Goal: Task Accomplishment & Management: Complete application form

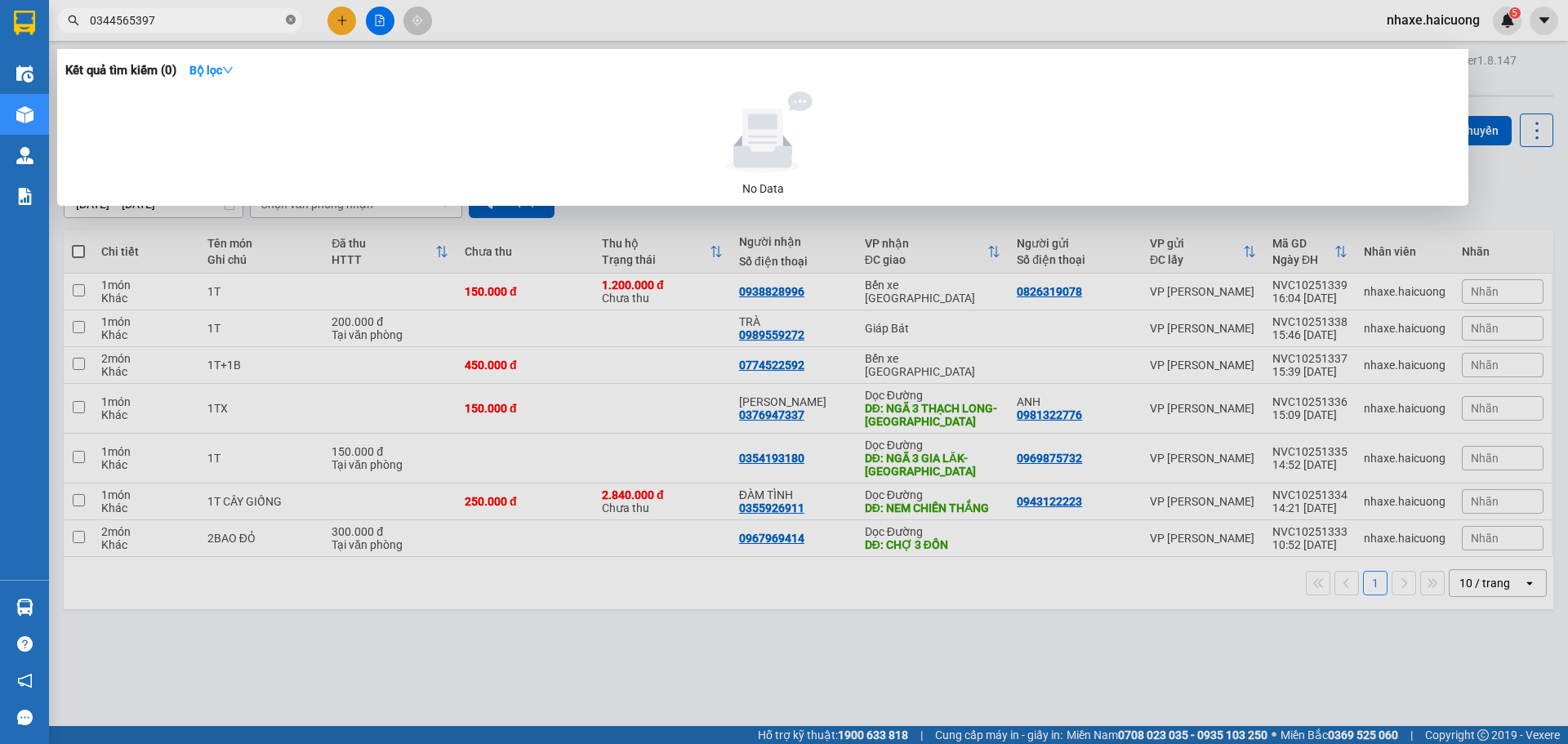
click at [293, 25] on icon "close-circle" at bounding box center [291, 19] width 10 height 10
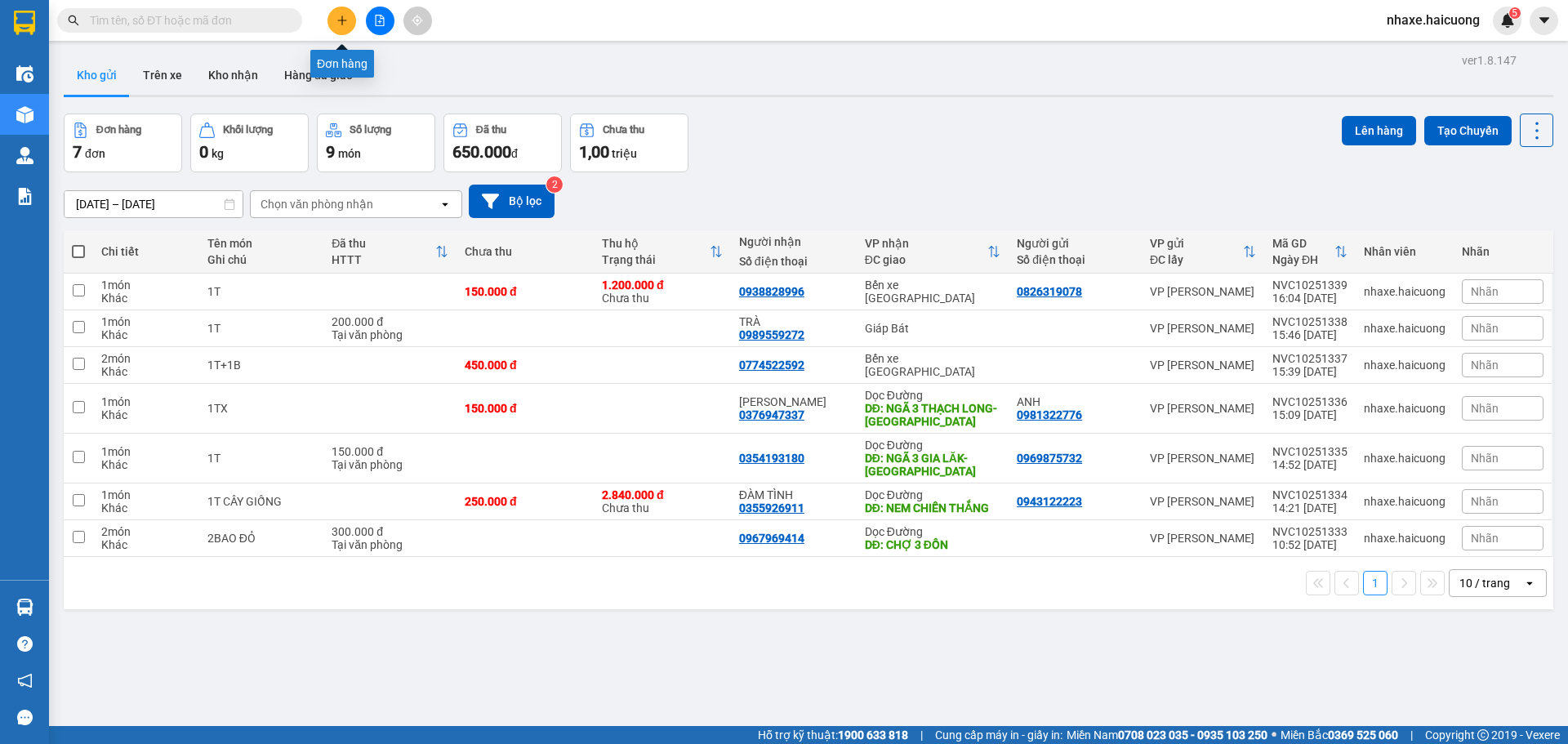
click at [345, 16] on icon "plus" at bounding box center [342, 20] width 12 height 12
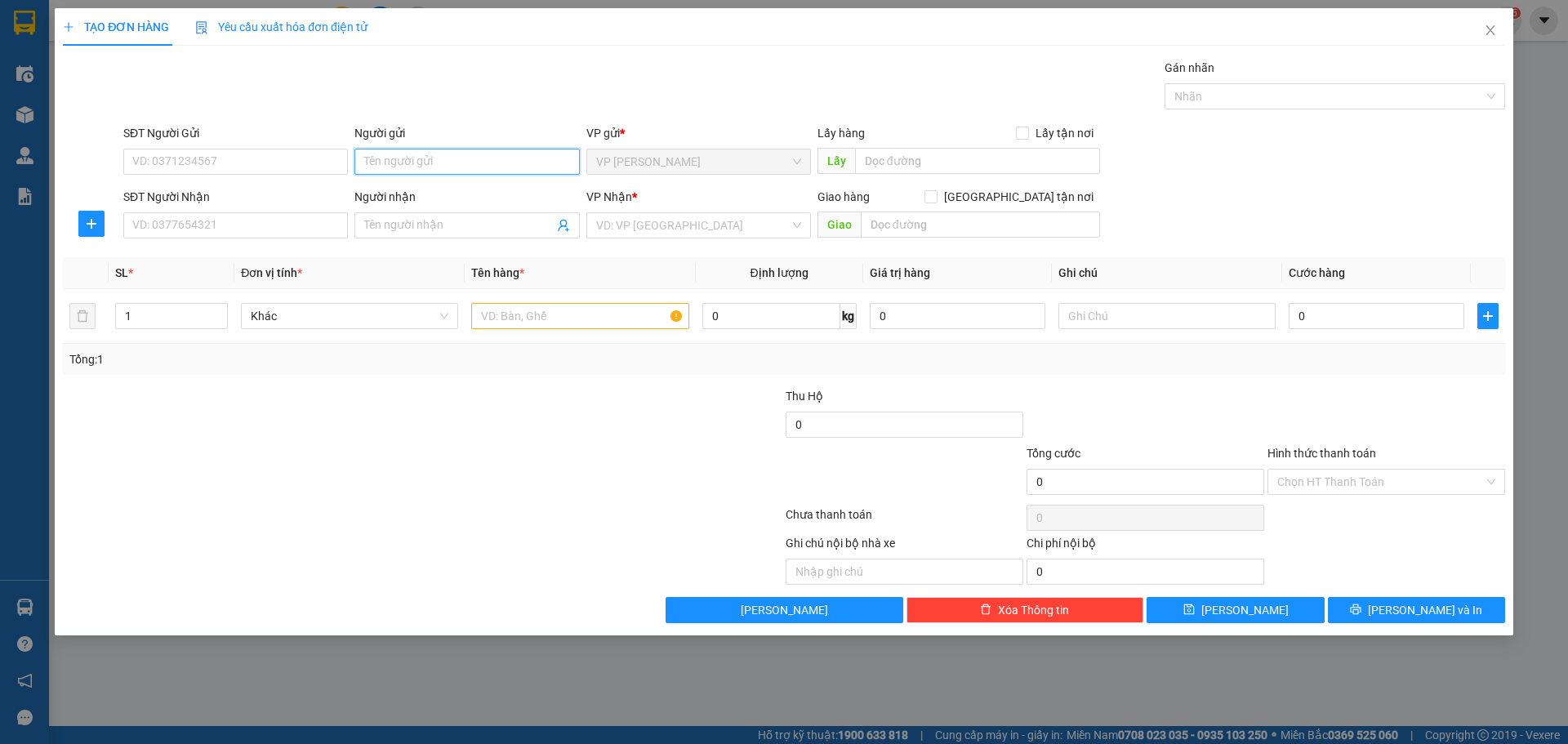
click at [423, 165] on input "Người gửi" at bounding box center [466, 161] width 224 height 26
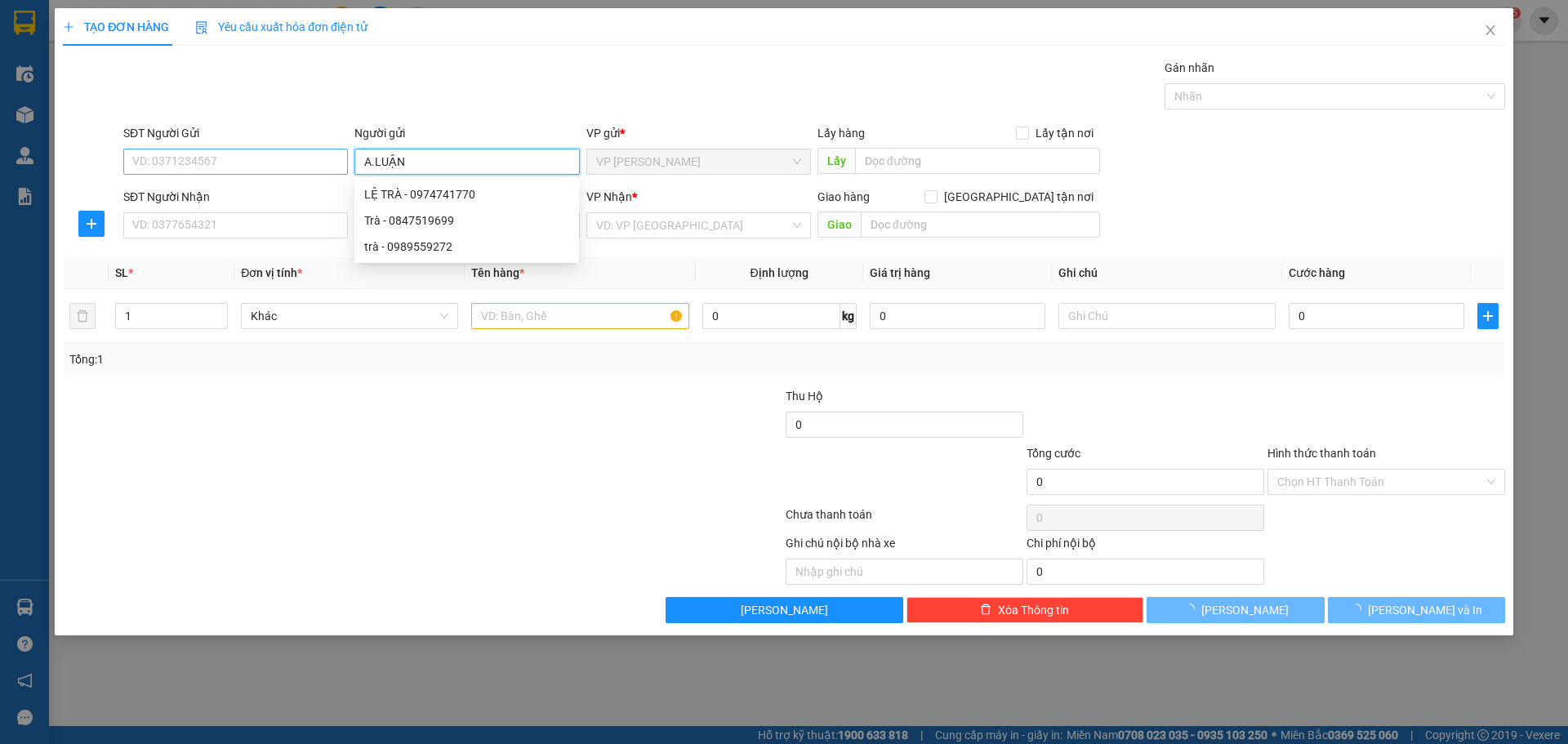
type input "A.LUẬN"
click at [279, 153] on input "SĐT Người Gửi" at bounding box center [235, 161] width 224 height 26
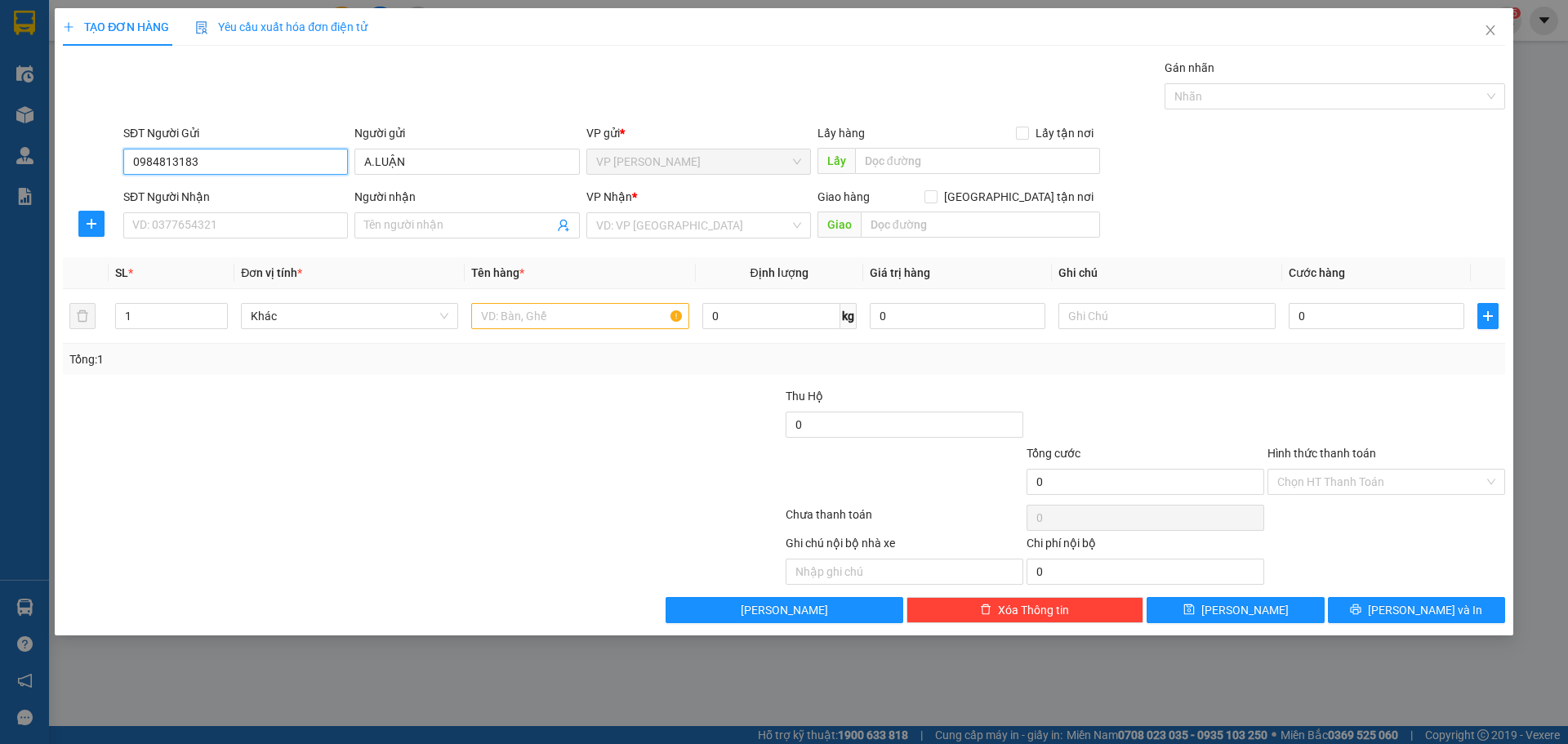
click at [158, 163] on input "0984813183" at bounding box center [235, 161] width 224 height 26
click at [176, 167] on input "0984813183" at bounding box center [235, 161] width 224 height 26
type input "0984813183"
click at [233, 221] on input "SĐT Người Nhận" at bounding box center [235, 225] width 224 height 26
click at [443, 225] on input "Người nhận" at bounding box center [458, 225] width 189 height 18
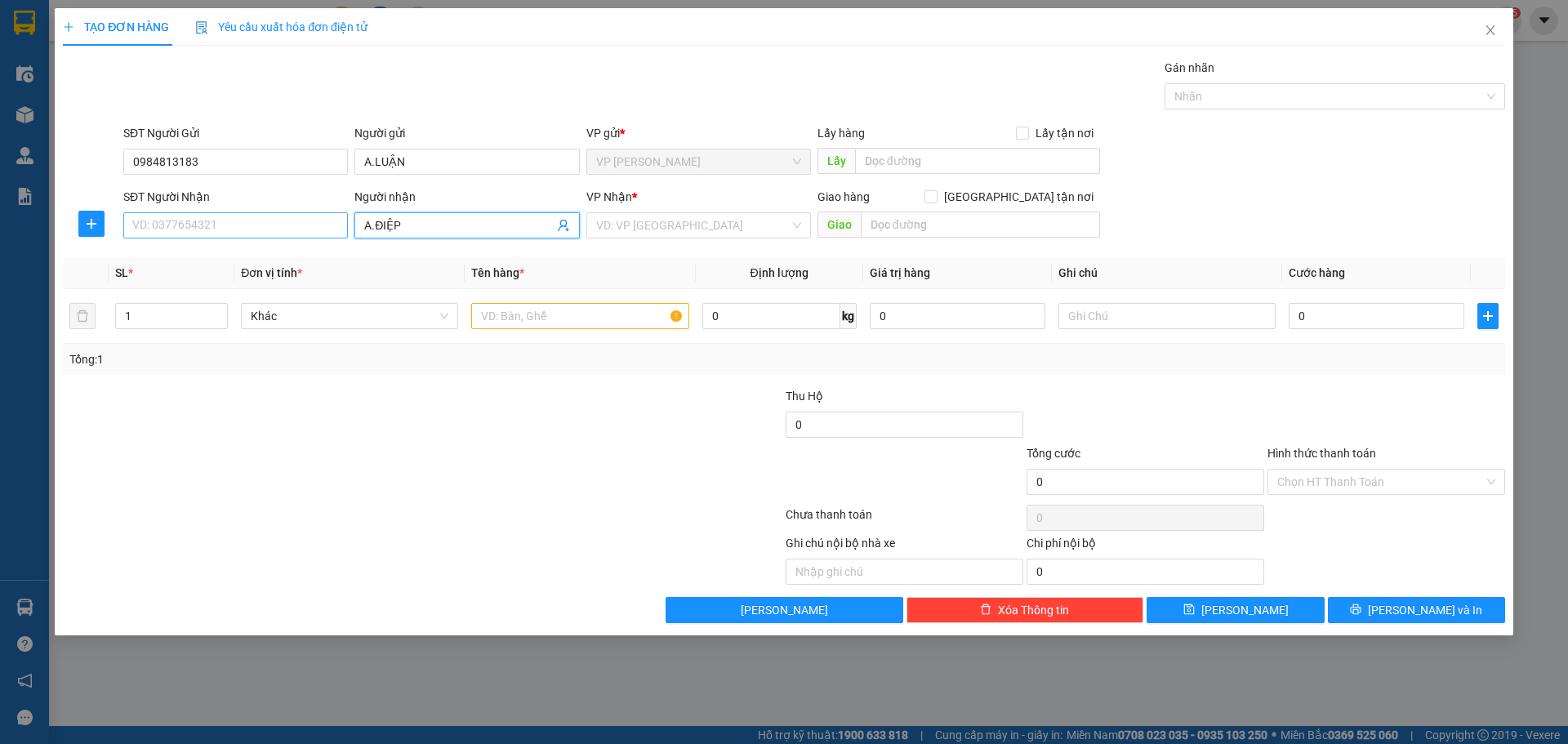
type input "A.ĐIỆP"
click at [191, 220] on input "SĐT Người Nhận" at bounding box center [235, 225] width 224 height 26
click at [177, 227] on input "0983123971" at bounding box center [235, 225] width 224 height 26
type input "0983123971"
click at [648, 228] on input "search" at bounding box center [693, 226] width 193 height 25
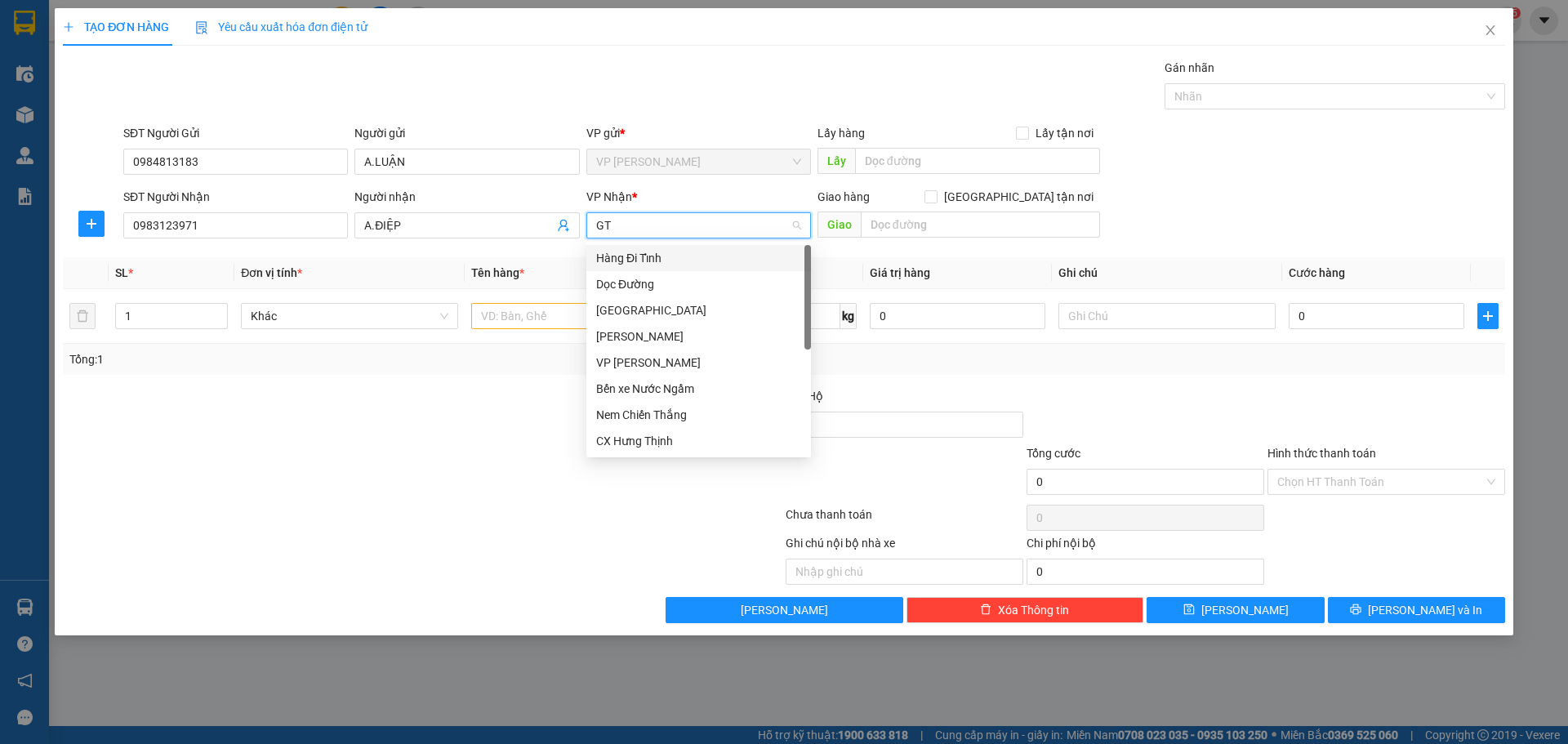
type input "GTN"
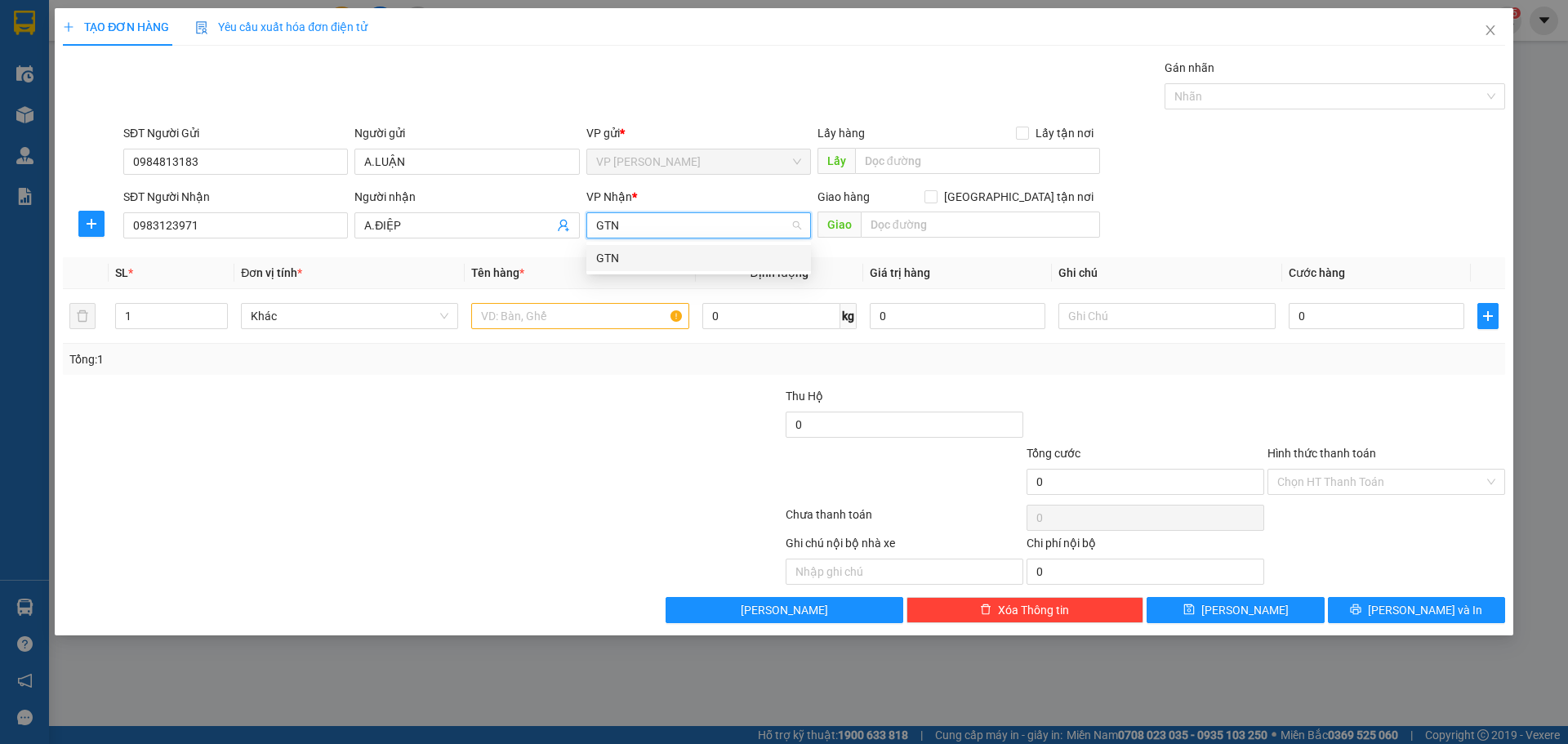
click at [663, 256] on div "GTN" at bounding box center [698, 258] width 205 height 18
click at [1036, 190] on span "Giao tận nơi" at bounding box center [1018, 197] width 162 height 18
click at [935, 190] on input "Giao tận nơi" at bounding box center [929, 196] width 12 height 12
checkbox input "true"
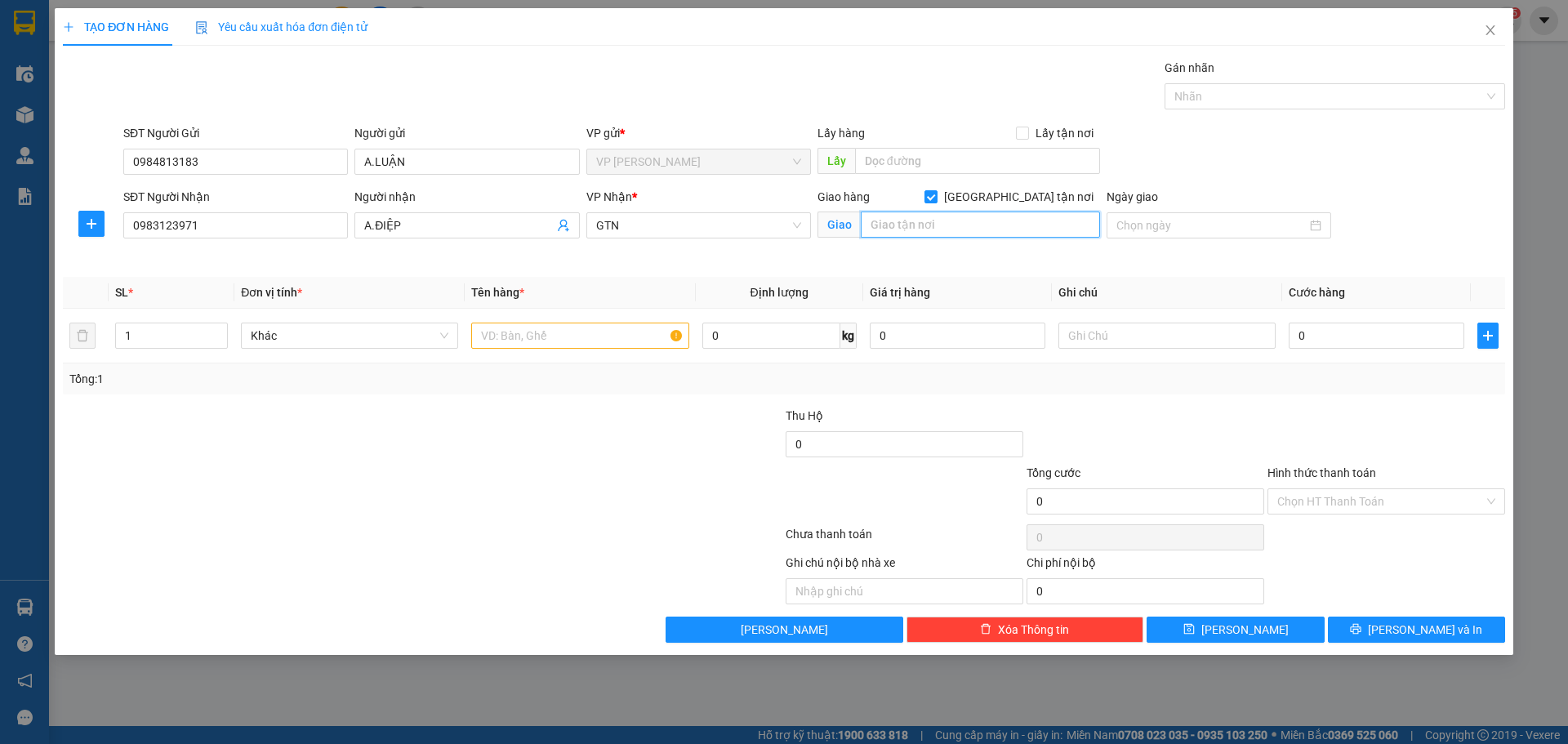
click at [1008, 231] on input "text" at bounding box center [980, 224] width 239 height 26
type input "SỐ 161 ĐỨC GIANG, LONG BIÊN"
click at [440, 515] on div at bounding box center [302, 492] width 482 height 58
click at [596, 330] on input "text" at bounding box center [579, 335] width 217 height 26
type input "1T"
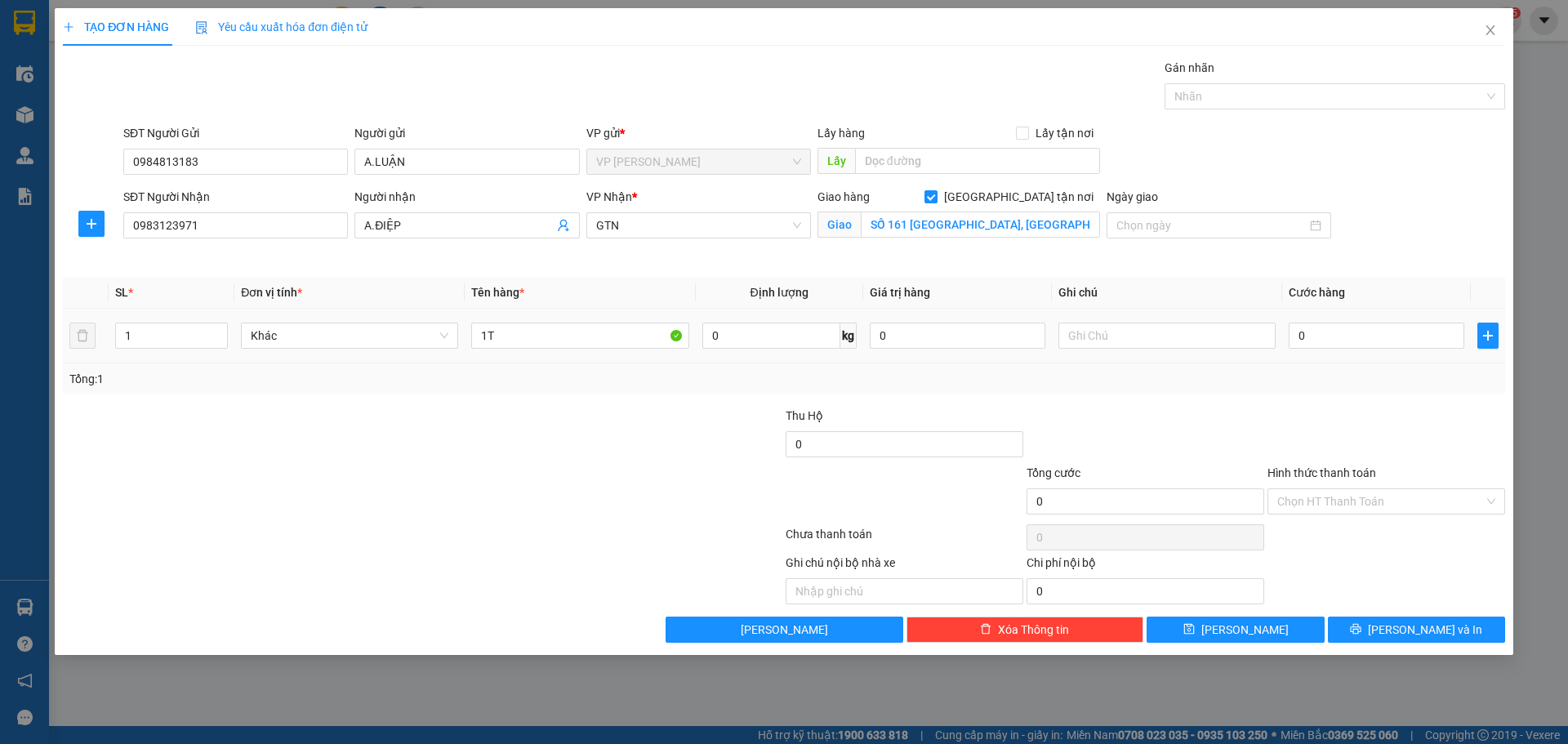
click at [1398, 318] on td "0" at bounding box center [1376, 336] width 189 height 55
click at [1398, 322] on div "0" at bounding box center [1376, 335] width 175 height 33
click at [1394, 336] on input "0" at bounding box center [1376, 335] width 175 height 26
type input "5"
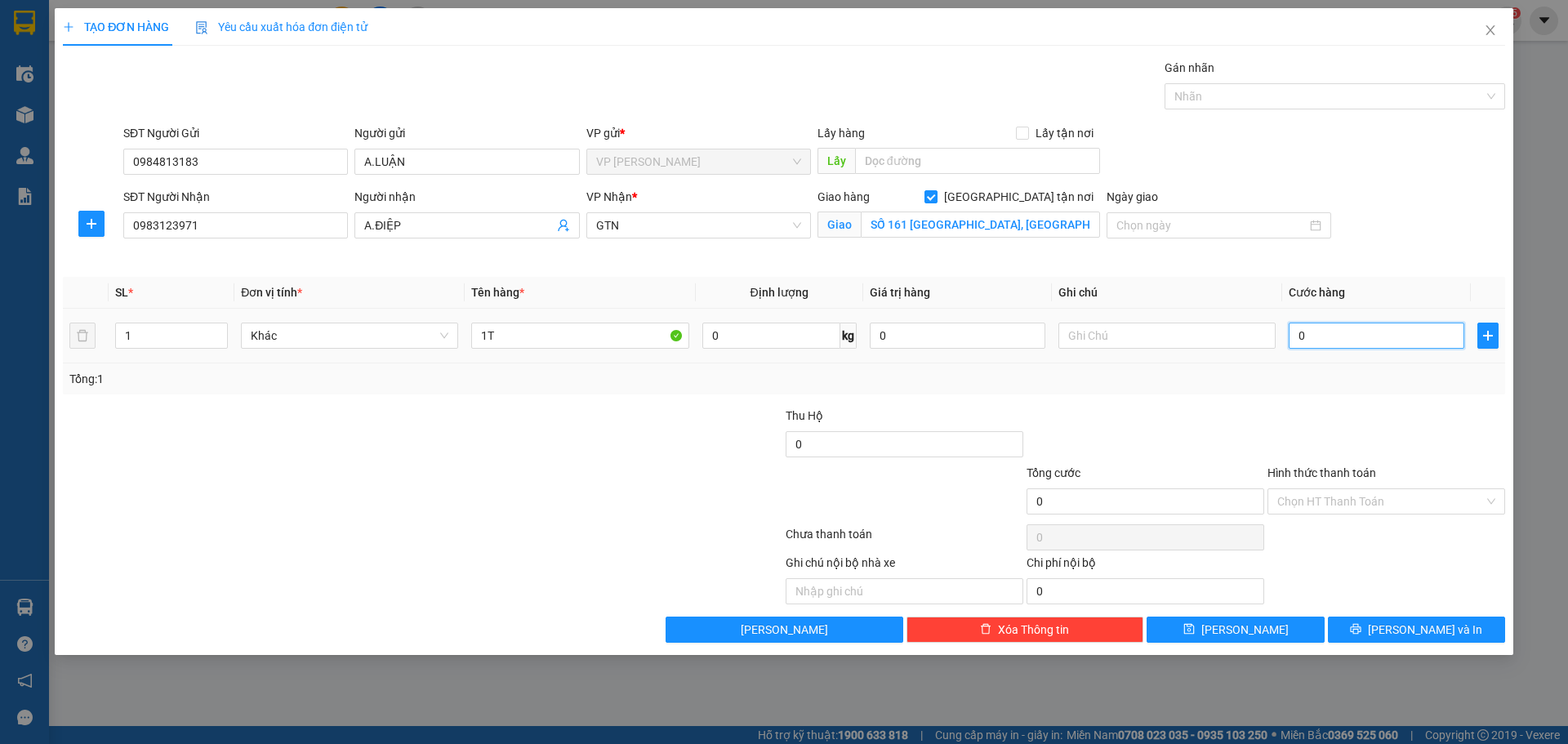
type input "5"
type input "50"
type input "50.000"
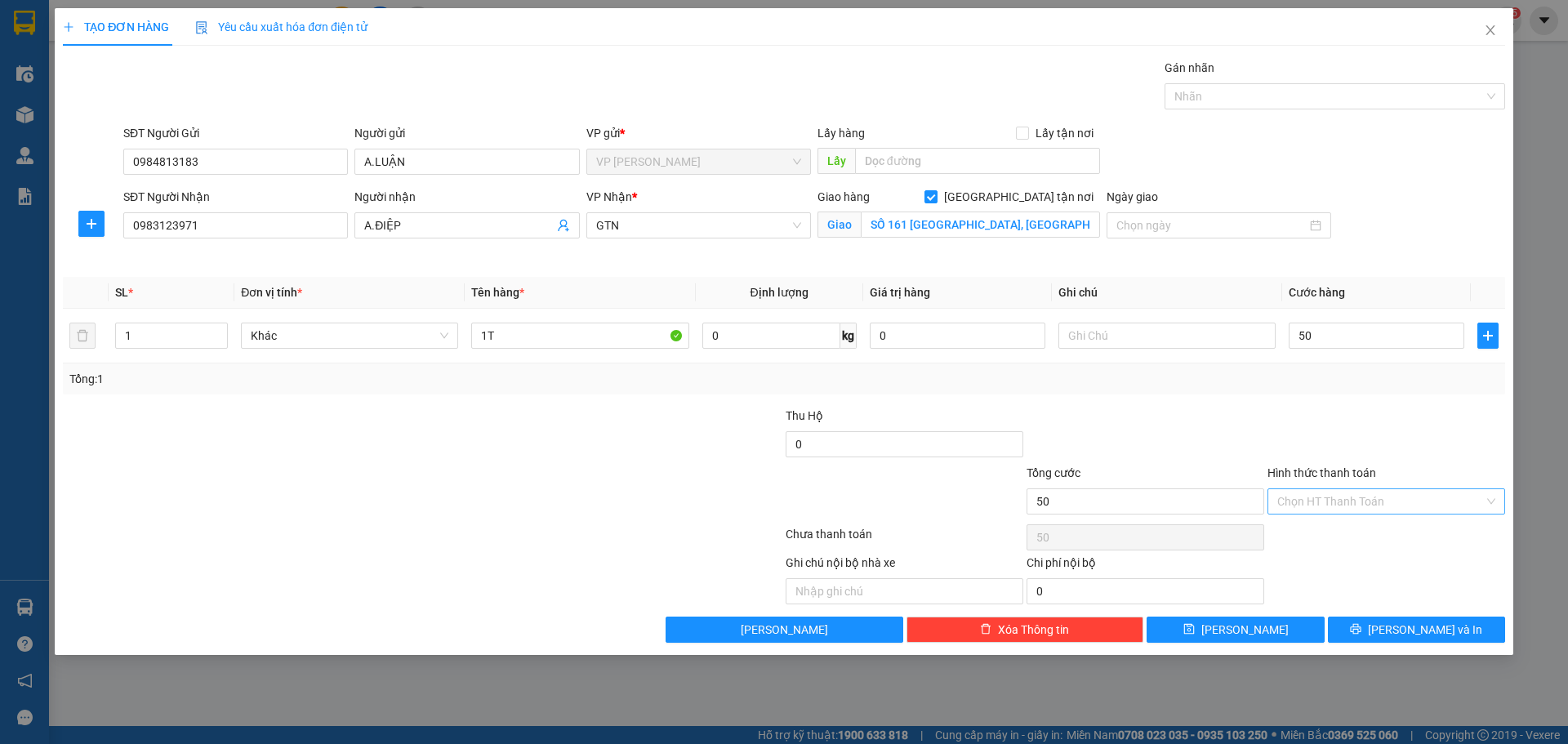
type input "50.000"
click at [1402, 513] on input "Hình thức thanh toán" at bounding box center [1380, 501] width 206 height 25
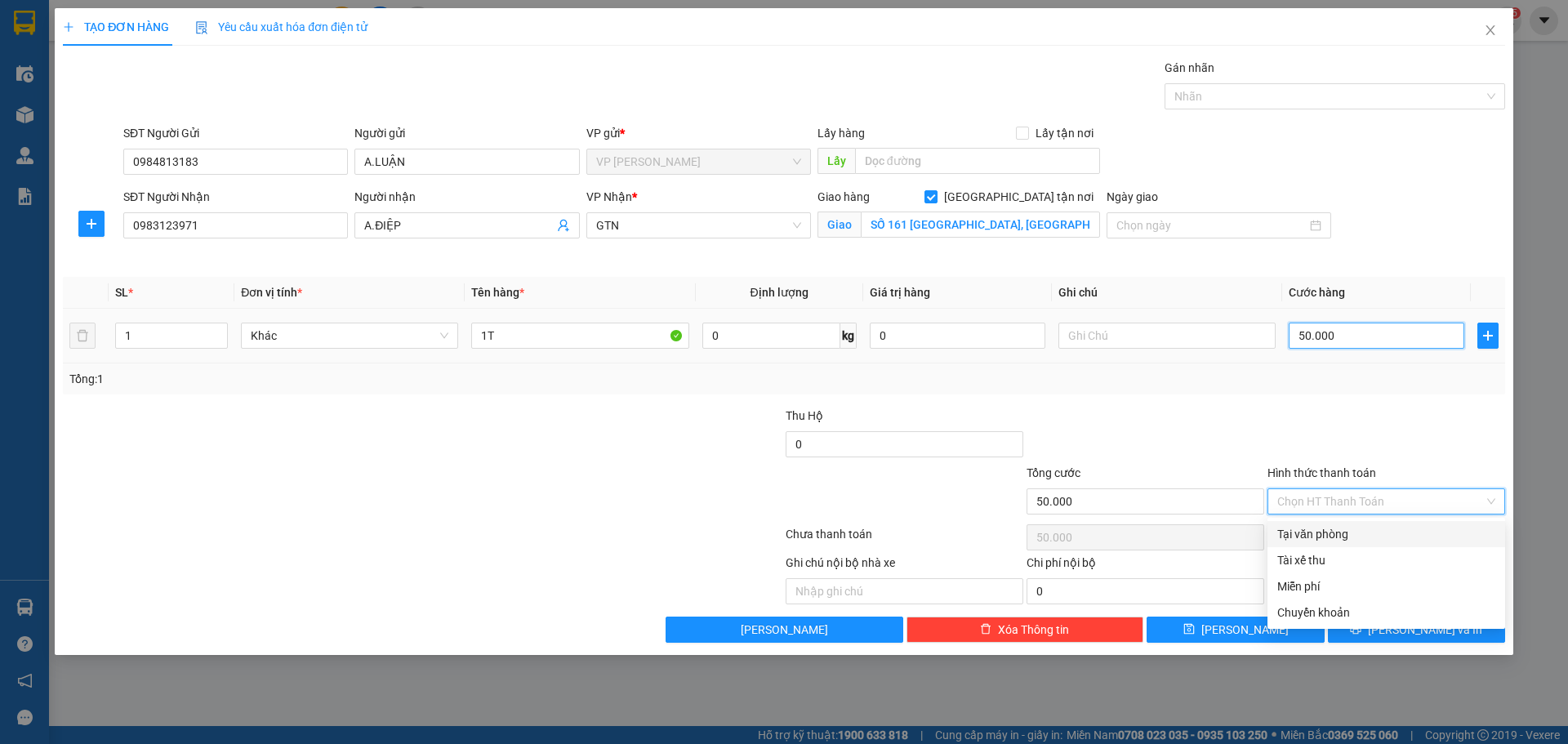
click at [1347, 339] on input "50.000" at bounding box center [1376, 335] width 175 height 26
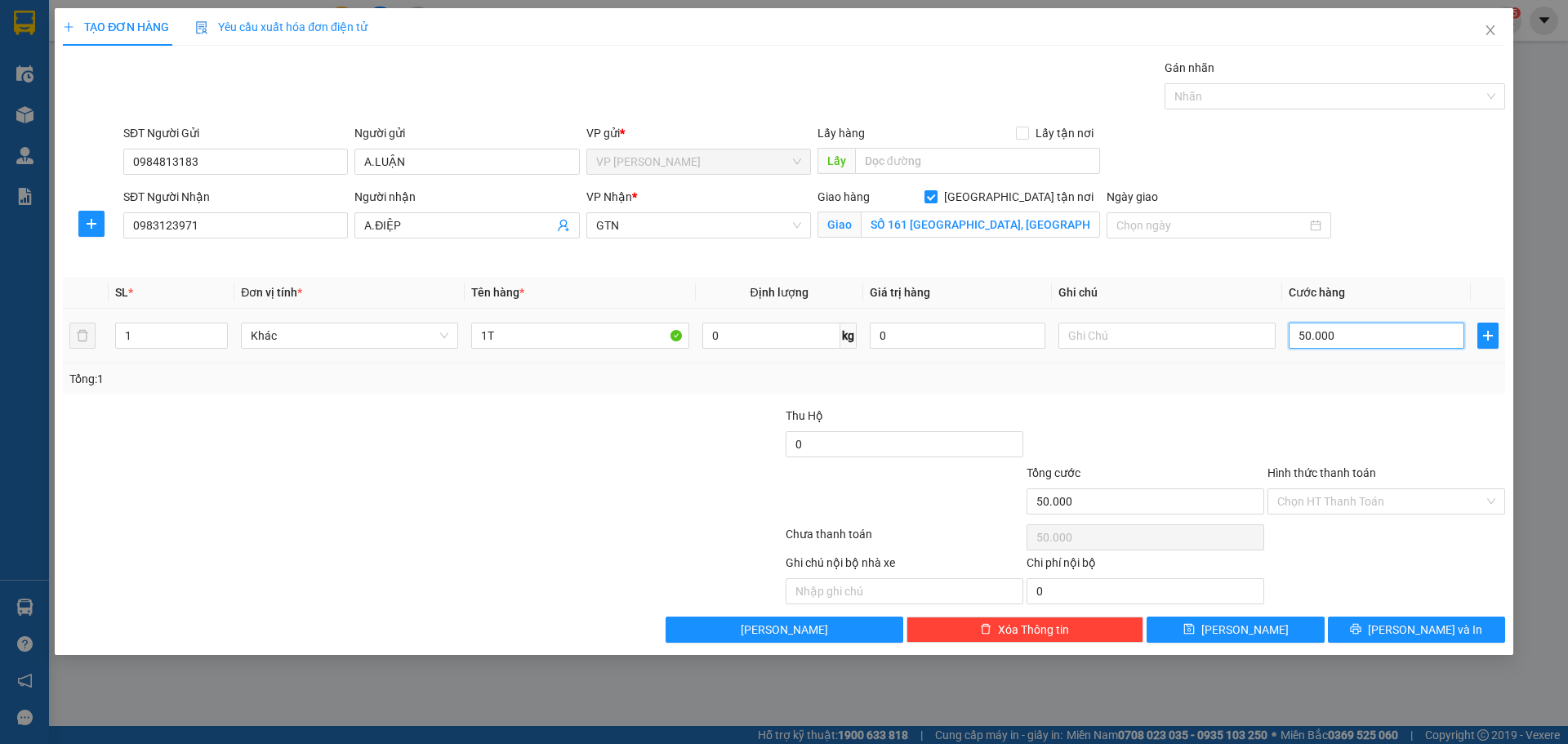
type input "1"
type input "12"
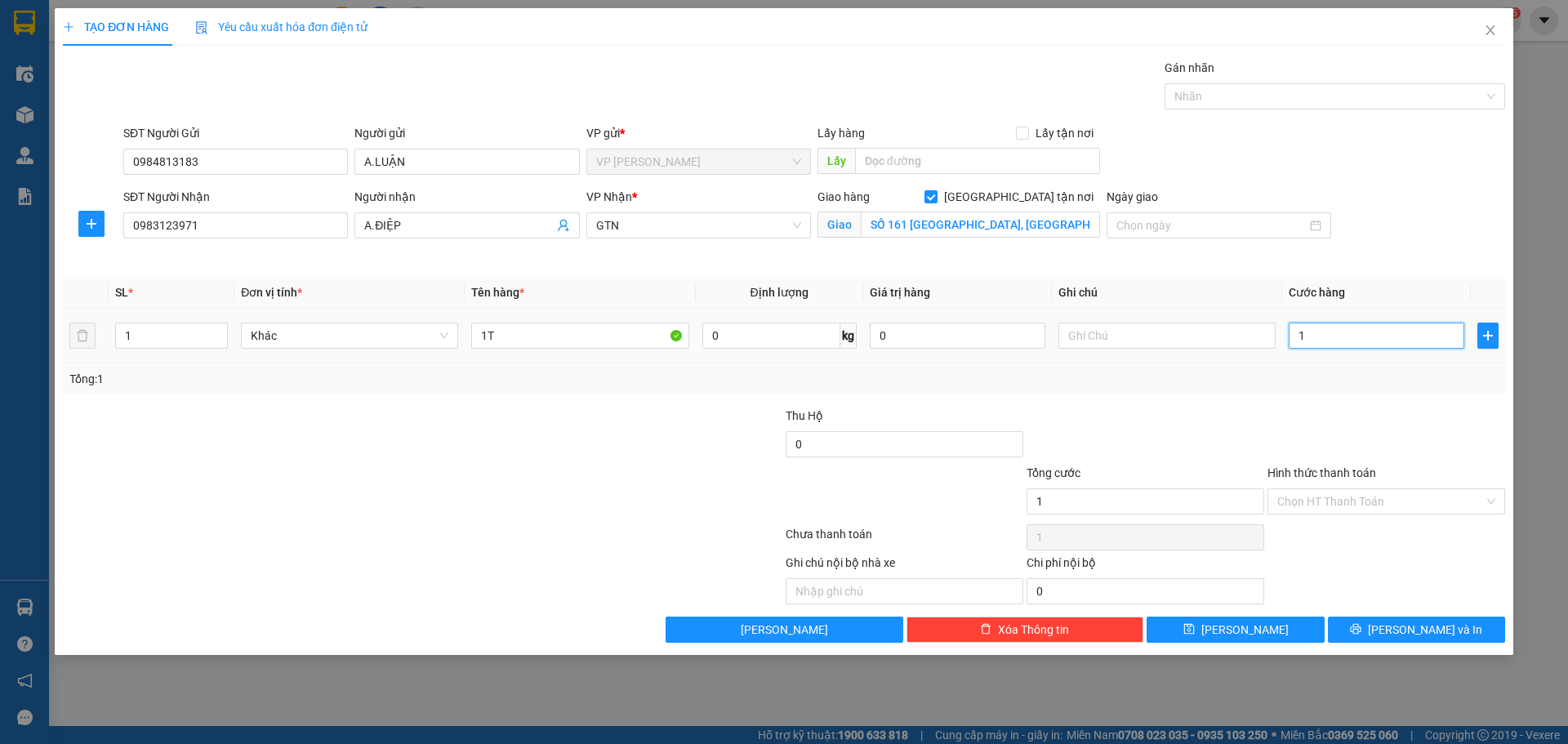
type input "12"
type input "1"
type input "0"
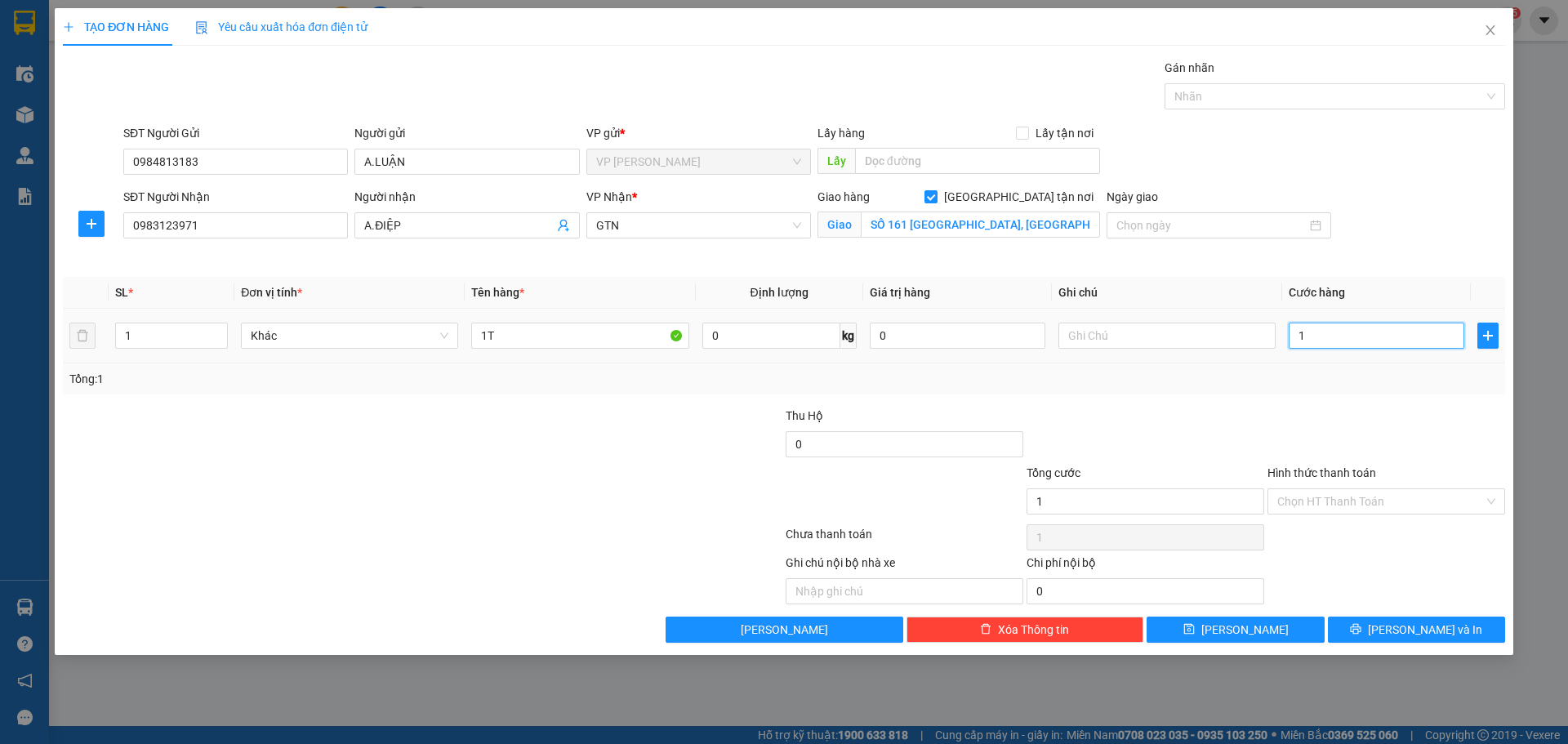
type input "0"
type input "02"
type input "2"
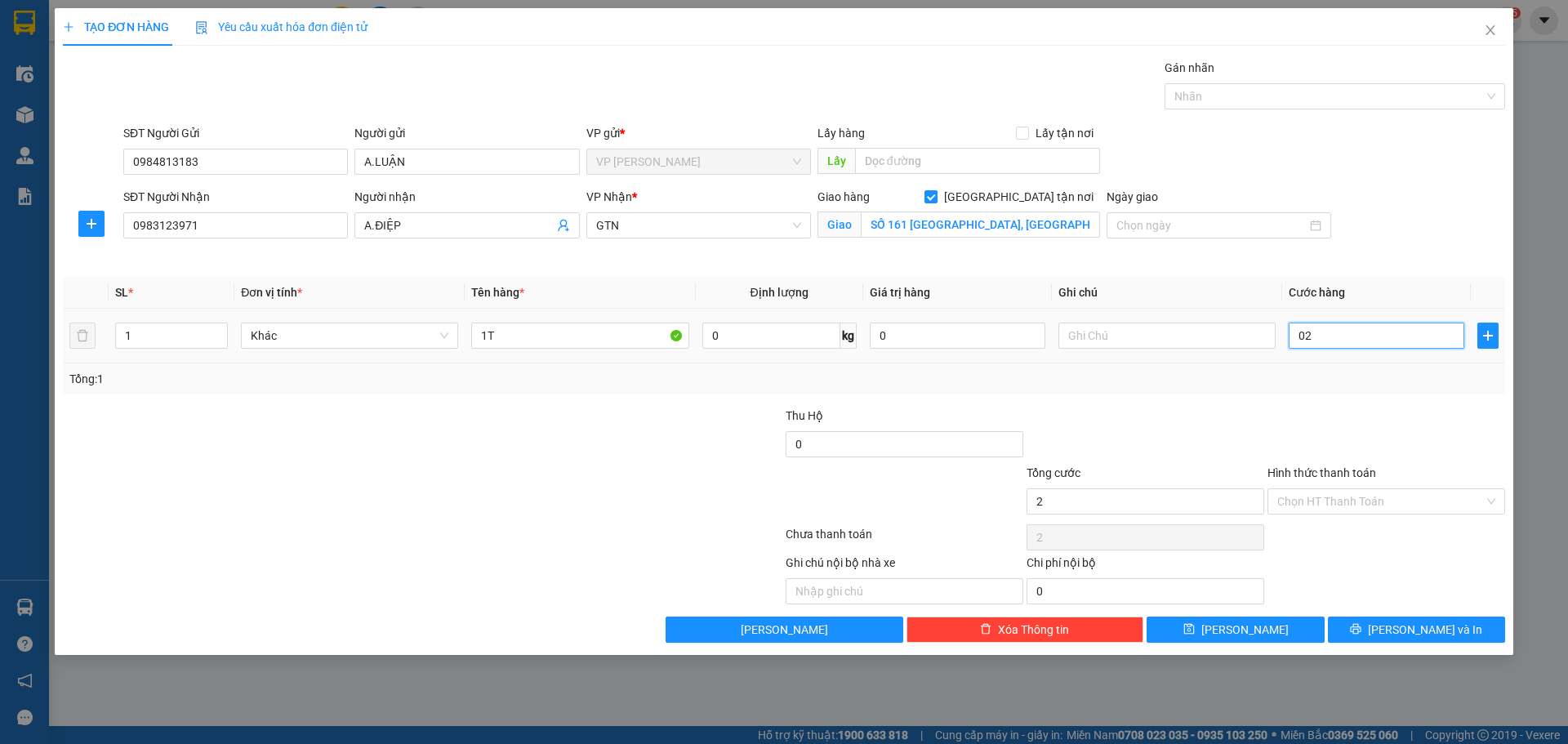
type input "025"
type input "25"
type input "0.250"
type input "250"
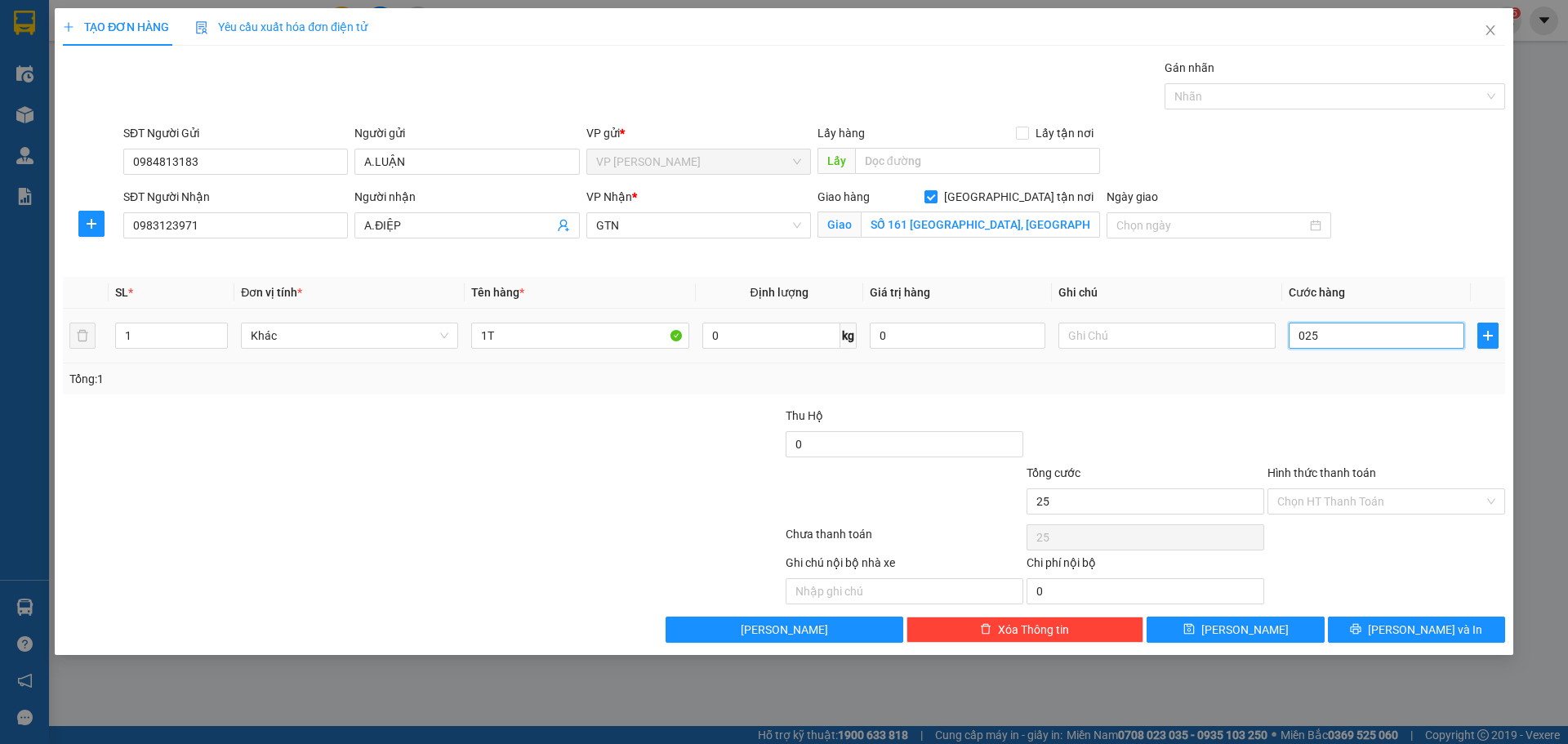
type input "250"
type input "250.000"
click at [1317, 391] on div "Tổng: 1" at bounding box center [784, 378] width 1442 height 31
click at [1334, 499] on input "Hình thức thanh toán" at bounding box center [1380, 501] width 206 height 25
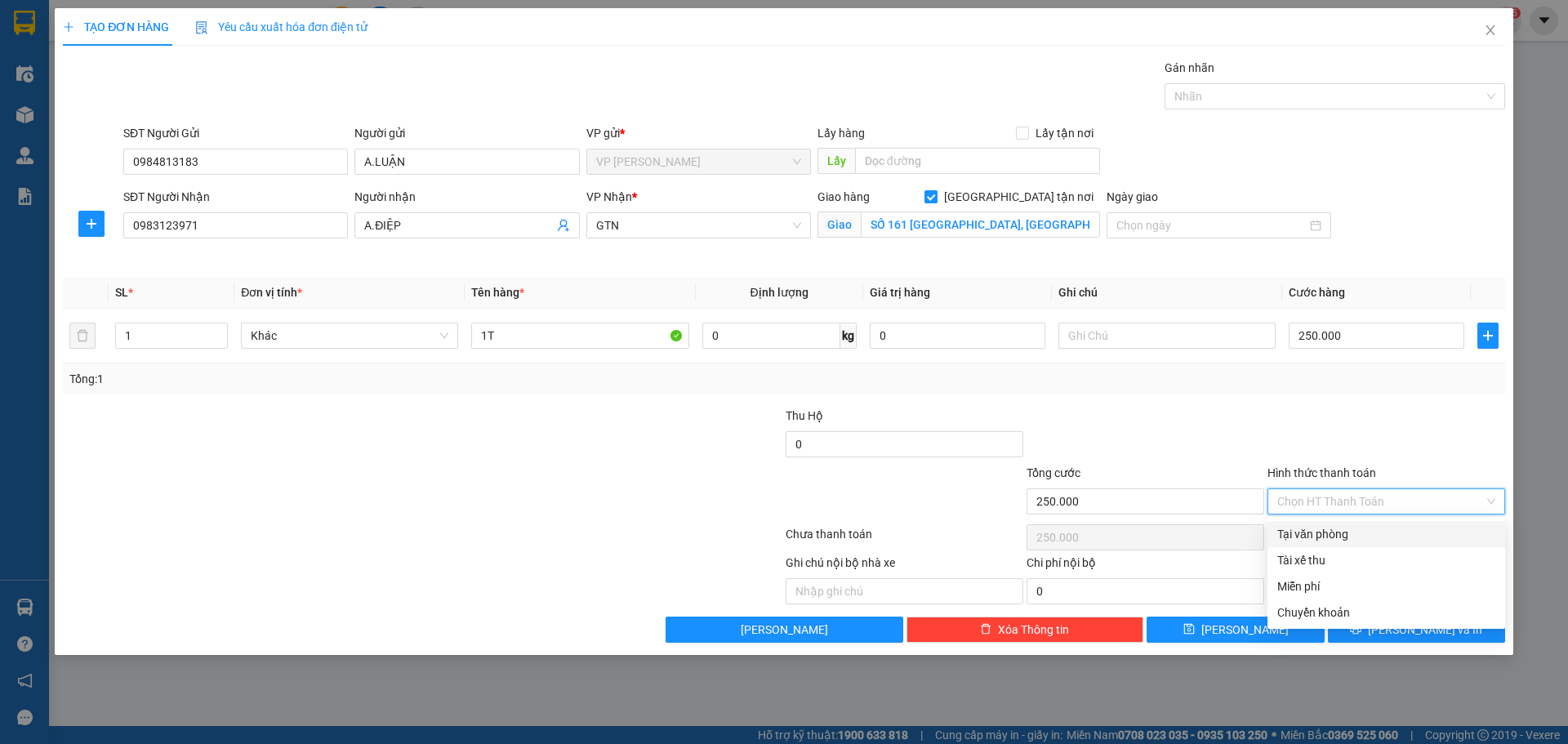
click at [1319, 530] on div "Tại văn phòng" at bounding box center [1386, 534] width 218 height 18
type input "0"
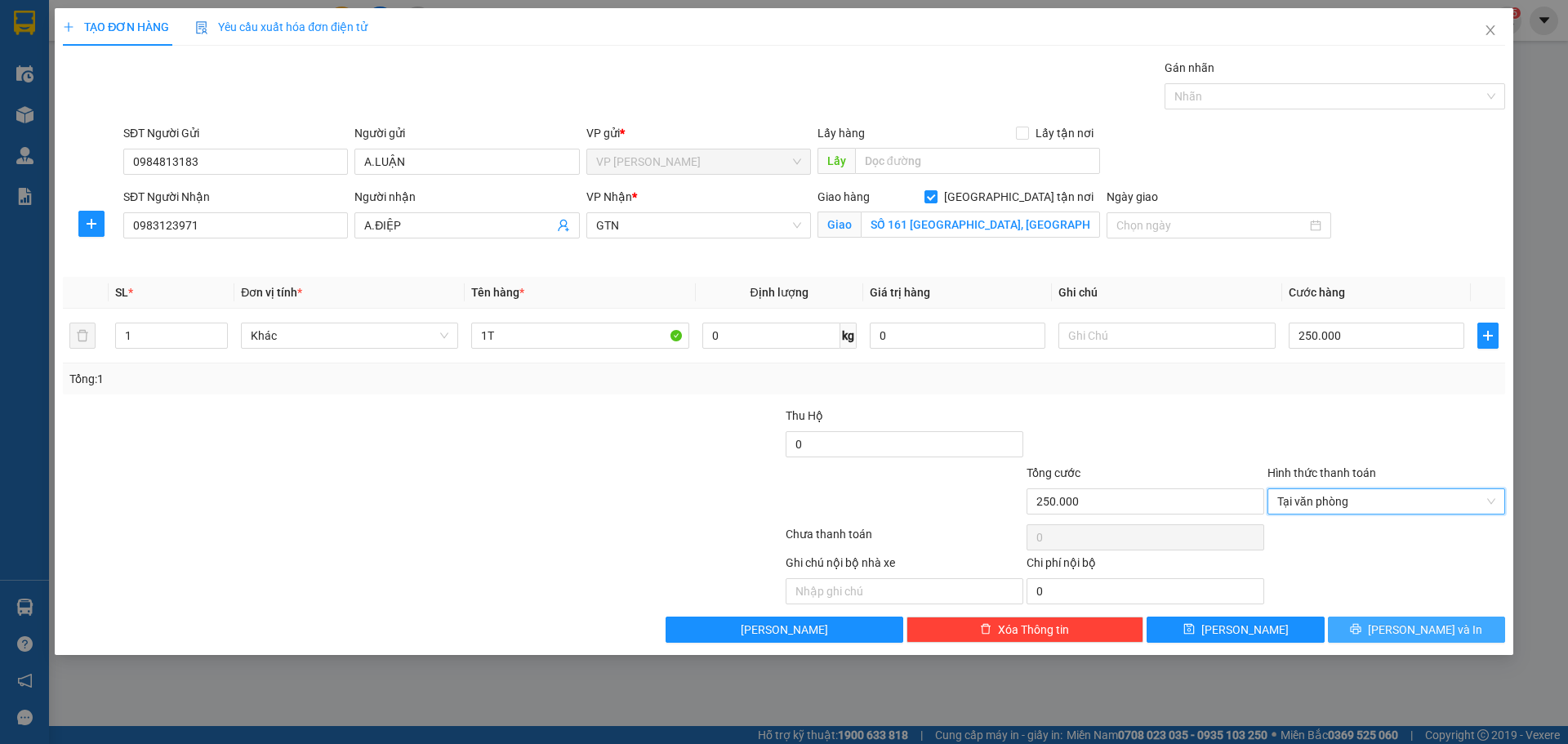
click at [1393, 622] on button "Lưu và In" at bounding box center [1417, 629] width 177 height 26
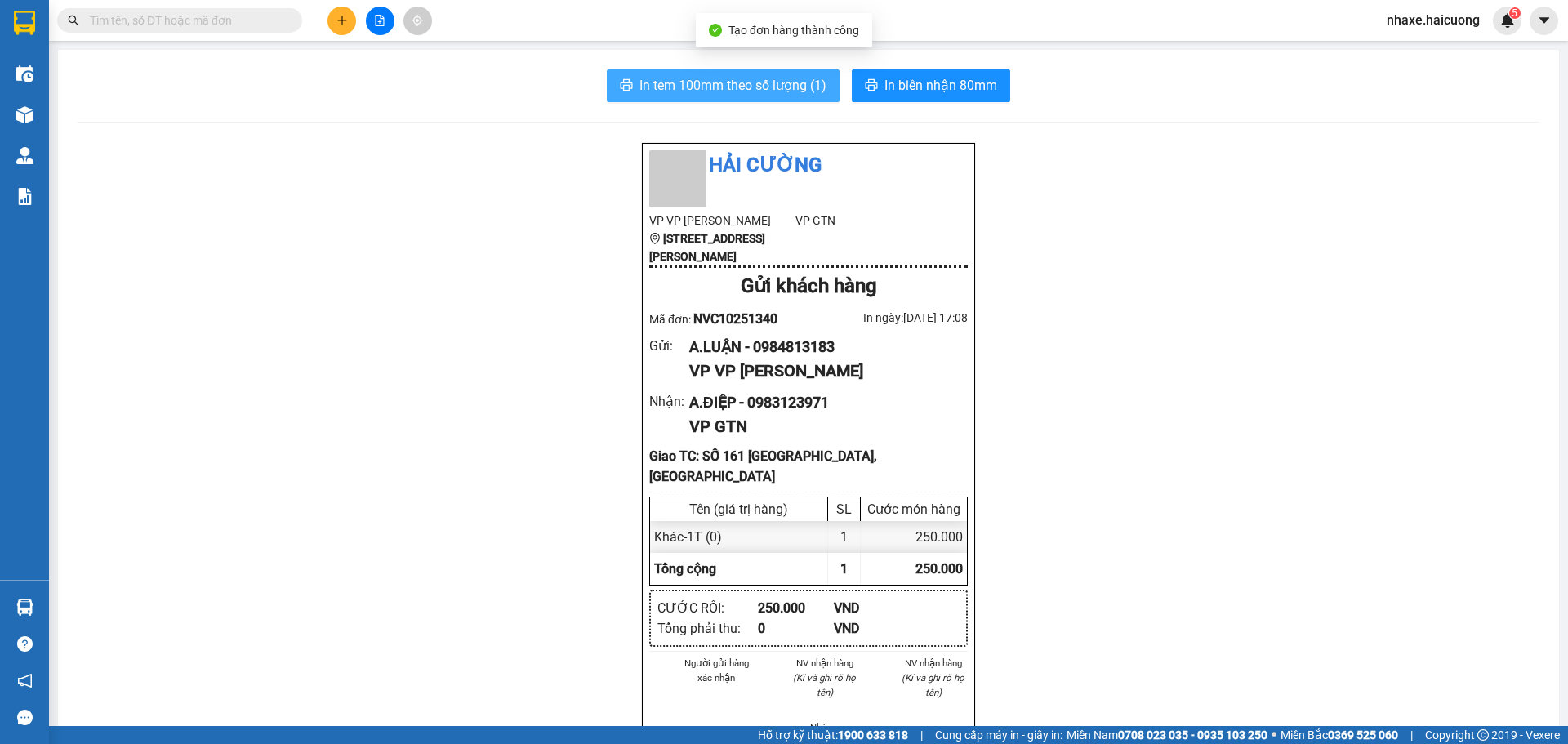
click at [781, 87] on span "In tem 100mm theo số lượng (1)" at bounding box center [733, 85] width 187 height 20
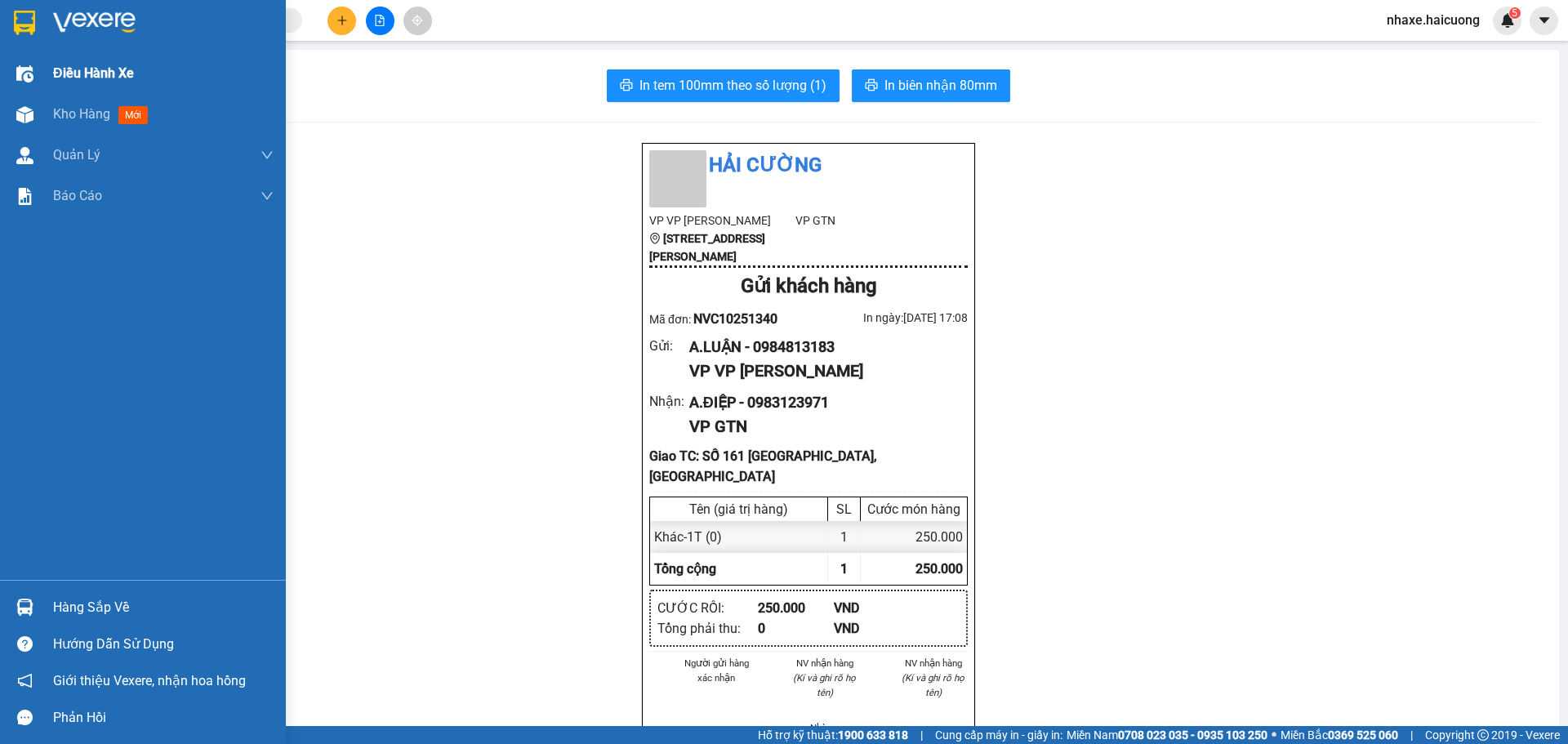
drag, startPoint x: 57, startPoint y: 127, endPoint x: 144, endPoint y: 69, distance: 104.6
click at [58, 130] on div "Kho hàng mới" at bounding box center [163, 114] width 221 height 41
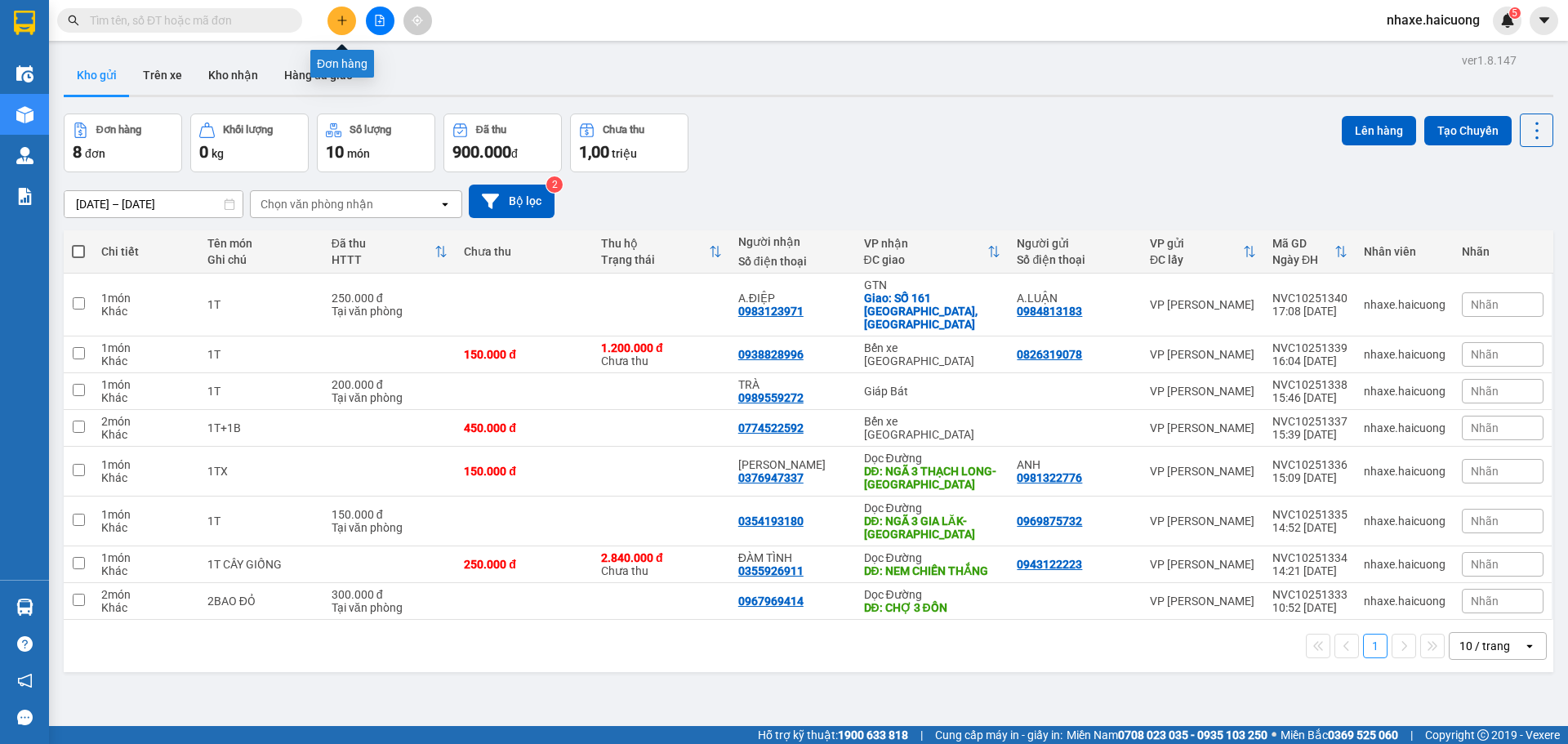
click at [334, 19] on button at bounding box center [342, 20] width 28 height 28
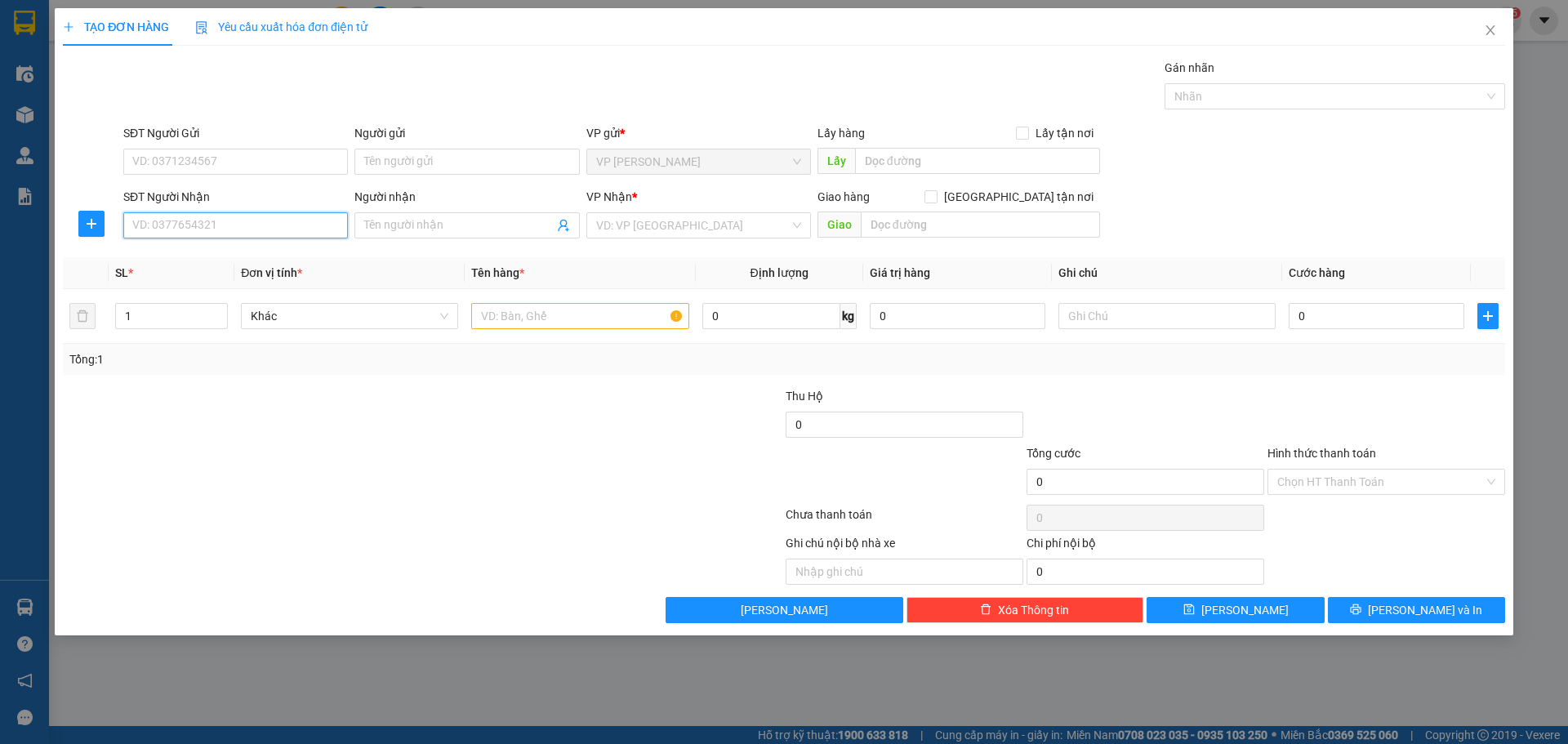
click at [221, 235] on input "SĐT Người Nhận" at bounding box center [235, 225] width 224 height 26
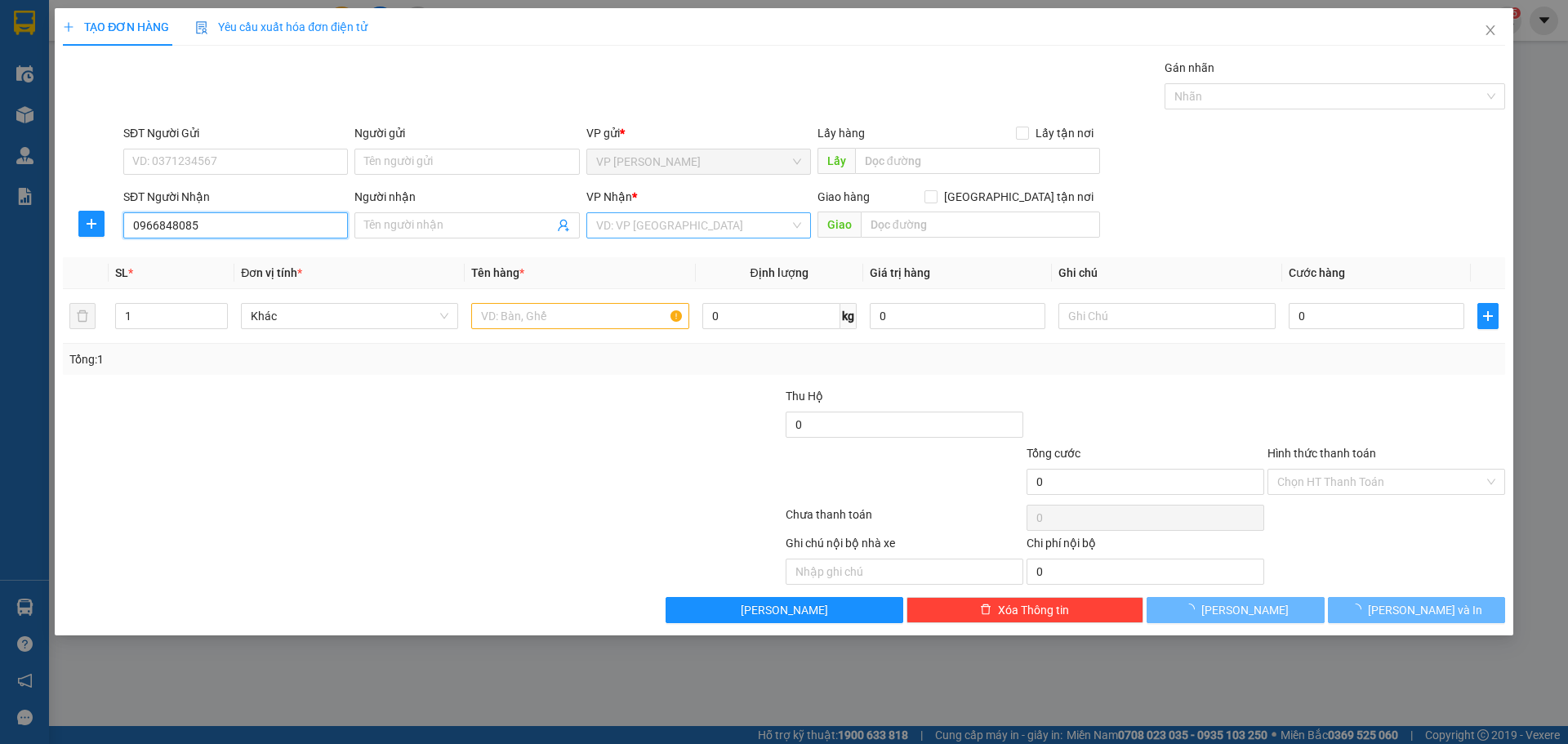
type input "0966848085"
click at [646, 225] on input "search" at bounding box center [693, 226] width 193 height 25
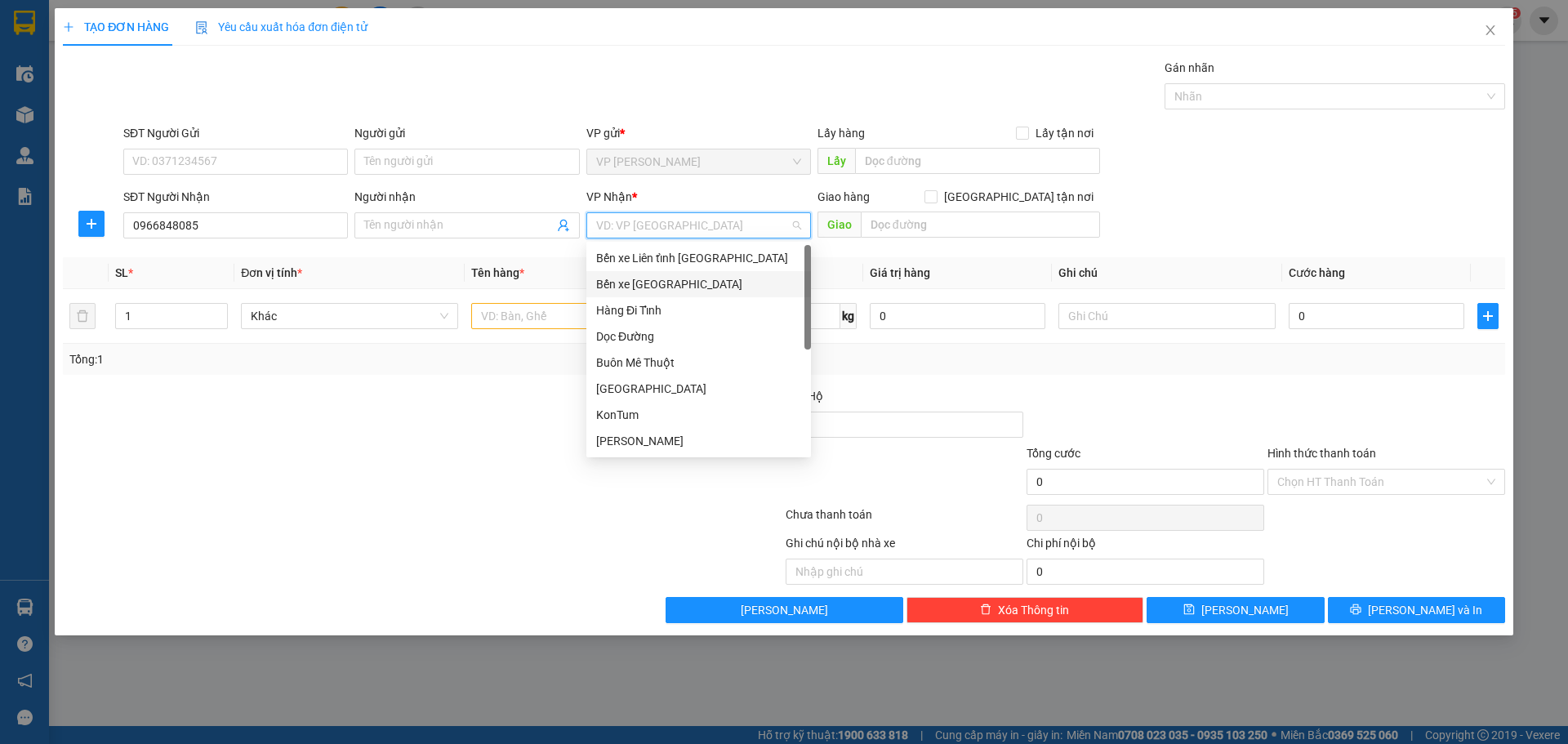
click at [665, 283] on div "Bến xe Mỹ Đình" at bounding box center [698, 284] width 205 height 18
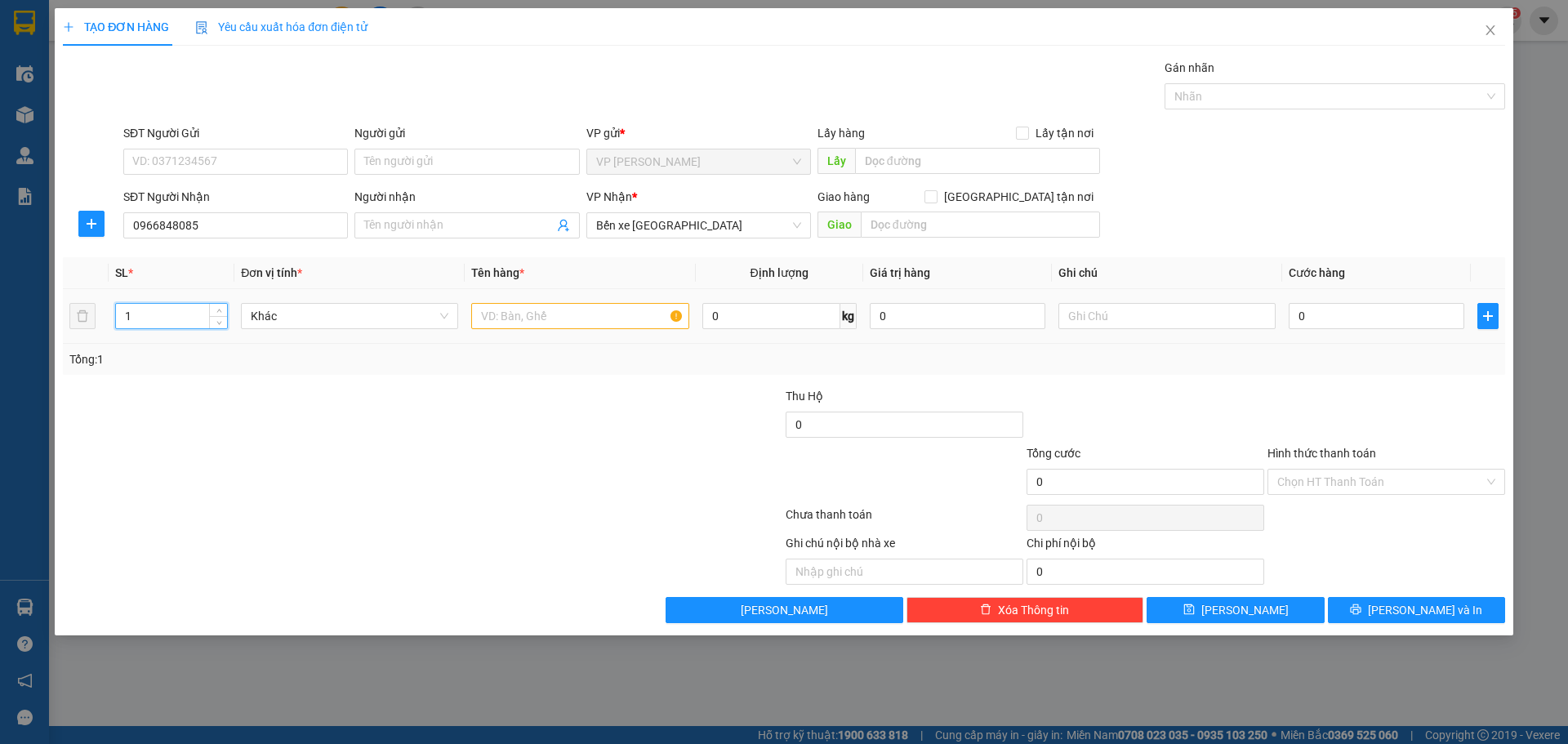
click at [155, 325] on input "1" at bounding box center [171, 316] width 111 height 25
click at [213, 315] on span "Decrease Value" at bounding box center [218, 321] width 18 height 15
click at [220, 314] on span "Decrease Value" at bounding box center [218, 321] width 18 height 15
type input "2"
click at [221, 311] on icon "up" at bounding box center [219, 312] width 5 height 5
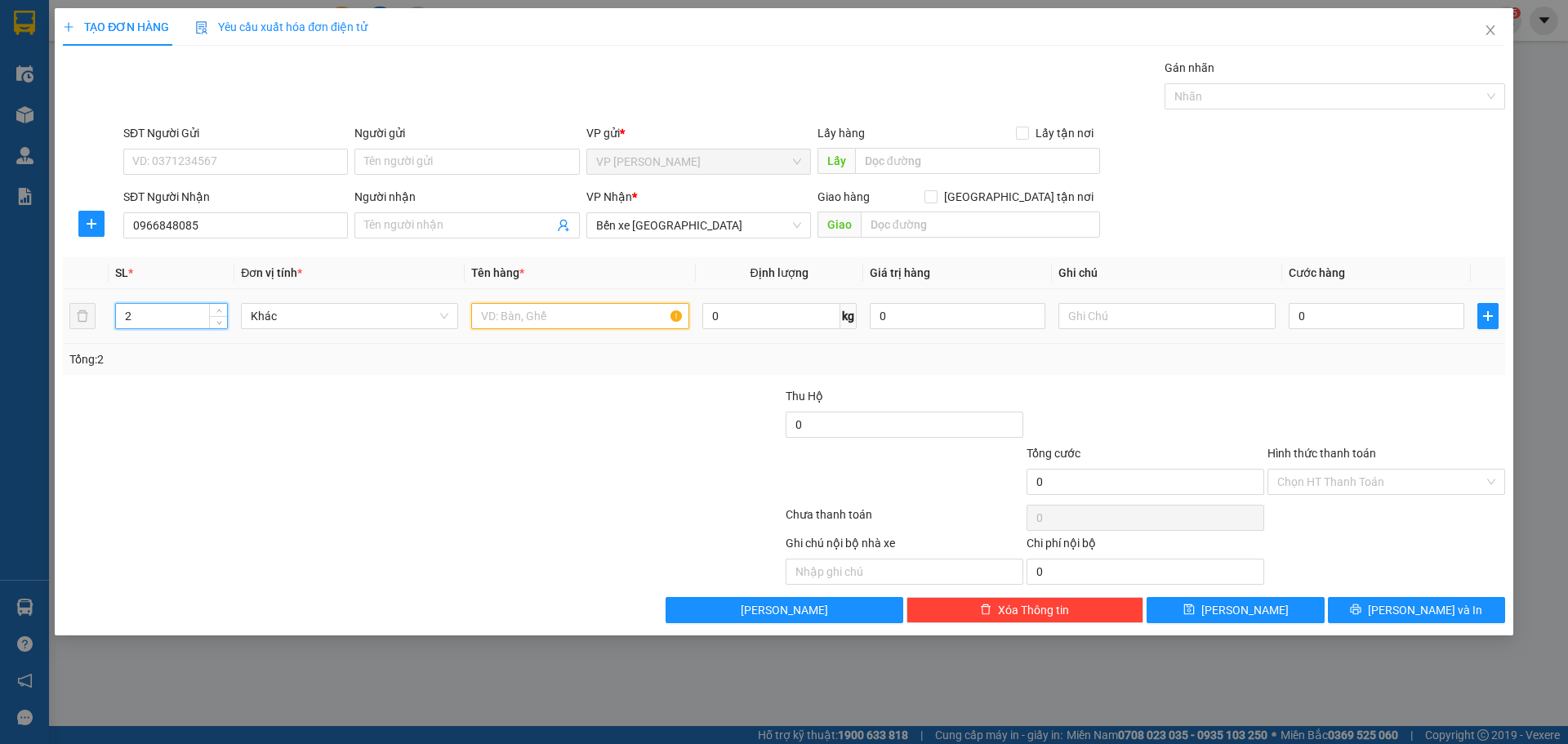
drag, startPoint x: 526, startPoint y: 314, endPoint x: 541, endPoint y: 312, distance: 15.1
click at [526, 314] on input "text" at bounding box center [579, 315] width 217 height 26
type input "2T"
click at [471, 225] on input "Người nhận" at bounding box center [458, 225] width 189 height 18
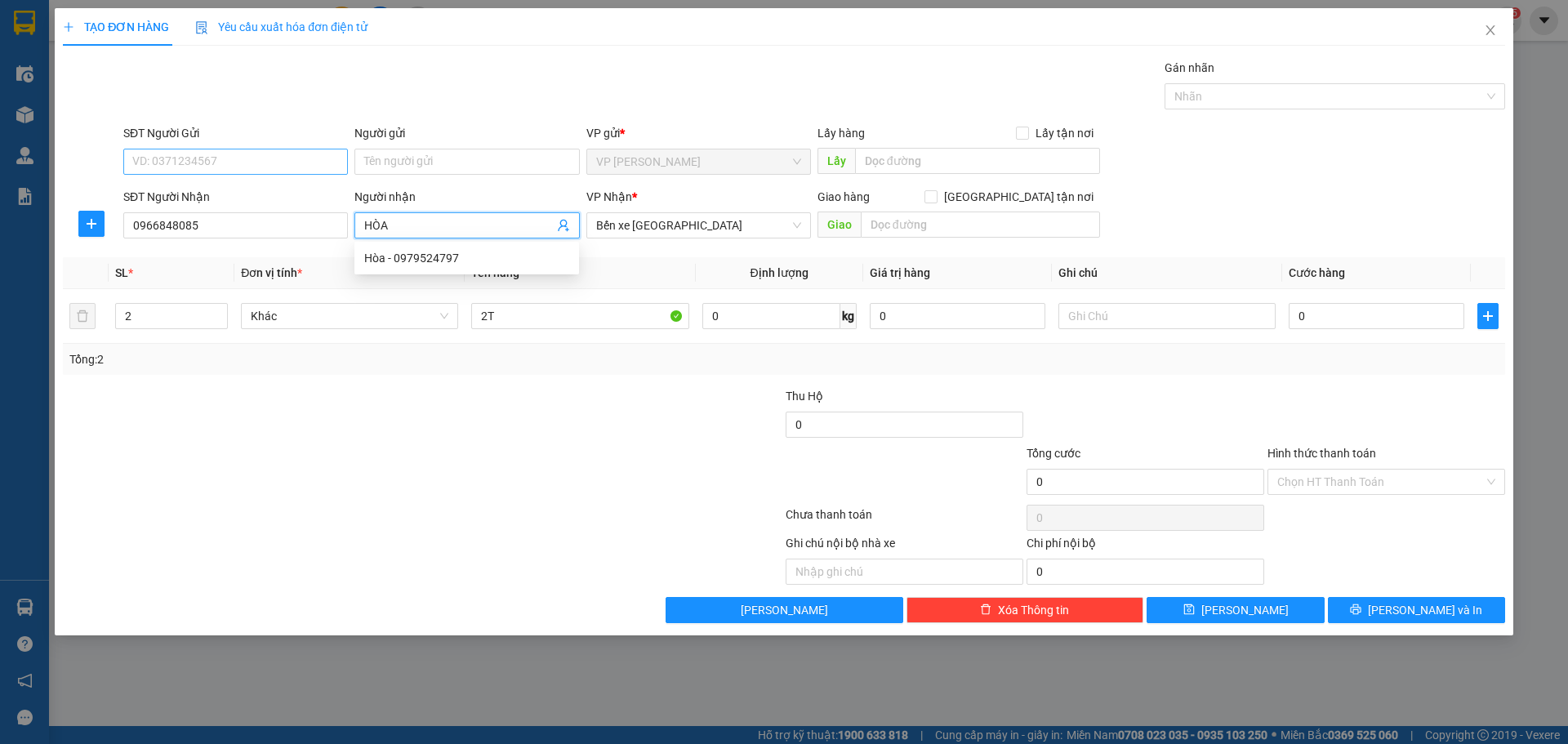
type input "HÒA"
click at [295, 157] on input "SĐT Người Gửi" at bounding box center [235, 161] width 224 height 26
type input "0"
click at [314, 523] on div at bounding box center [423, 517] width 723 height 33
click at [158, 226] on input "0966848085" at bounding box center [235, 225] width 224 height 26
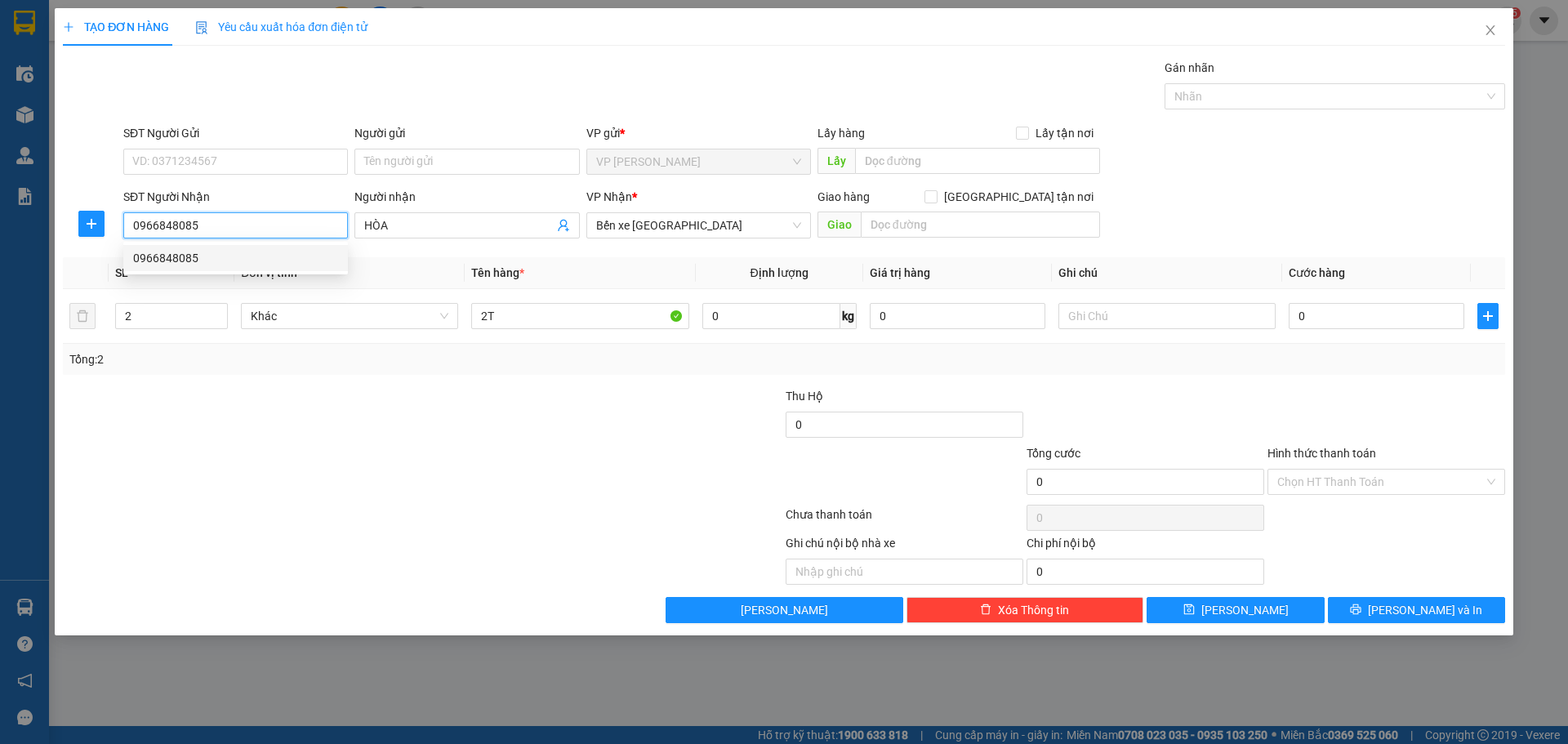
click at [176, 228] on input "0966848085" at bounding box center [235, 225] width 224 height 26
click at [464, 528] on div at bounding box center [423, 517] width 723 height 33
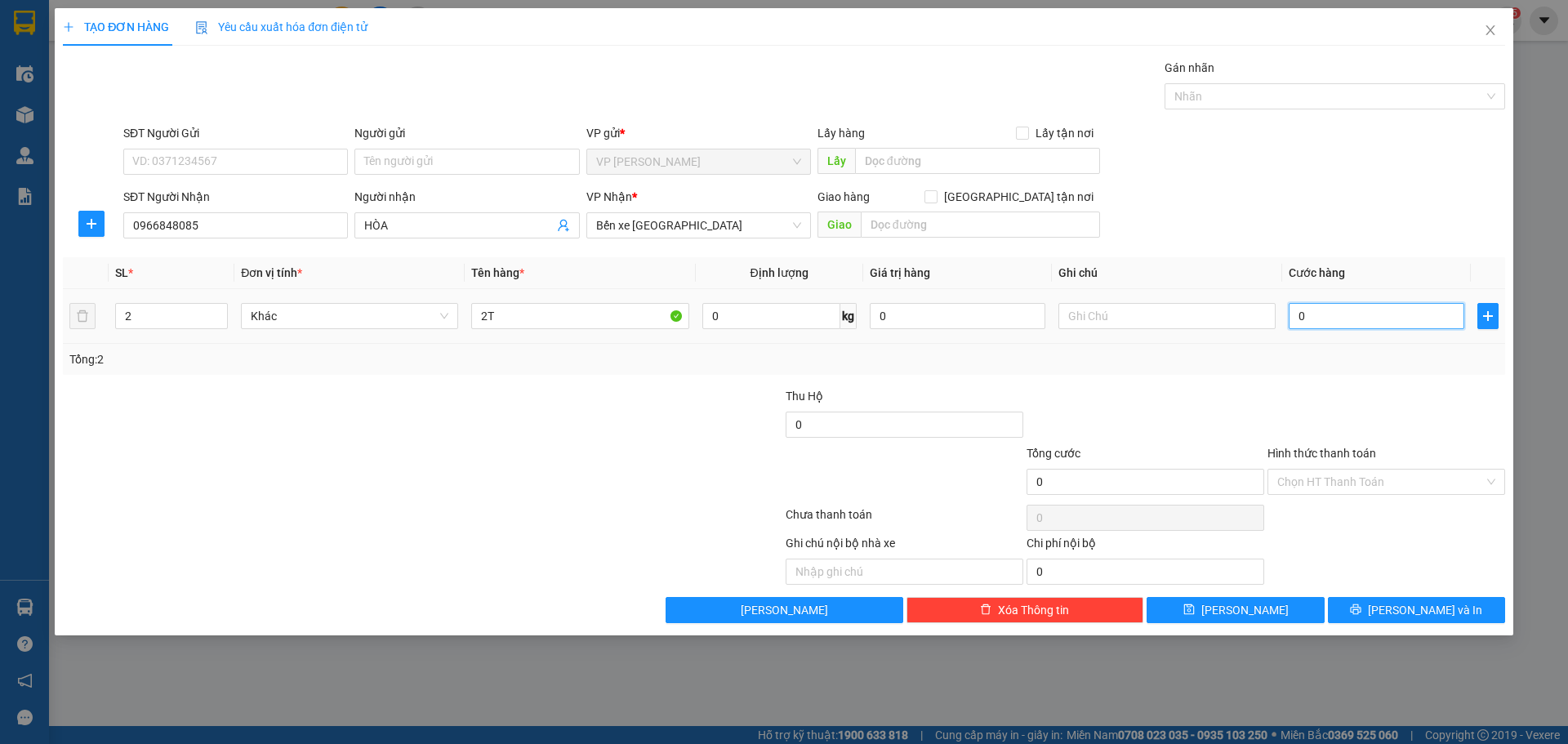
click at [1347, 306] on input "0" at bounding box center [1376, 315] width 175 height 26
type input "5"
type input "50"
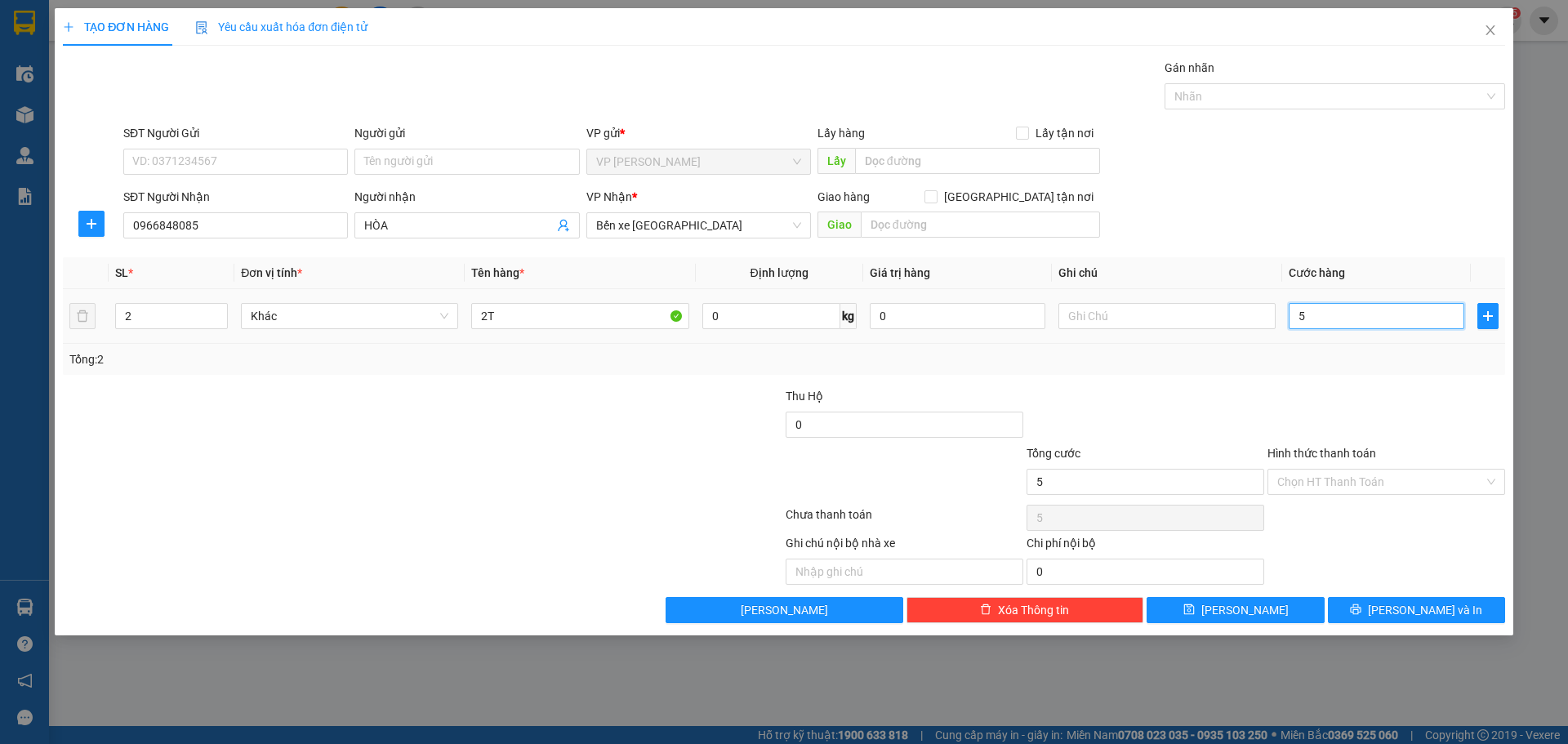
type input "50"
type input "500"
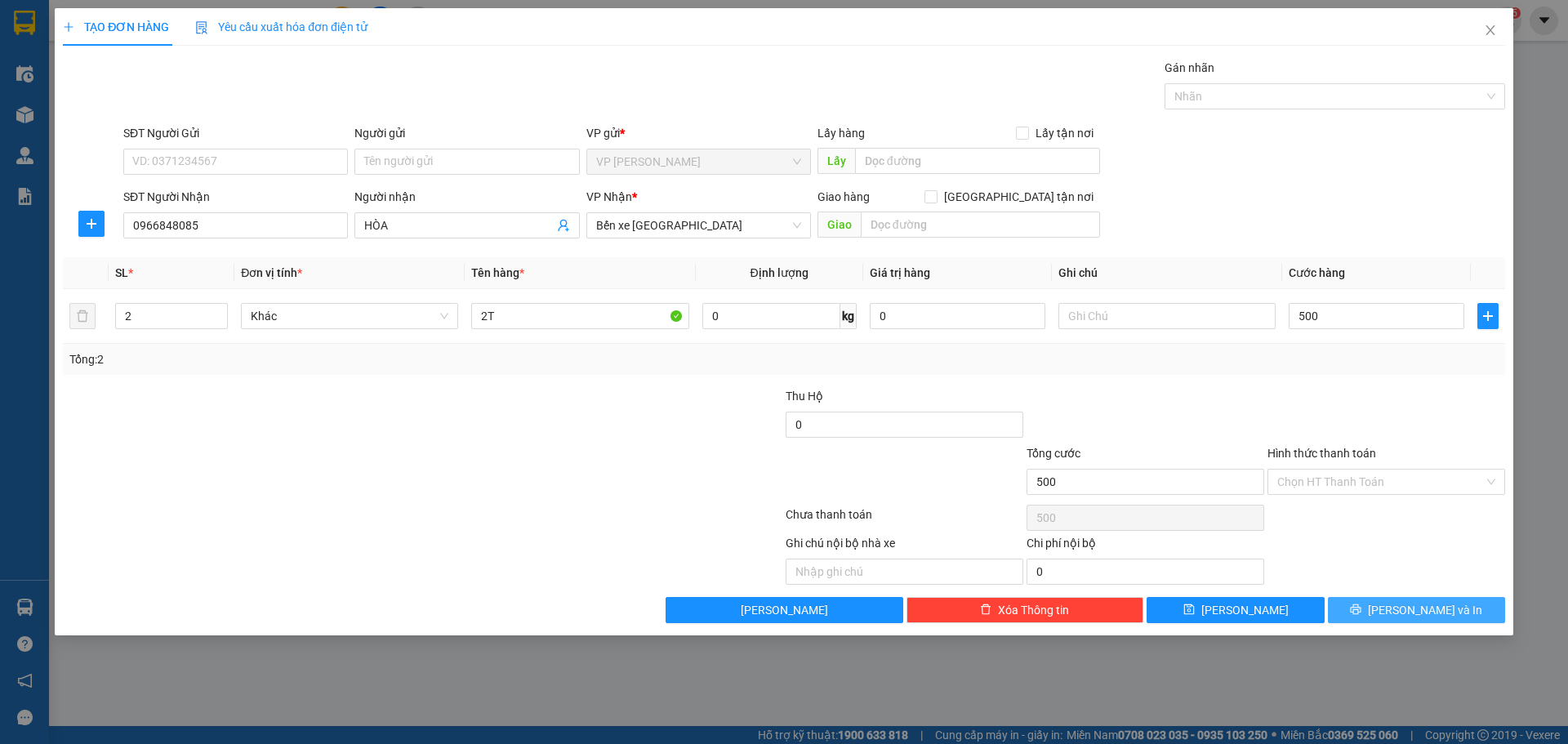
type input "500.000"
click at [1406, 615] on span "Lưu và In" at bounding box center [1424, 609] width 114 height 18
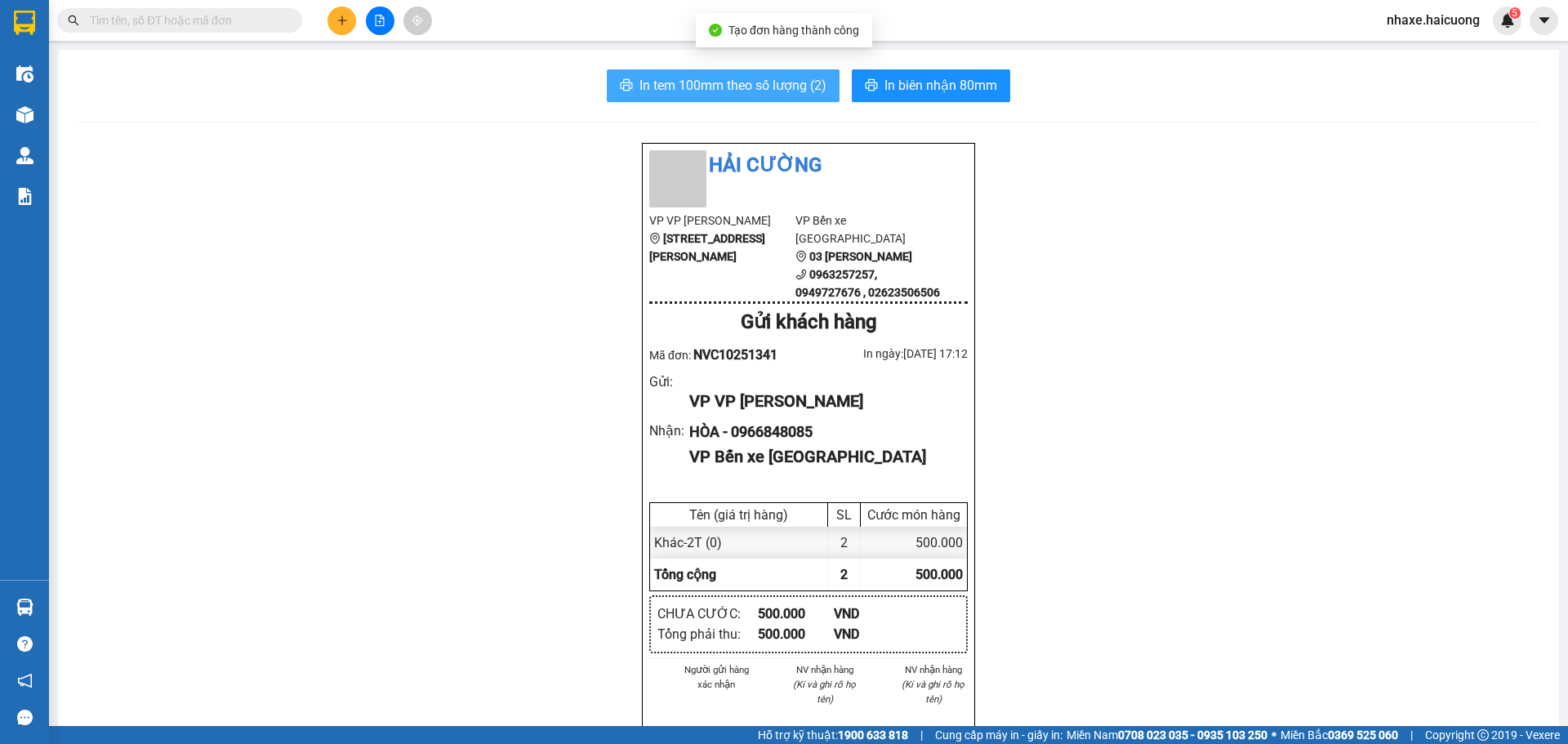
click at [657, 89] on span "In tem 100mm theo số lượng (2)" at bounding box center [733, 85] width 187 height 20
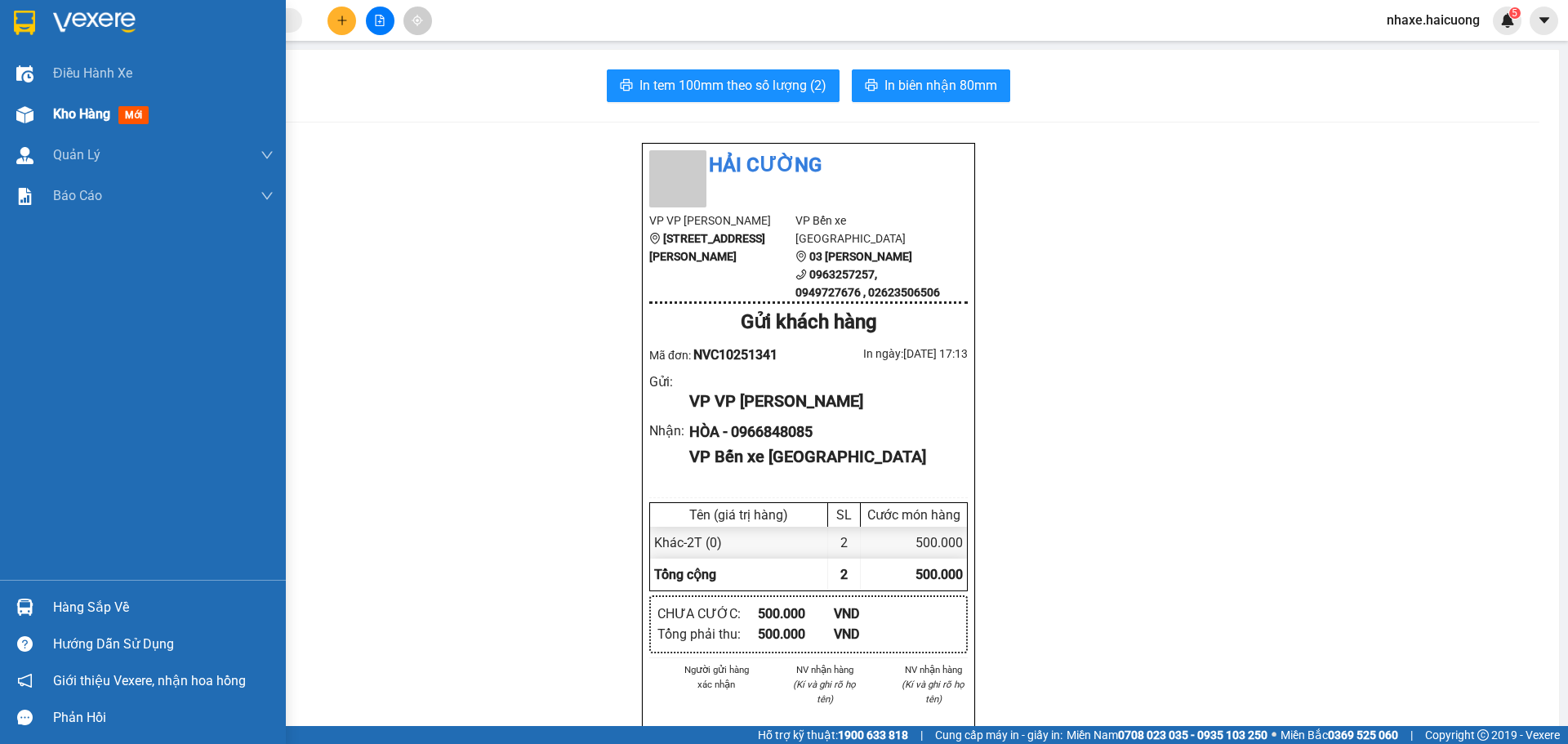
click at [43, 115] on div "Kho hàng mới" at bounding box center [143, 114] width 286 height 41
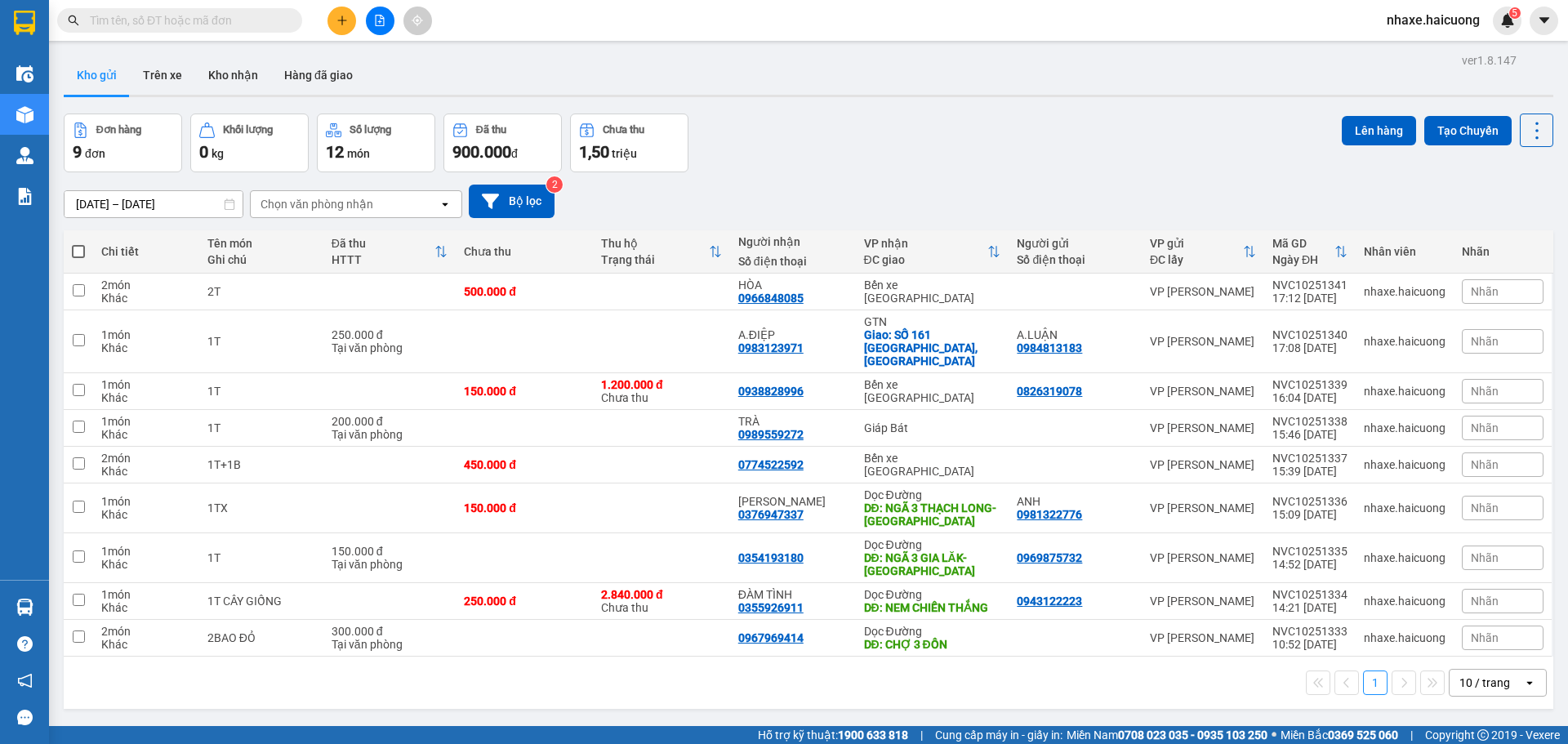
click at [338, 22] on icon "plus" at bounding box center [342, 20] width 12 height 12
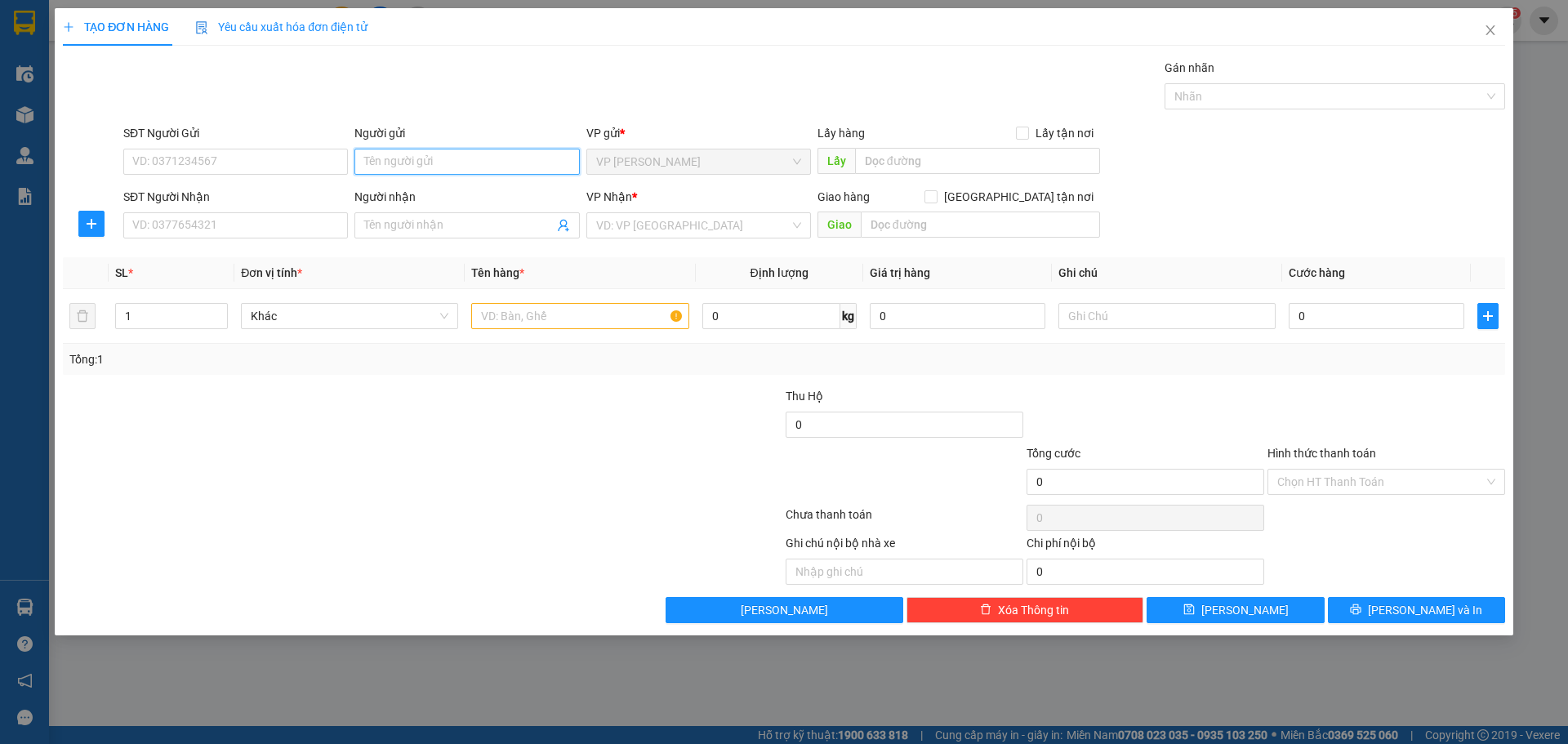
click at [472, 163] on input "Người gửi" at bounding box center [466, 161] width 224 height 26
type input "a"
type input "ANH LIỆU"
click at [294, 159] on input "SĐT Người Gửi" at bounding box center [235, 161] width 224 height 26
type input "0846240248"
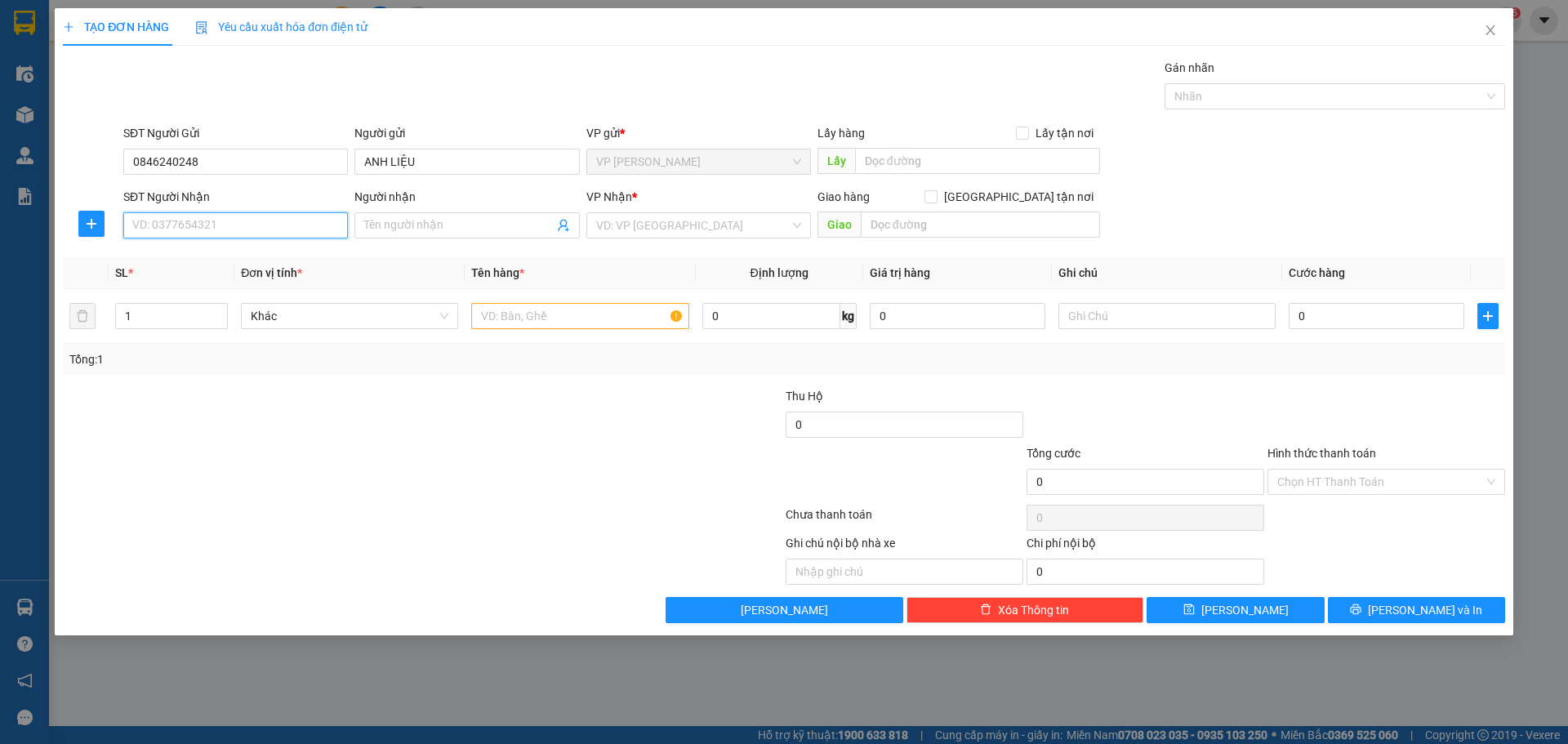
click at [282, 221] on input "SĐT Người Nhận" at bounding box center [235, 225] width 224 height 26
type input "0837297289"
click at [459, 223] on input "Người nhận" at bounding box center [458, 225] width 189 height 18
type input "EM HẠNH"
click at [476, 317] on input "text" at bounding box center [579, 315] width 217 height 26
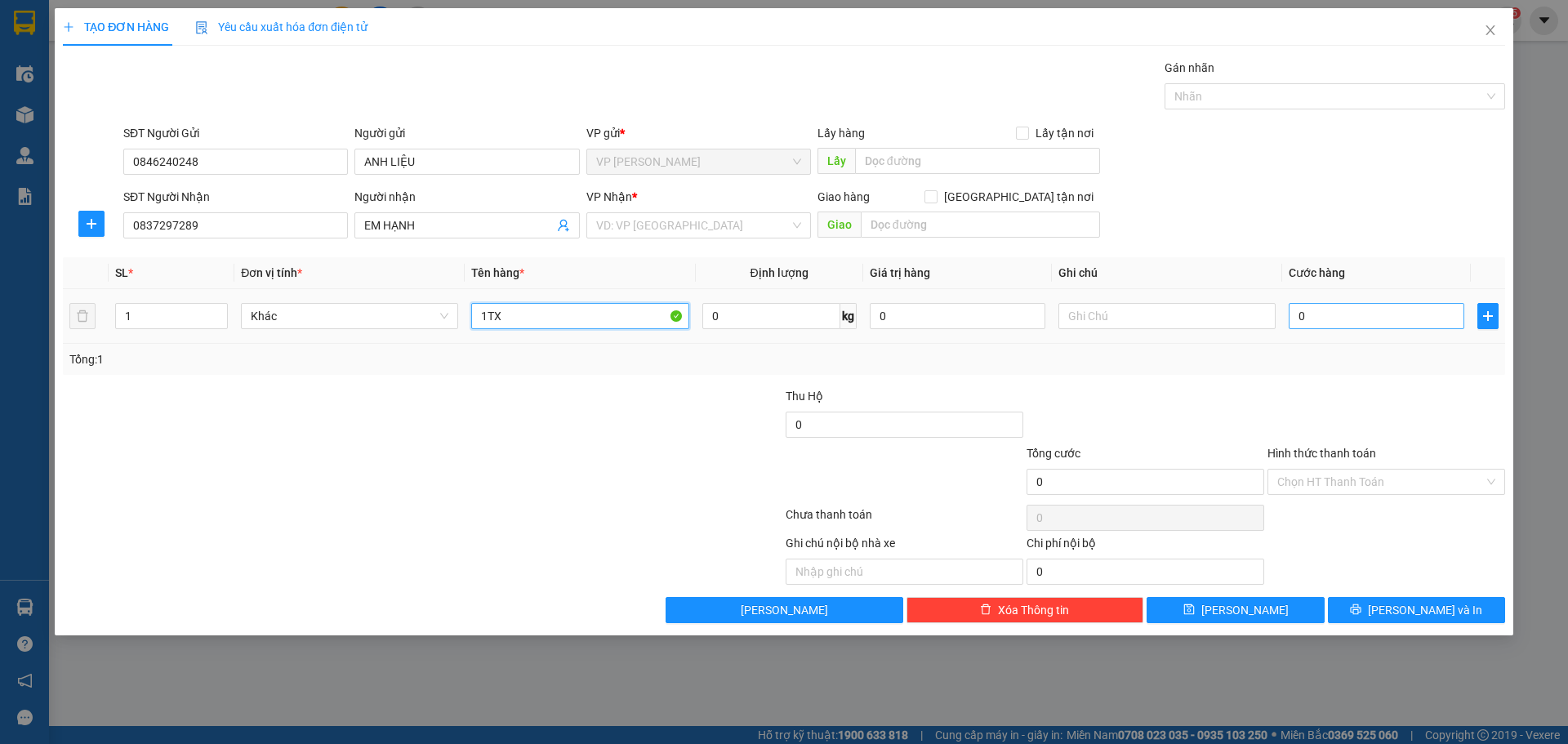
type input "1TX"
click at [1319, 311] on input "0" at bounding box center [1376, 315] width 175 height 26
type input "1"
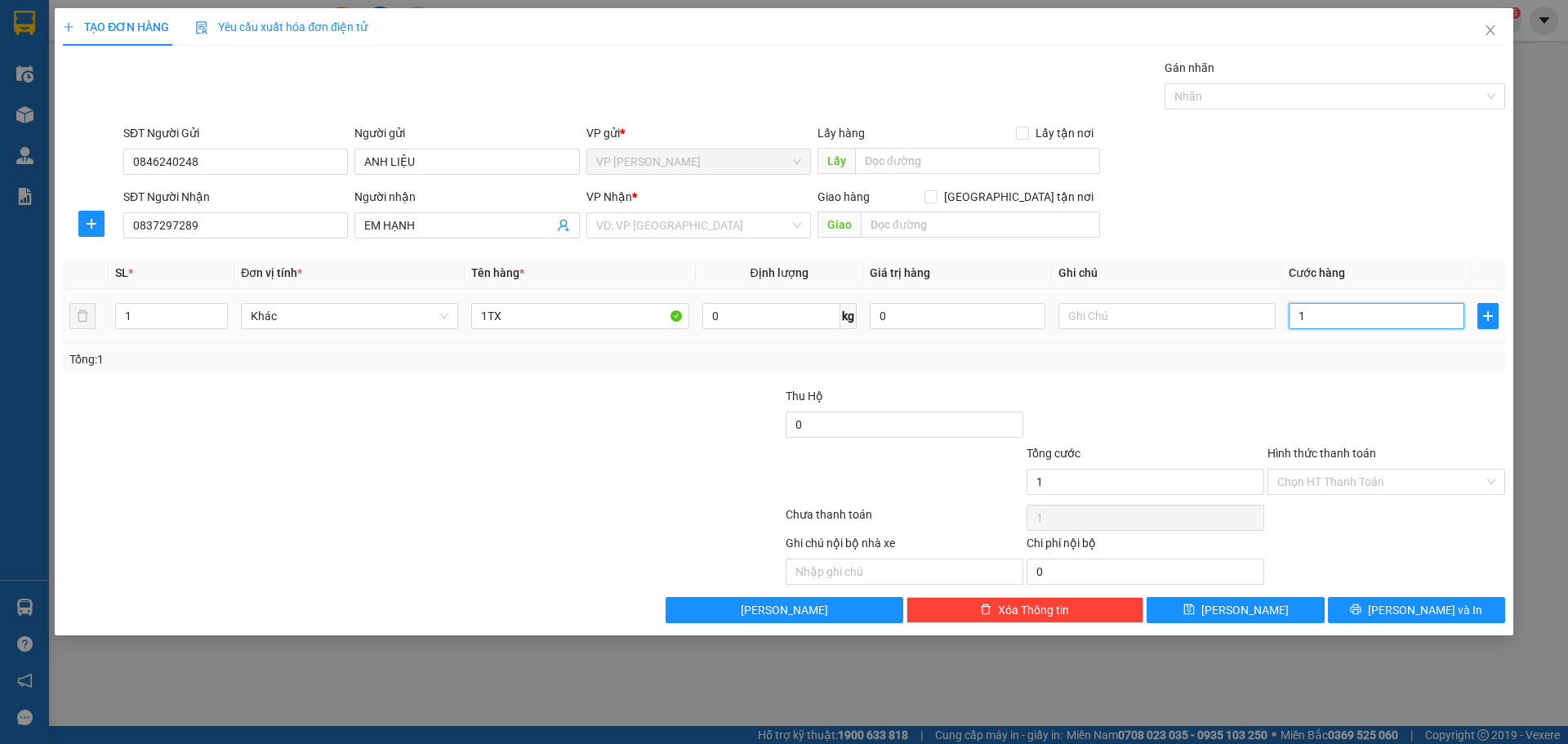
type input "10"
type input "100"
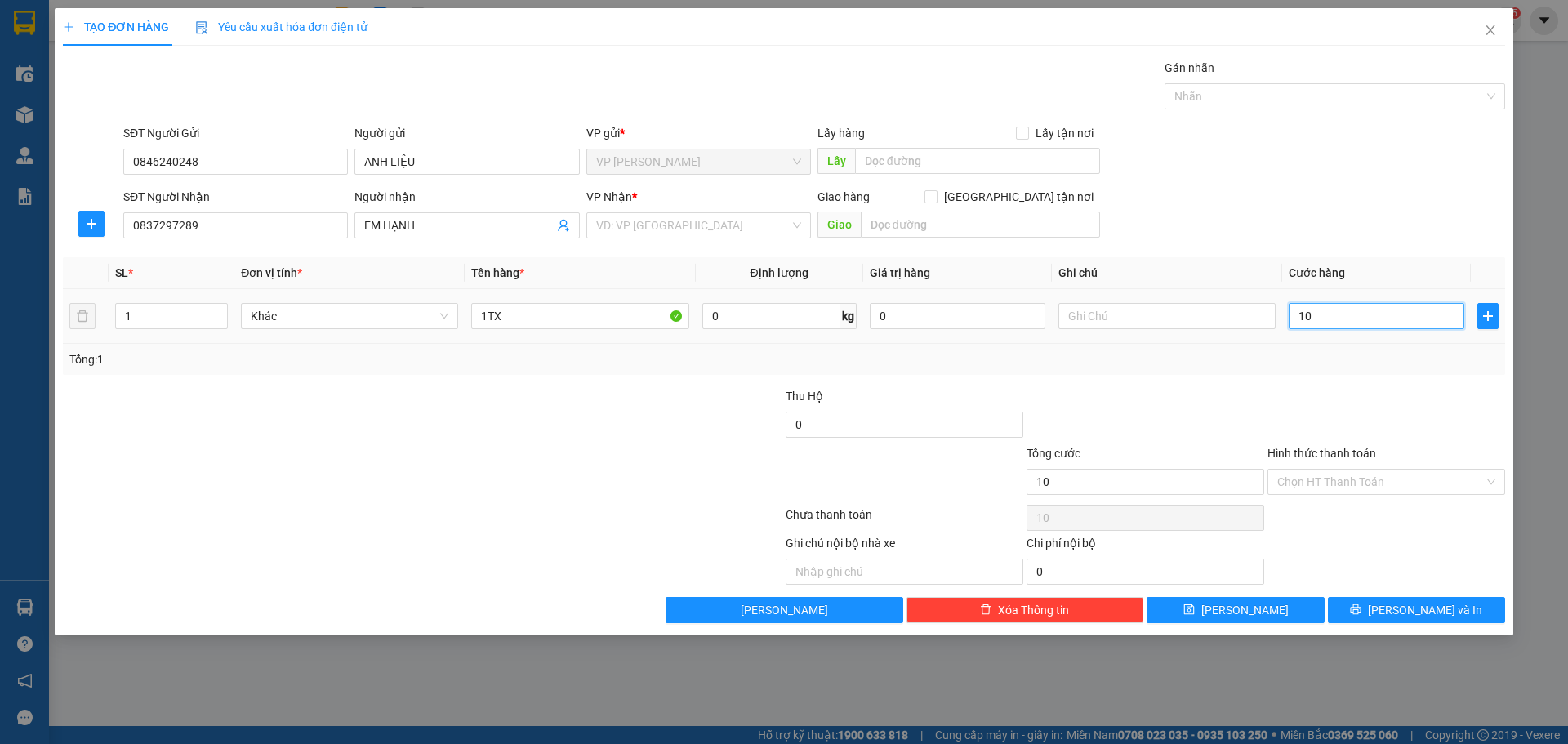
type input "100"
type input "100.000"
click at [1361, 603] on icon "printer" at bounding box center [1355, 608] width 12 height 12
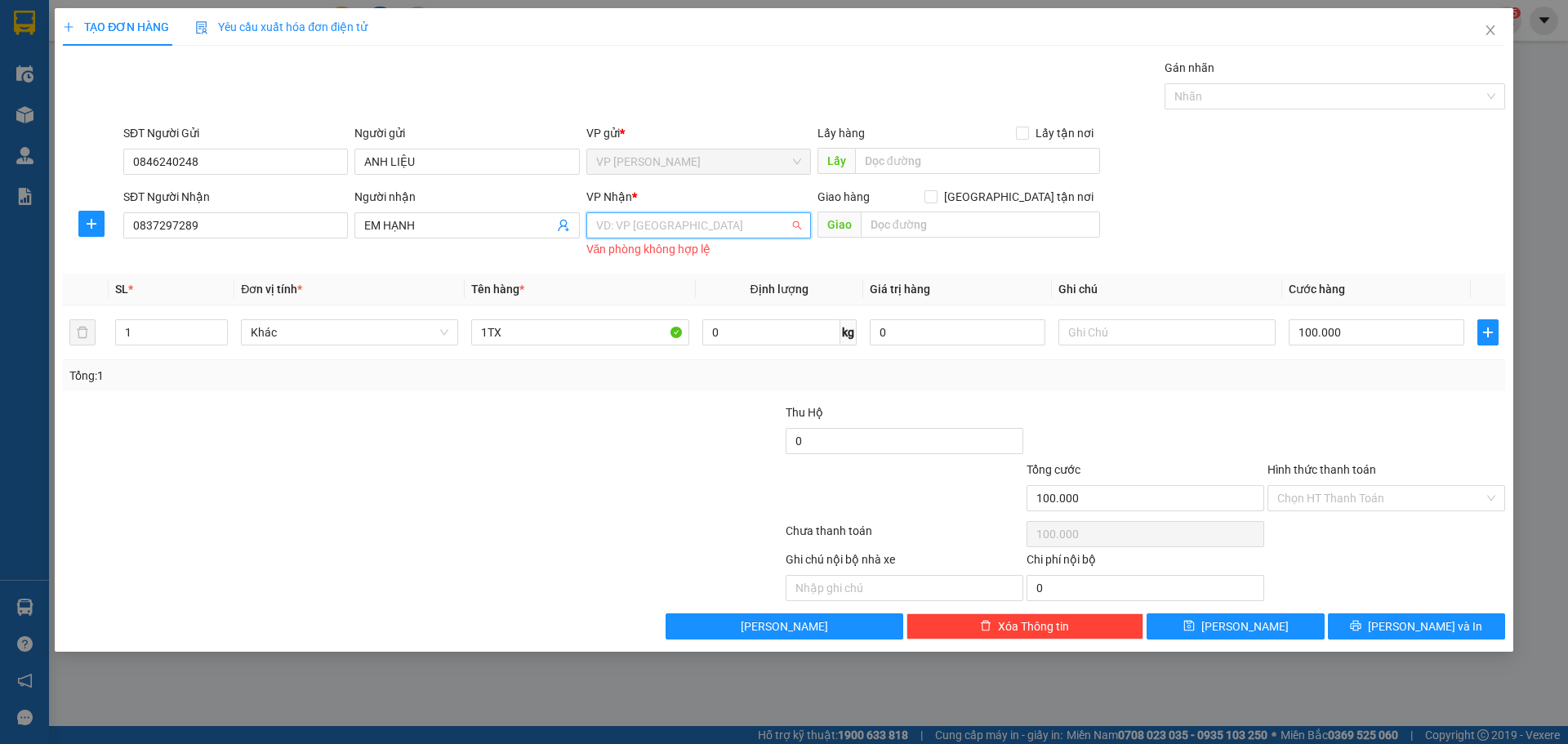
click at [718, 220] on input "search" at bounding box center [693, 226] width 193 height 25
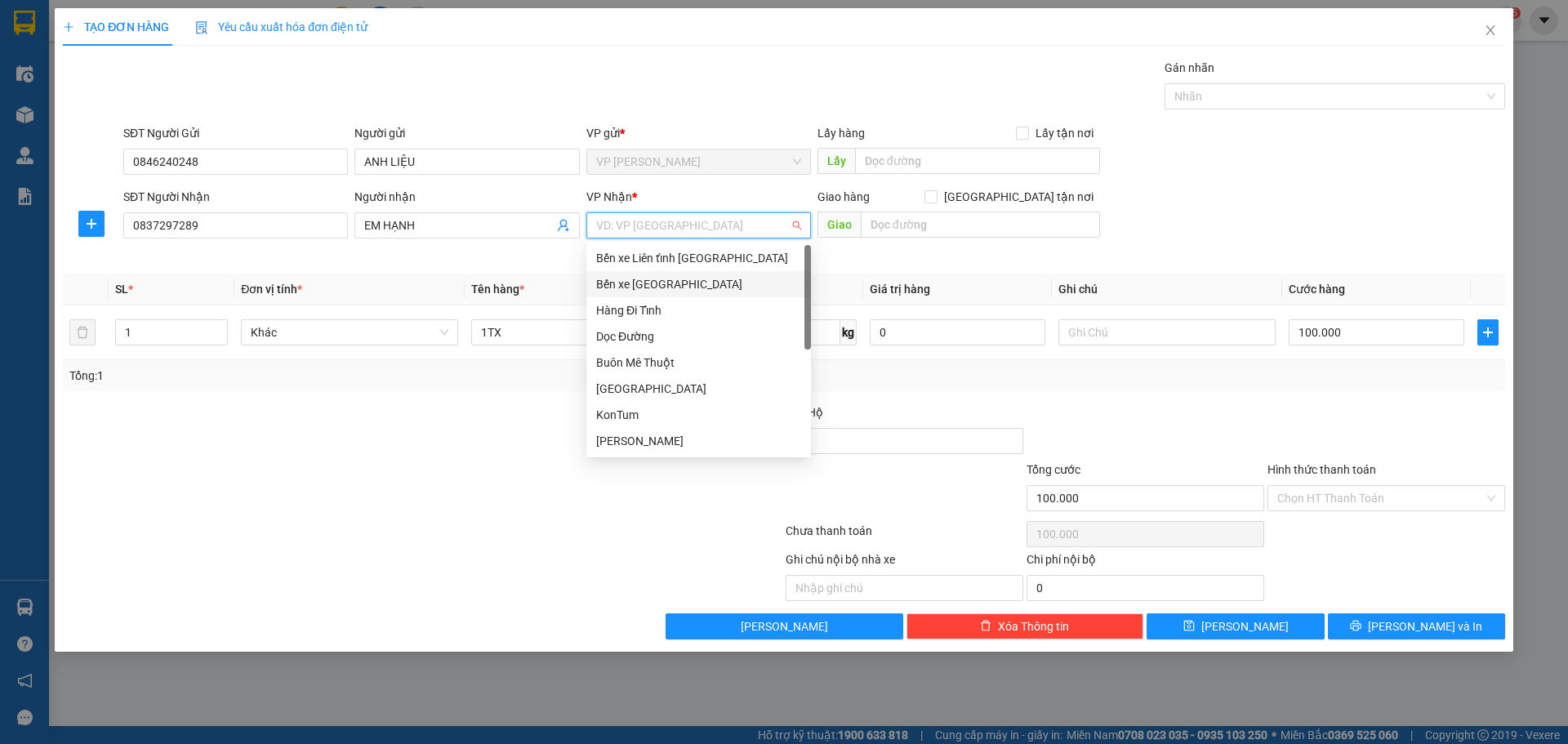
click at [692, 291] on div "Bến xe Mỹ Đình" at bounding box center [698, 284] width 205 height 18
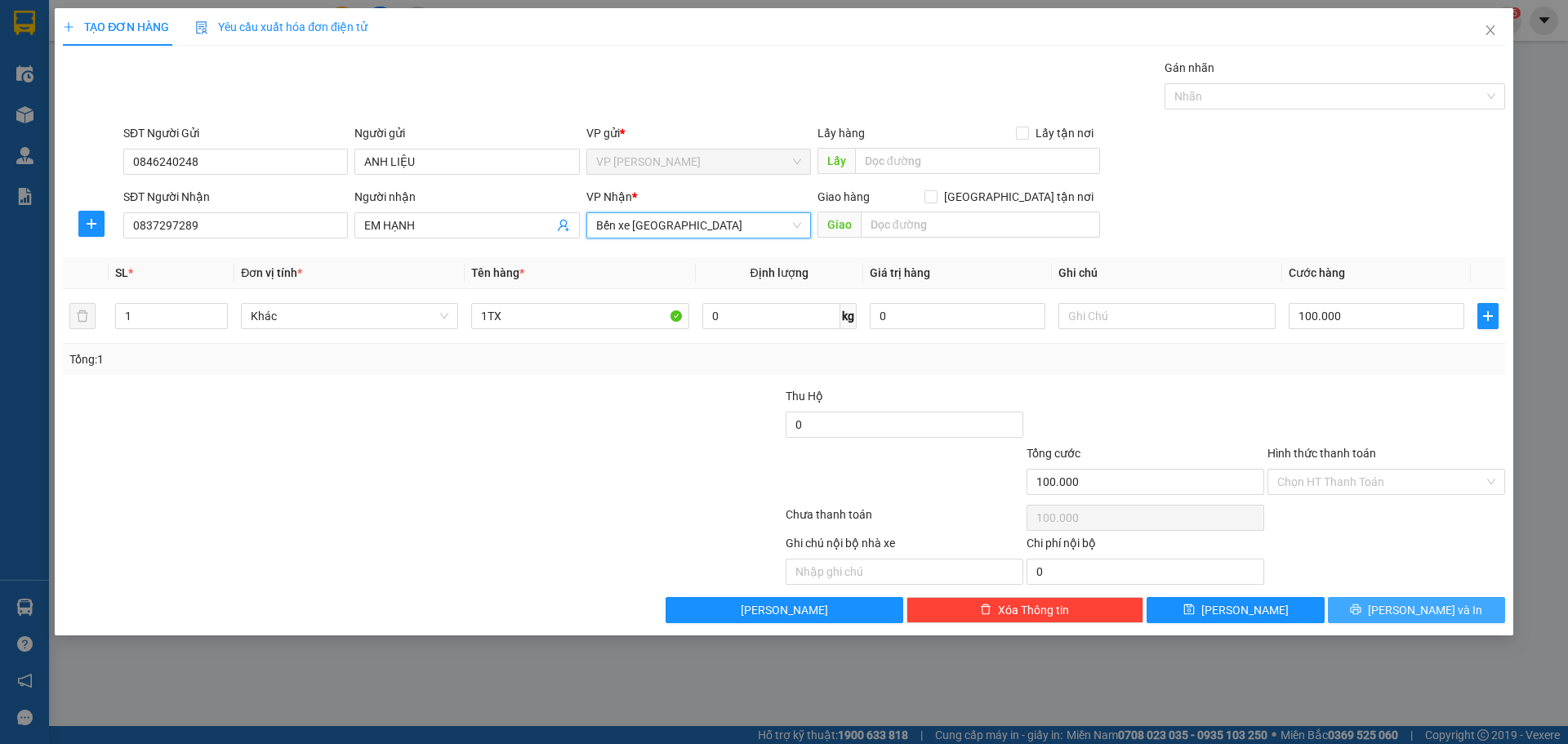
click at [1428, 613] on span "Lưu và In" at bounding box center [1424, 609] width 114 height 18
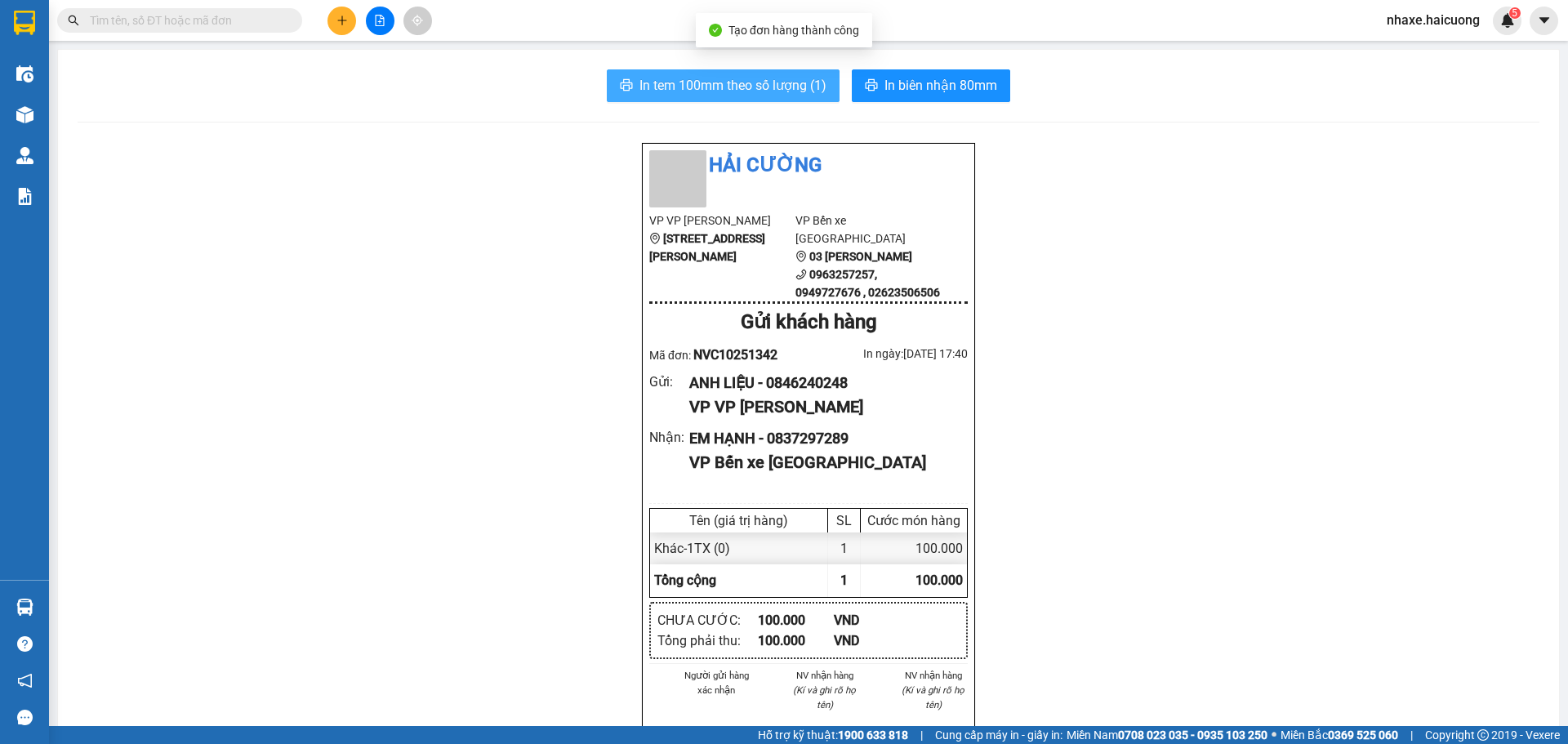
drag, startPoint x: 743, startPoint y: 41, endPoint x: 748, endPoint y: 77, distance: 36.3
click at [743, 56] on body "Kết quả tìm kiếm ( 0 ) Bộ lọc No Data nhaxe.haicuong 5 Điều hành xe Kho hàng mớ…" at bounding box center [784, 372] width 1568 height 744
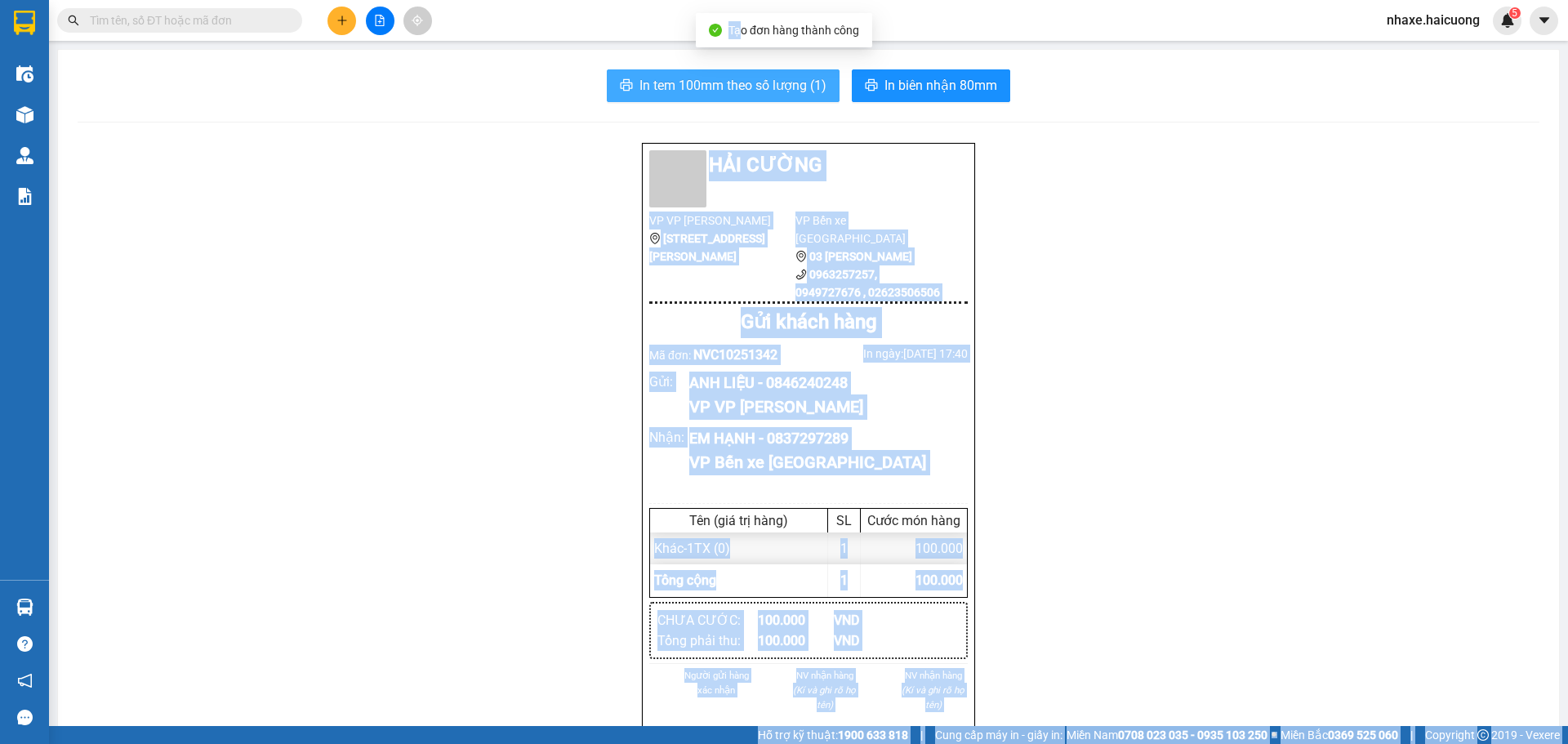
click at [749, 78] on span "In tem 100mm theo số lượng (1)" at bounding box center [733, 85] width 187 height 20
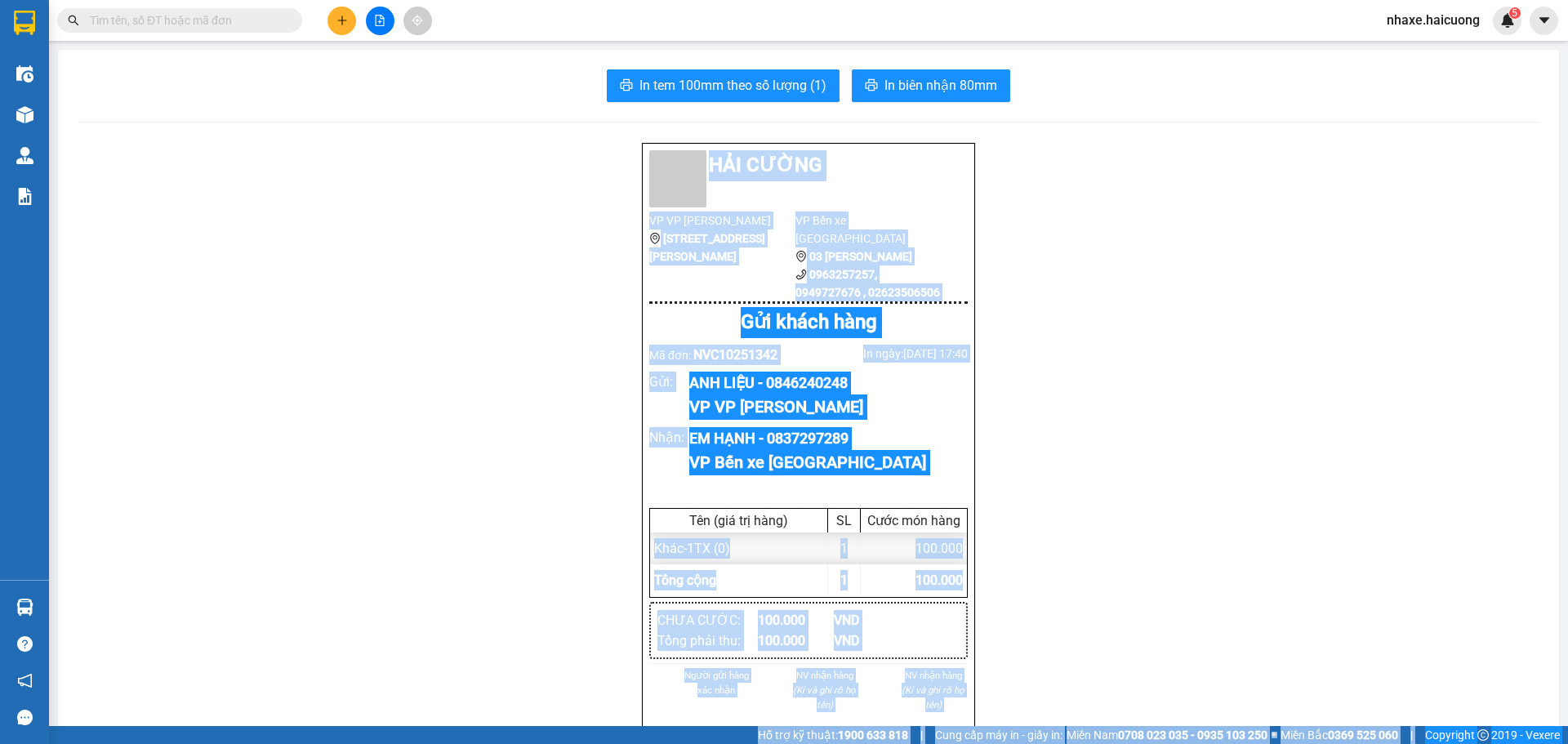
click at [18, 114] on img at bounding box center [24, 114] width 17 height 17
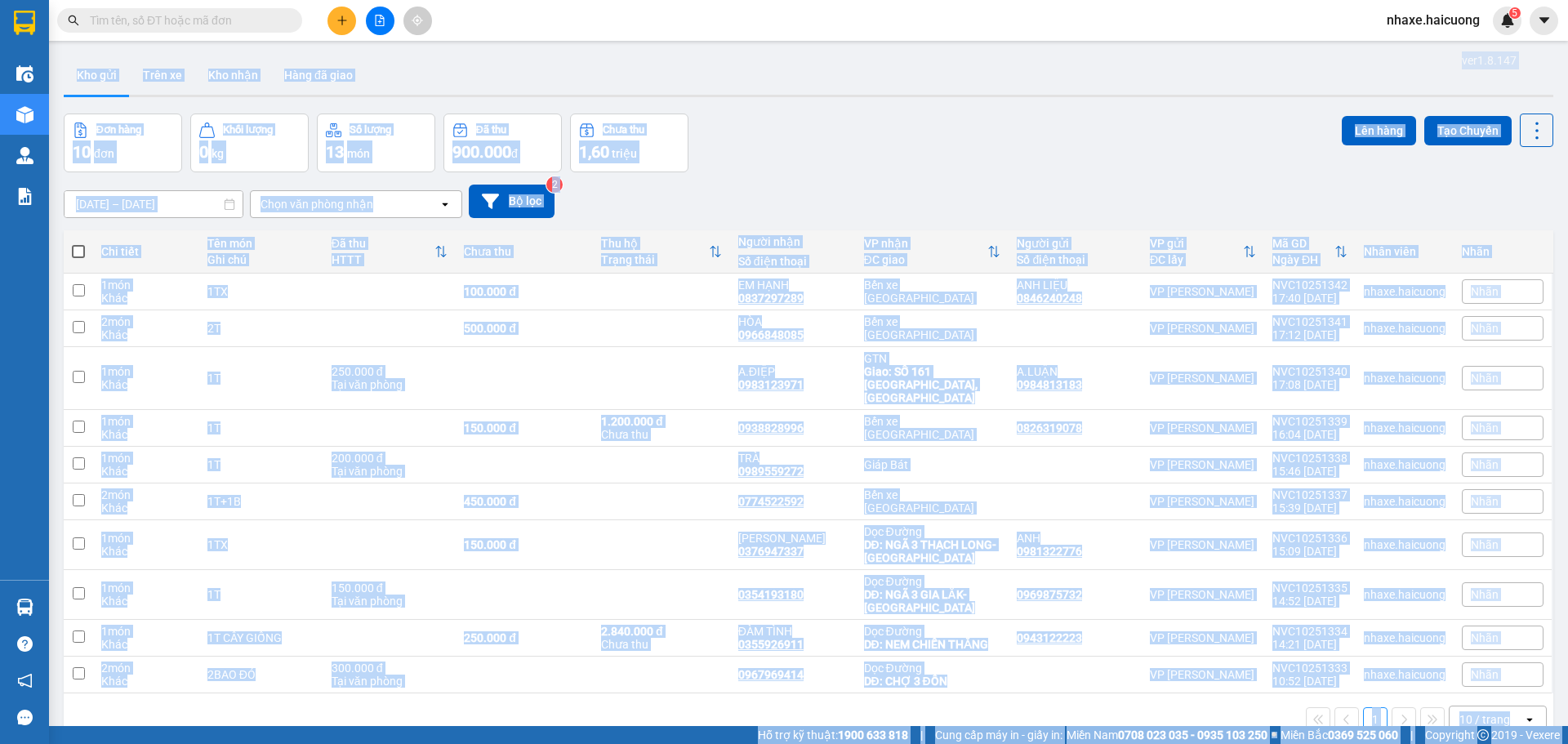
click at [534, 50] on div "ver 1.8.147 Kho gửi Trên xe Kho nhận Hàng đã giao Đơn hàng 10 đơn Khối lượng 0 …" at bounding box center [809, 421] width 1502 height 744
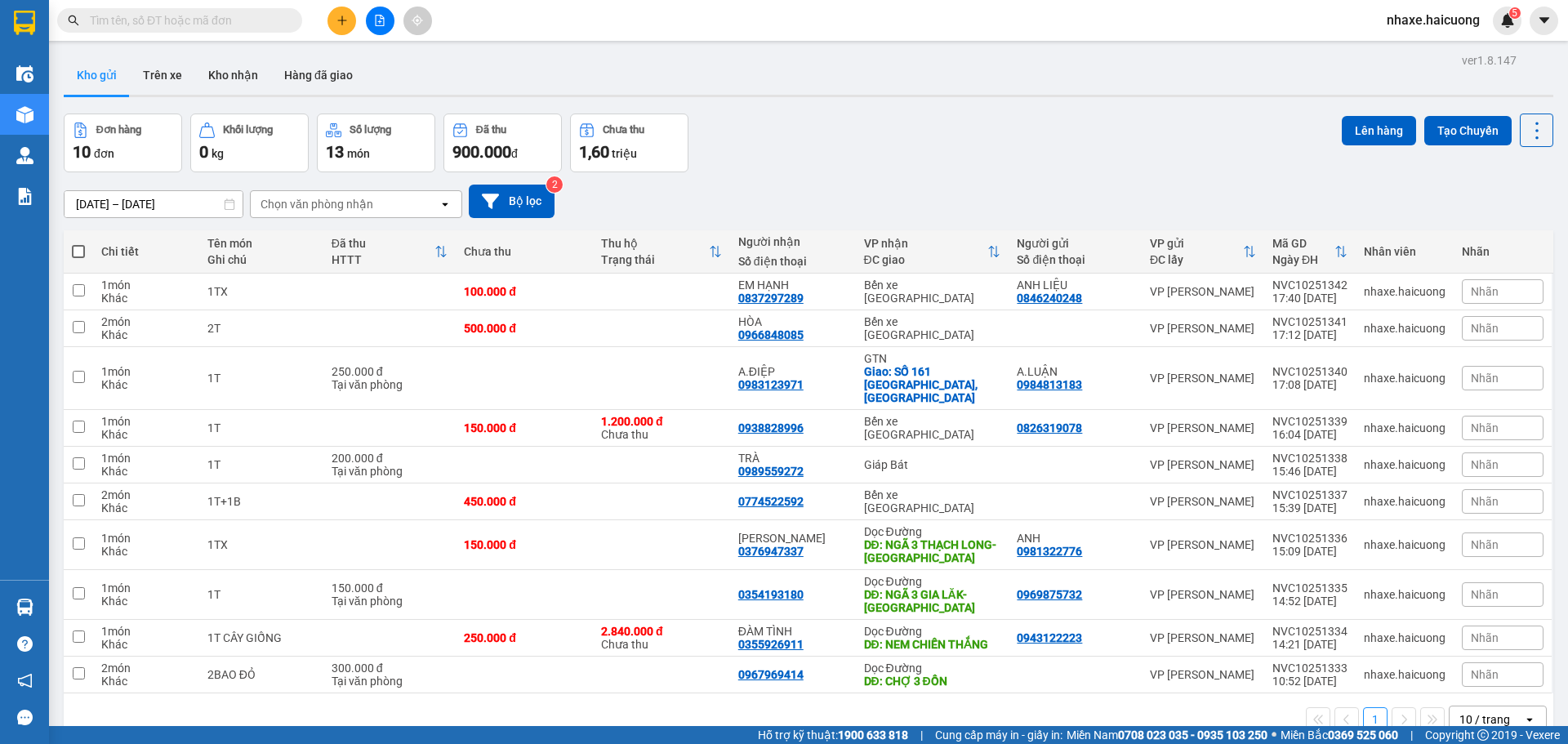
click at [346, 26] on icon "plus" at bounding box center [342, 20] width 12 height 12
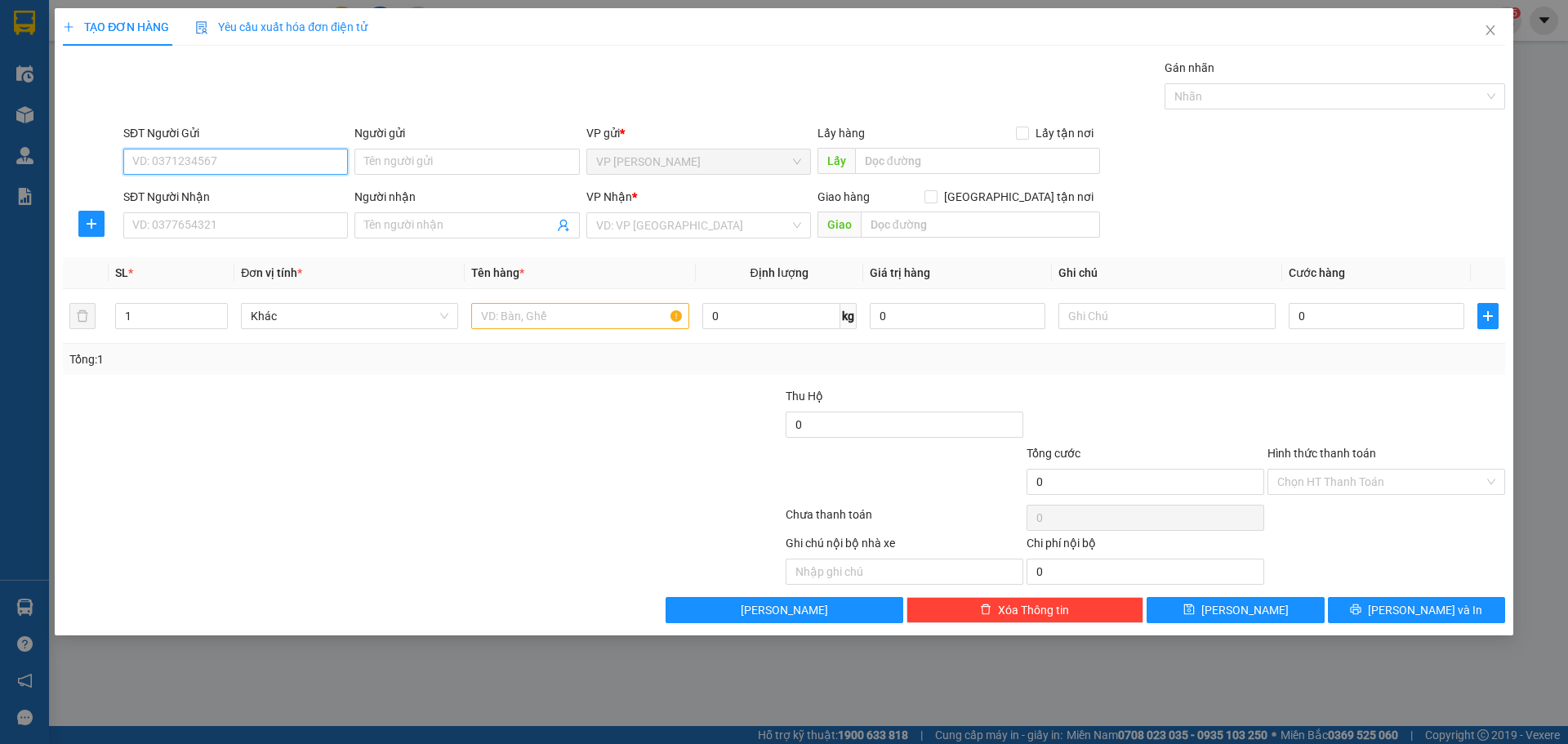
click at [251, 153] on input "SĐT Người Gửi" at bounding box center [235, 161] width 224 height 26
click at [261, 227] on input "SĐT Người Nhận" at bounding box center [235, 225] width 224 height 26
click at [266, 149] on input "SĐT Người Gửi" at bounding box center [235, 161] width 224 height 26
type input "0868393456"
click at [431, 151] on input "Người gửi" at bounding box center [466, 161] width 224 height 26
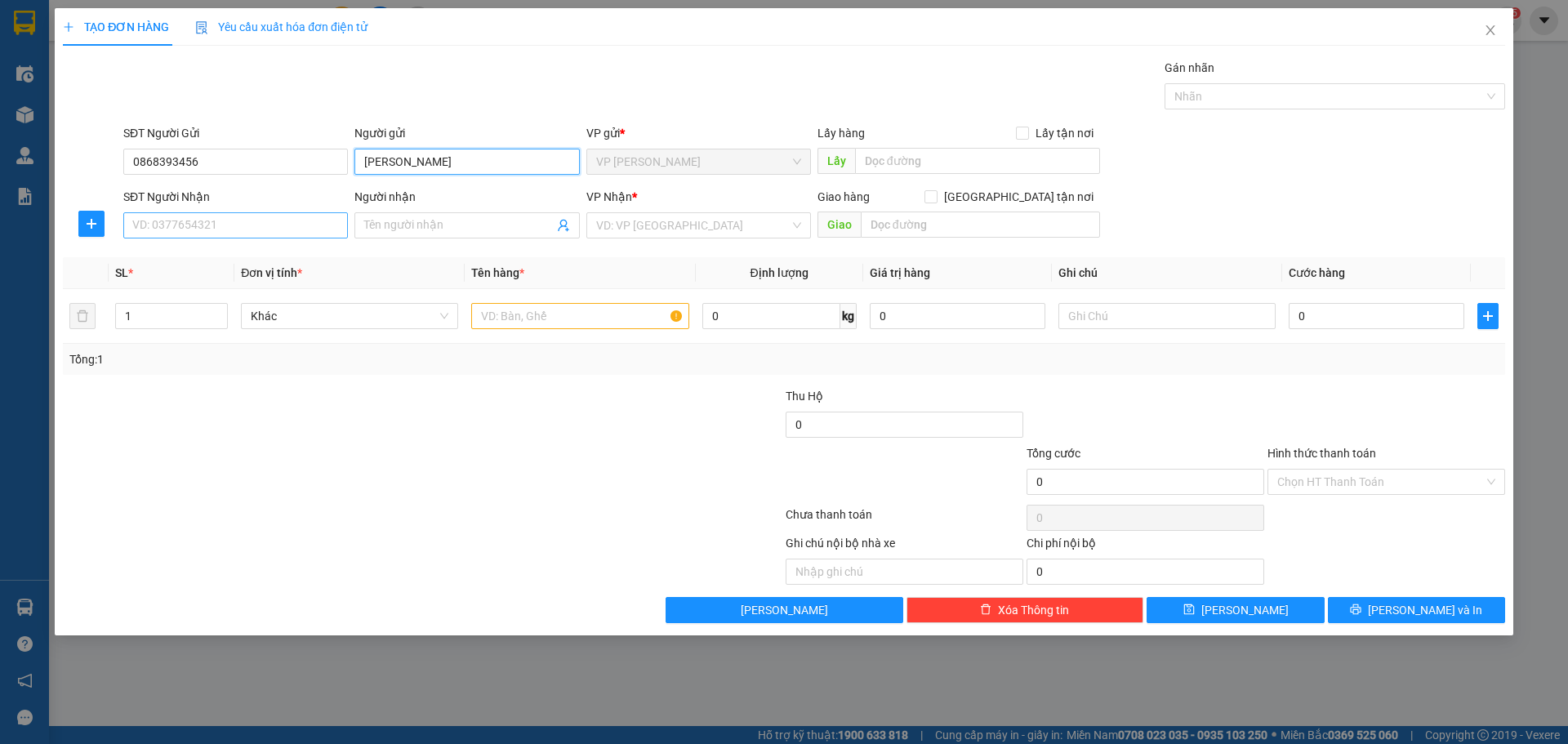
type input "NGUYỄN THẾ DOÃN"
click at [285, 224] on input "SĐT Người Nhận" at bounding box center [235, 225] width 224 height 26
click at [475, 239] on div "Người nhận Tên người nhận" at bounding box center [466, 216] width 224 height 58
click at [478, 227] on input "Người nhận" at bounding box center [458, 225] width 189 height 18
type input "NGUYỄN THỊ HẢI"
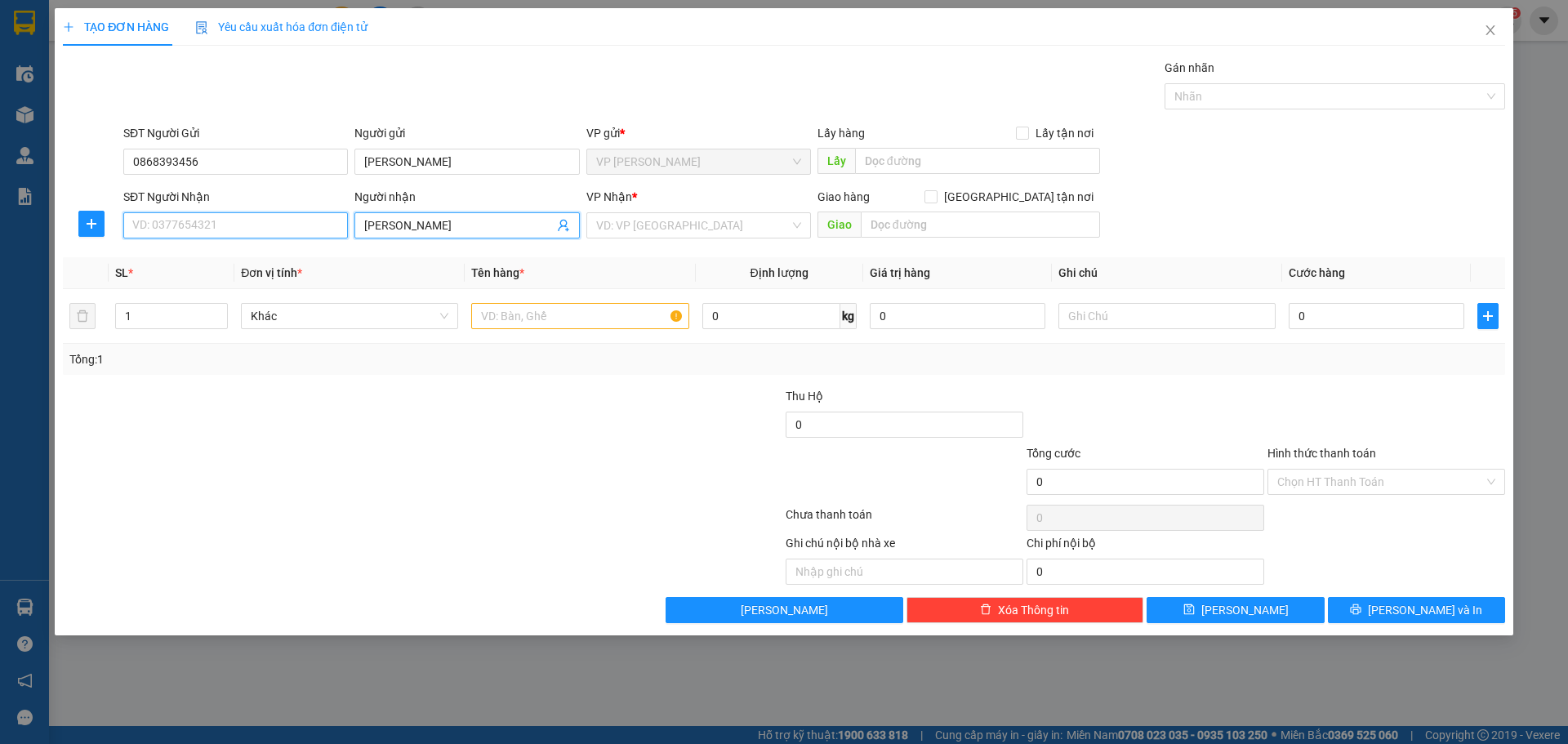
click at [255, 223] on input "SĐT Người Nhận" at bounding box center [235, 225] width 224 height 26
type input "0984824488"
click at [710, 227] on input "search" at bounding box center [693, 226] width 193 height 25
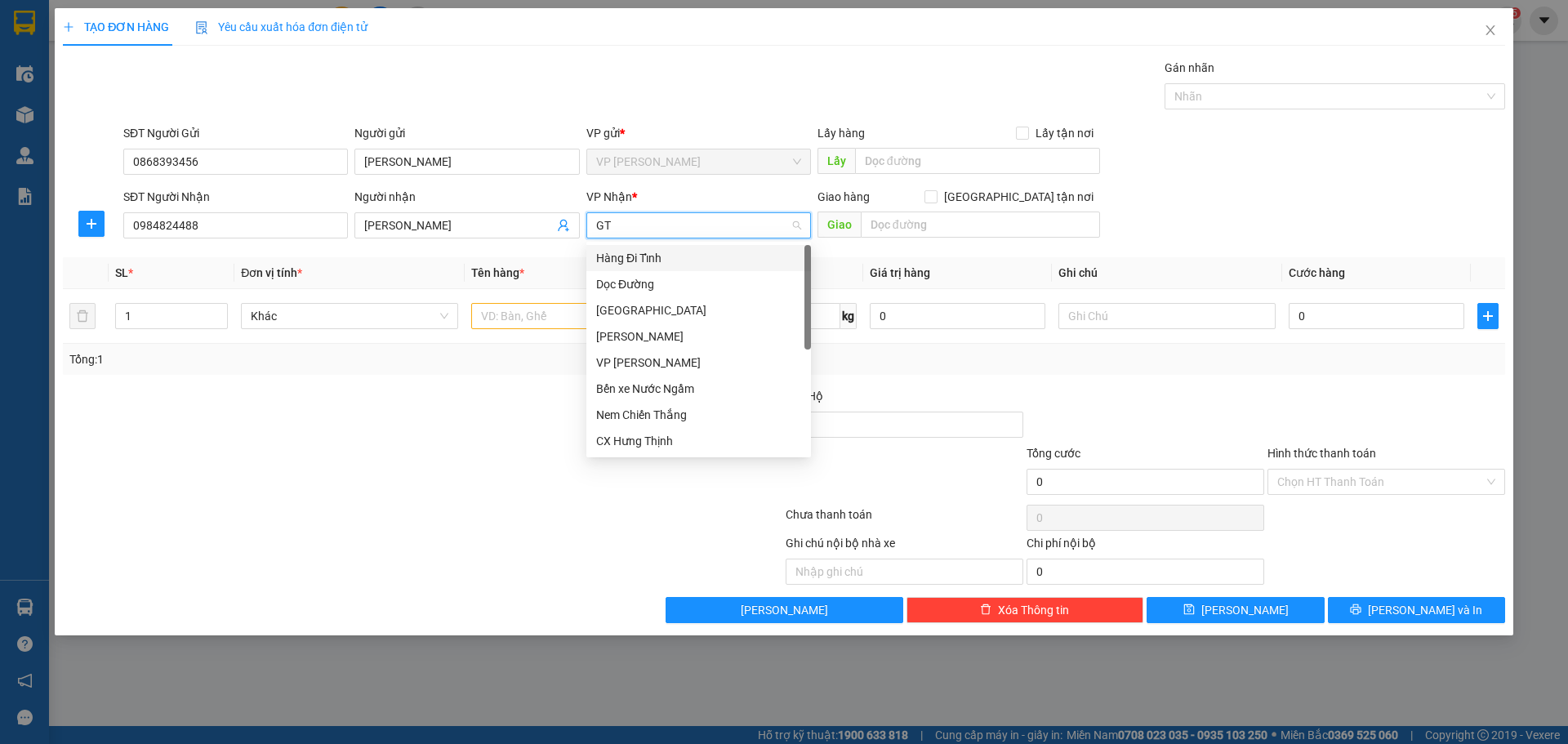
type input "GTN"
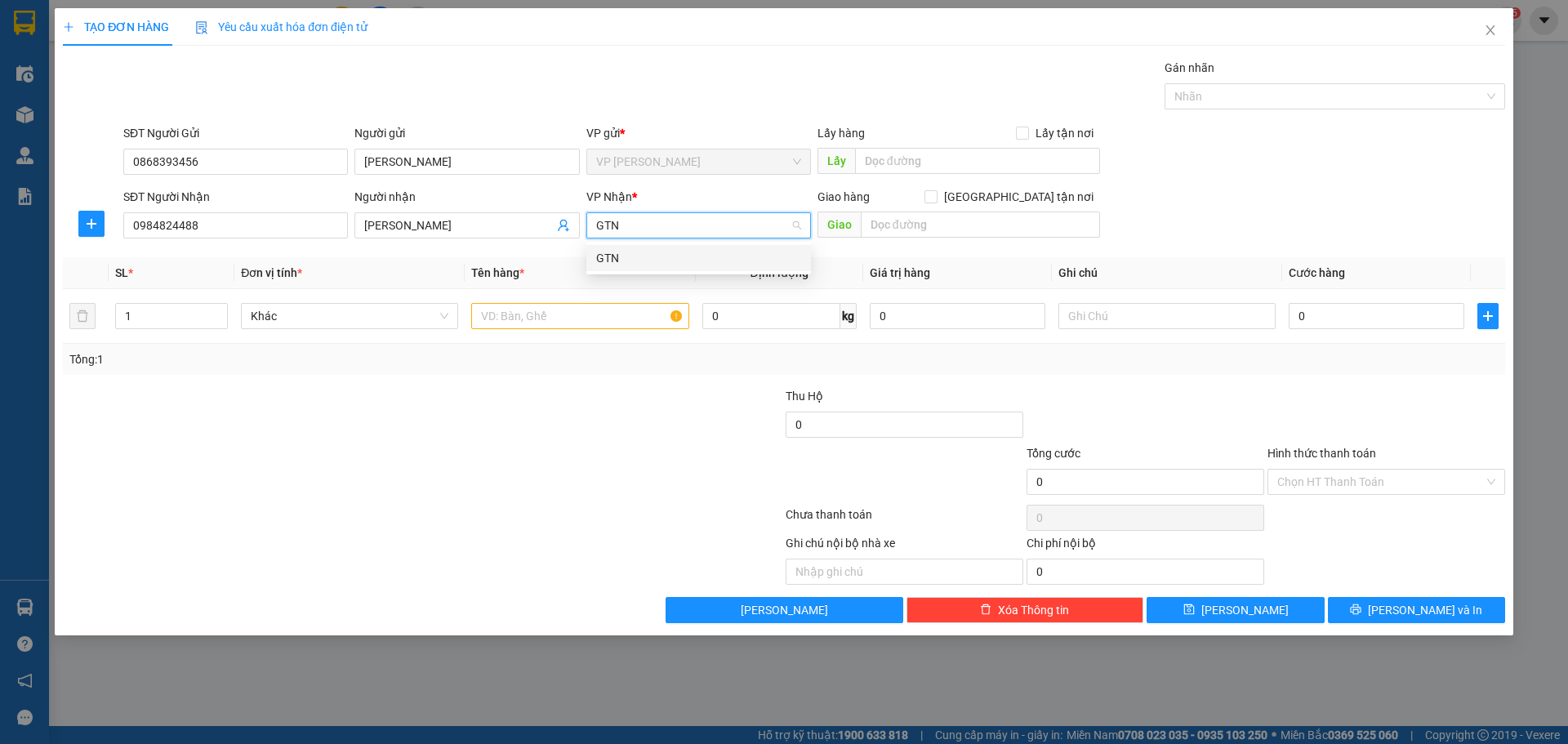
click at [671, 262] on div "GTN" at bounding box center [698, 258] width 205 height 18
click at [935, 197] on input "Giao tận nơi" at bounding box center [929, 196] width 12 height 12
checkbox input "true"
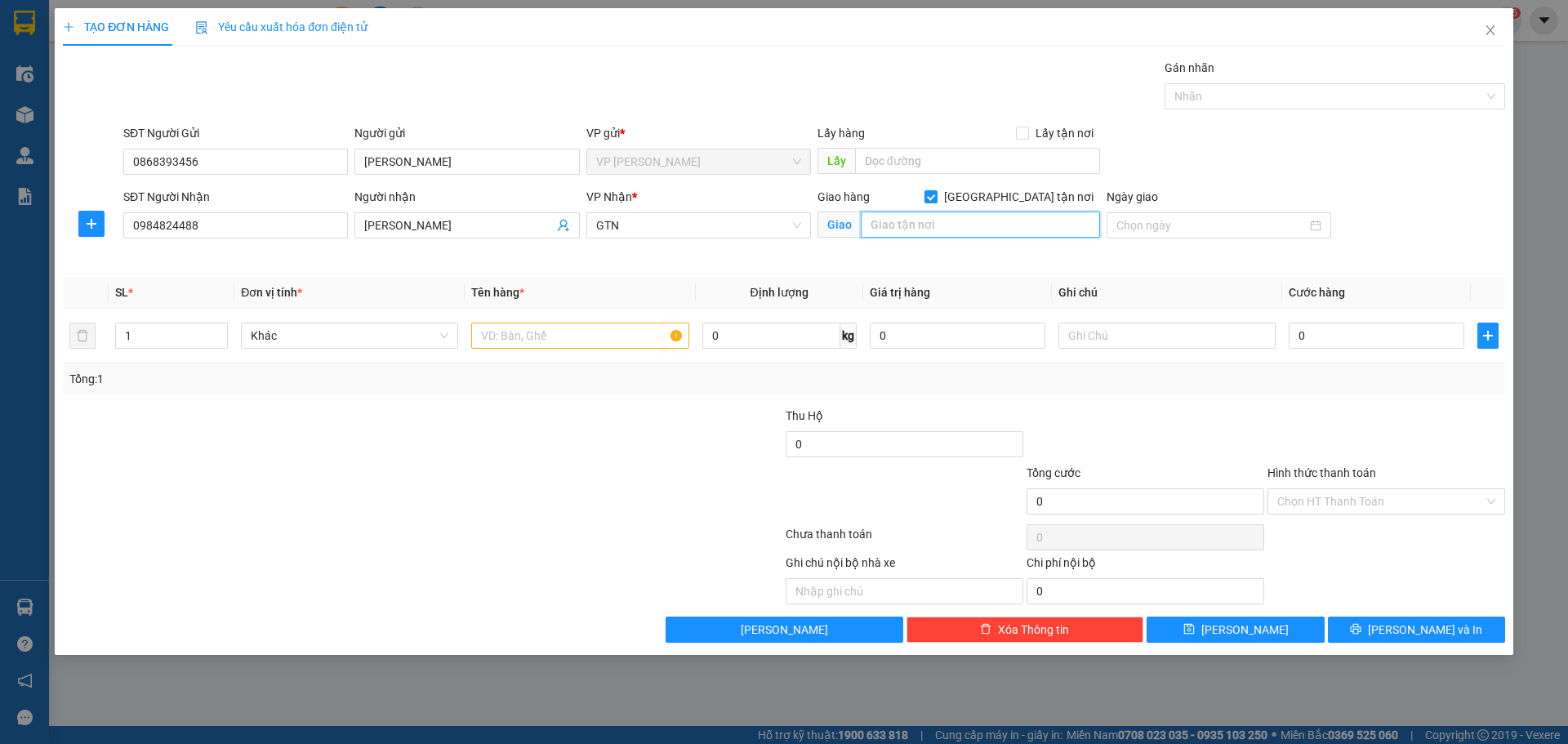
click at [999, 221] on input "text" at bounding box center [980, 224] width 239 height 26
type input "6 PHẠM VĂN BẠCH,CẦU GIẤY,HN"
click at [193, 329] on input "1" at bounding box center [171, 336] width 111 height 25
click at [209, 329] on span "Increase Value" at bounding box center [218, 330] width 18 height 15
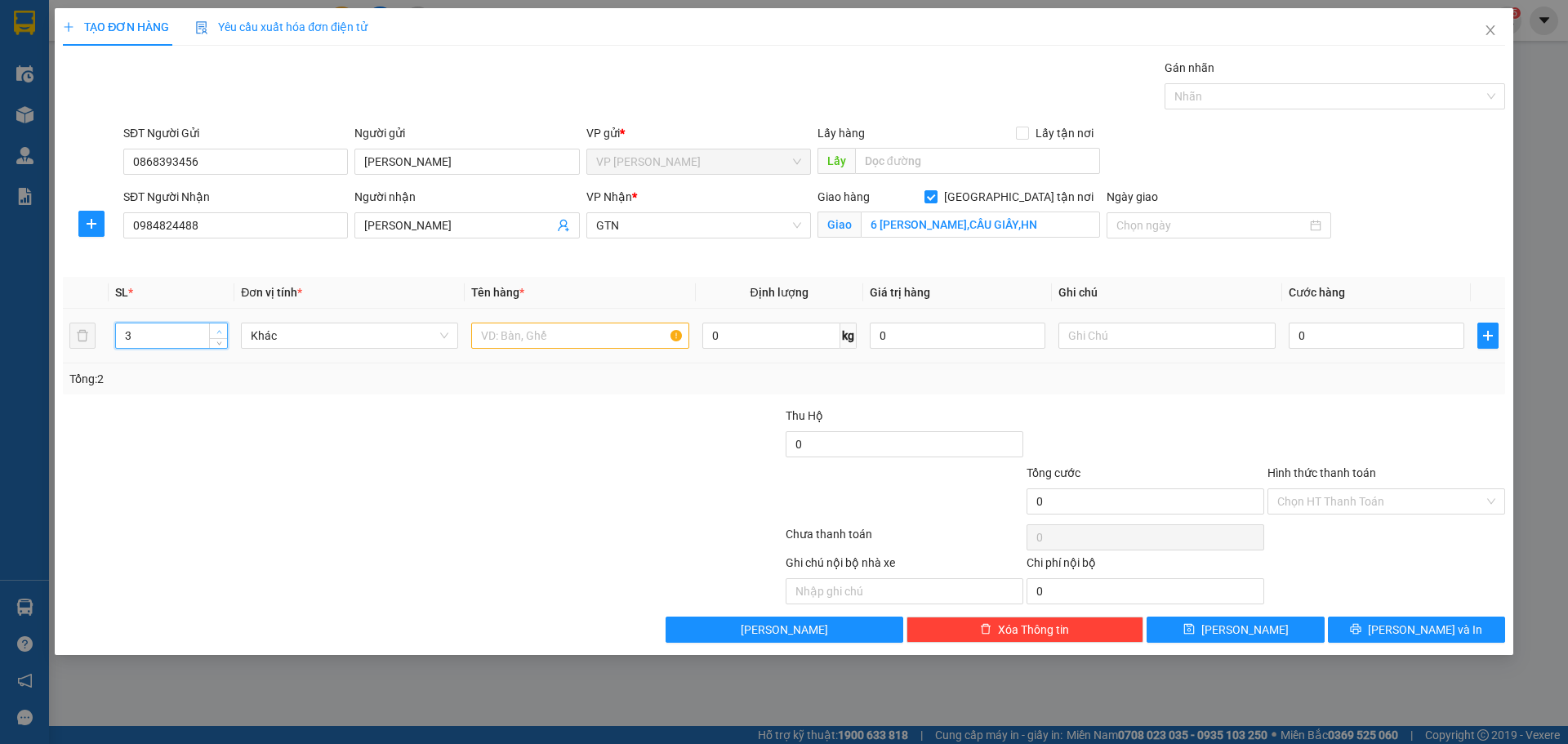
type input "4"
click at [209, 329] on span "Increase Value" at bounding box center [218, 330] width 18 height 15
click at [512, 337] on input "text" at bounding box center [579, 335] width 217 height 26
type input "4BAO XANH +1T"
click at [596, 526] on div at bounding box center [423, 537] width 723 height 33
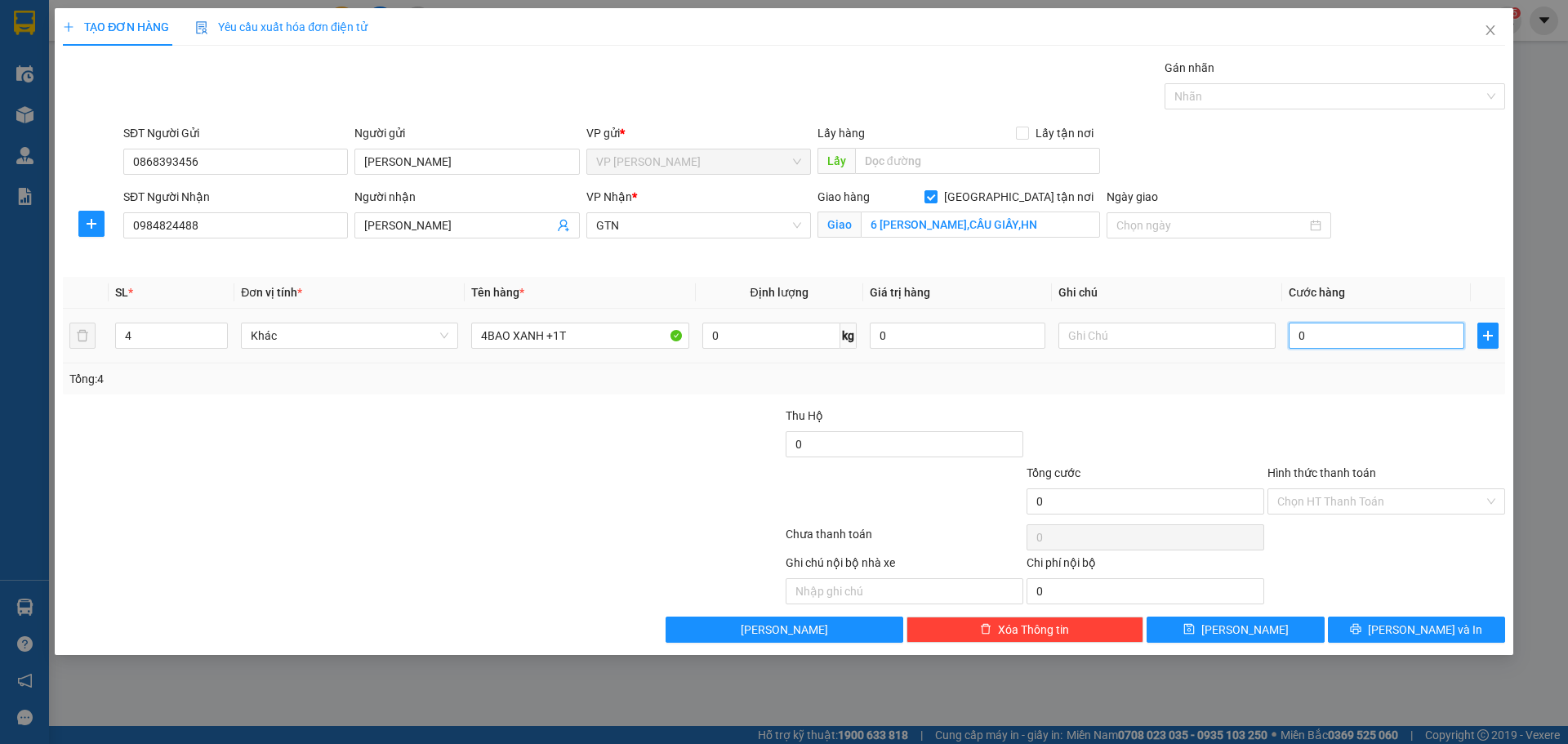
click at [1326, 340] on input "0" at bounding box center [1376, 335] width 175 height 26
type input "8"
type input "80"
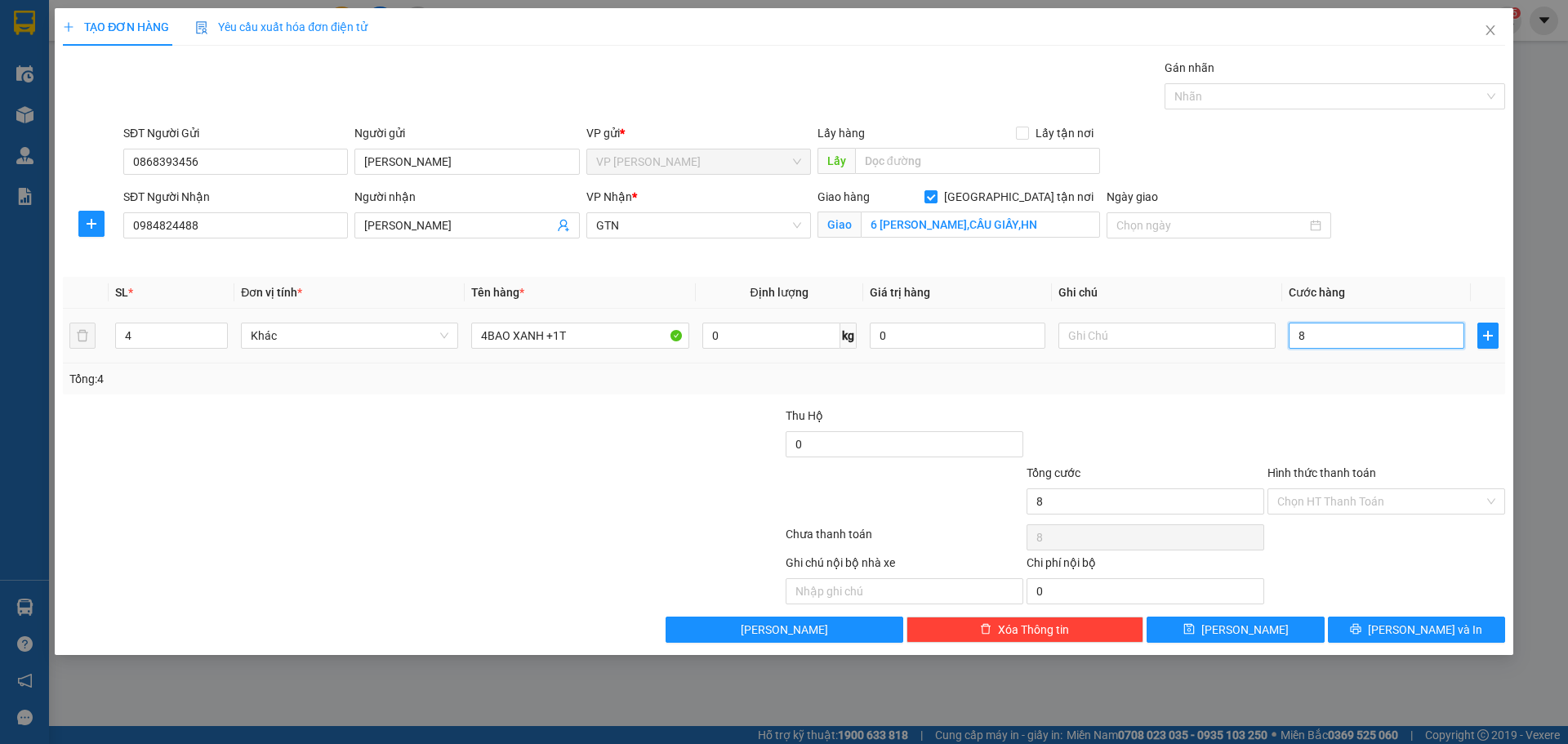
type input "80"
type input "800"
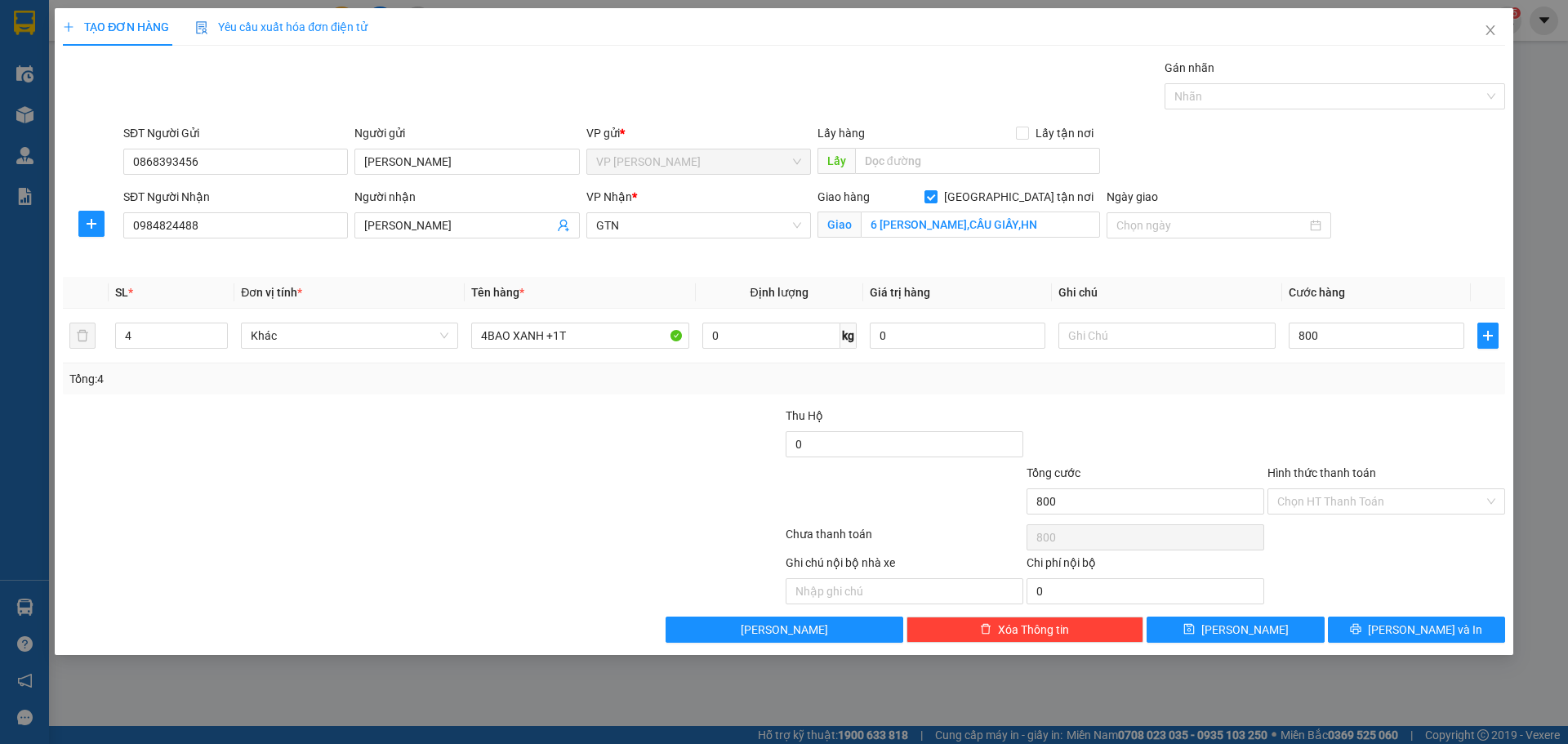
type input "800.000"
click at [473, 561] on div at bounding box center [272, 578] width 422 height 50
click at [1308, 489] on input "Hình thức thanh toán" at bounding box center [1380, 501] width 206 height 25
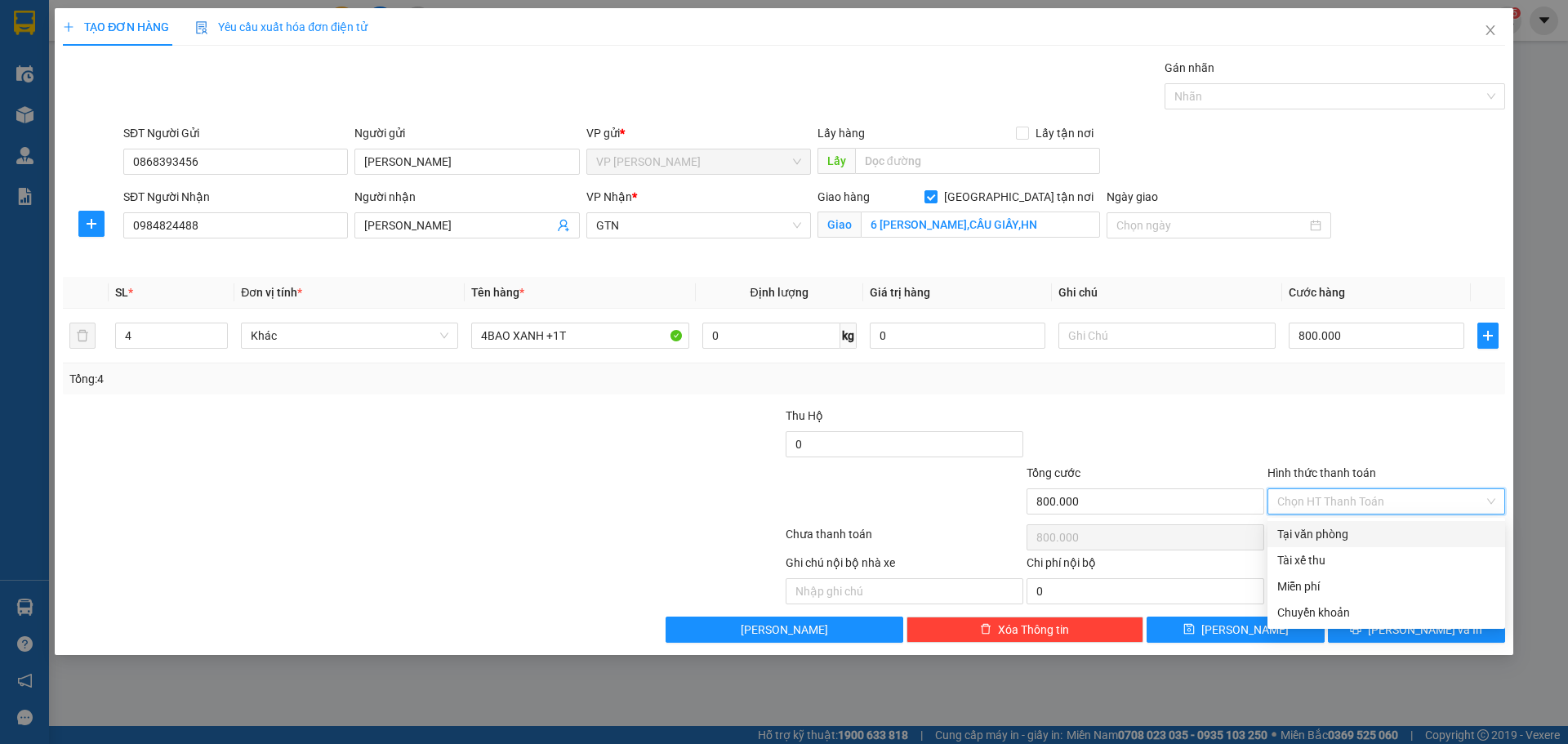
click at [586, 515] on div at bounding box center [664, 492] width 241 height 58
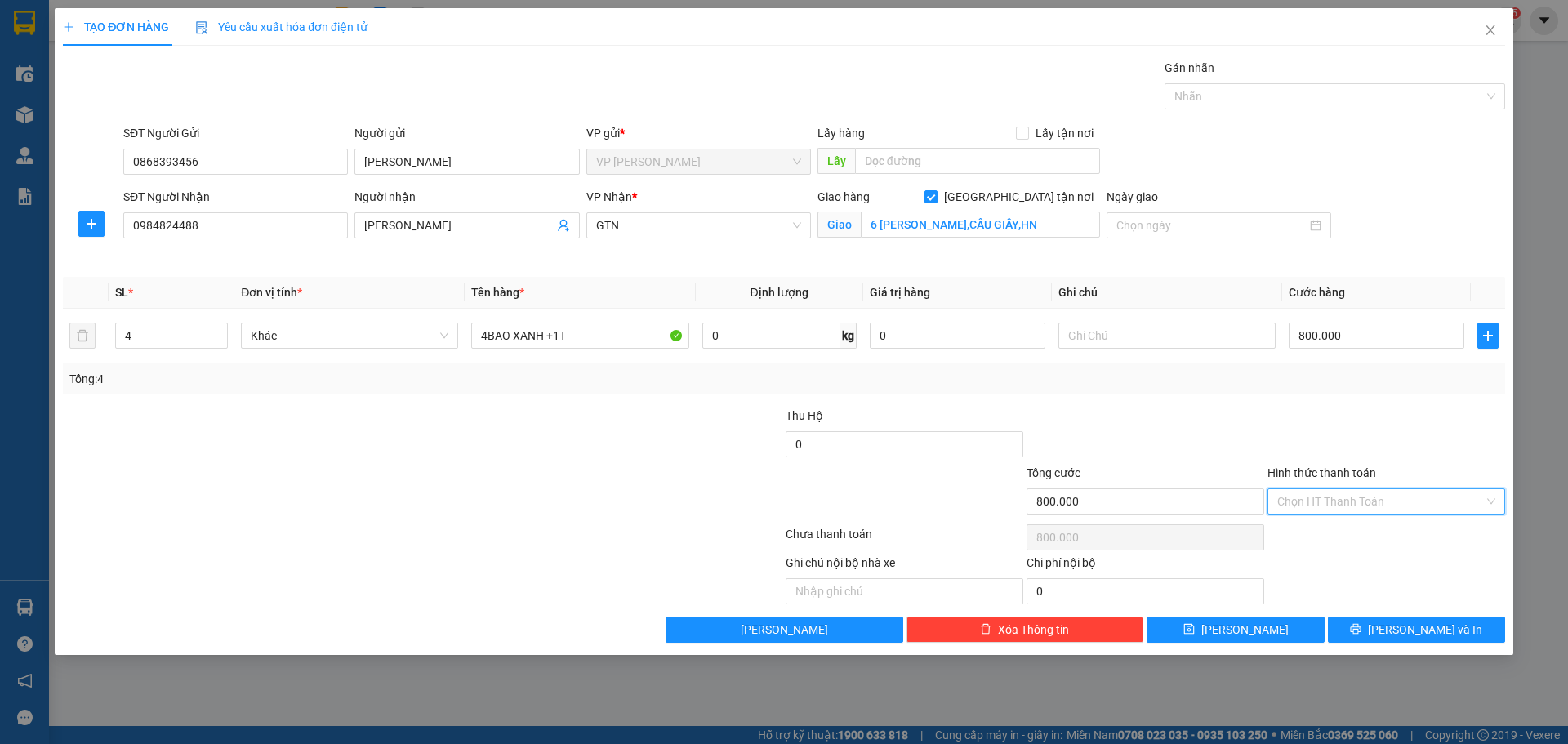
click at [1317, 492] on input "Hình thức thanh toán" at bounding box center [1380, 501] width 206 height 25
click at [1315, 524] on div "Tại văn phòng" at bounding box center [1386, 533] width 237 height 26
type input "0"
click at [1384, 640] on button "Lưu và In" at bounding box center [1417, 629] width 177 height 26
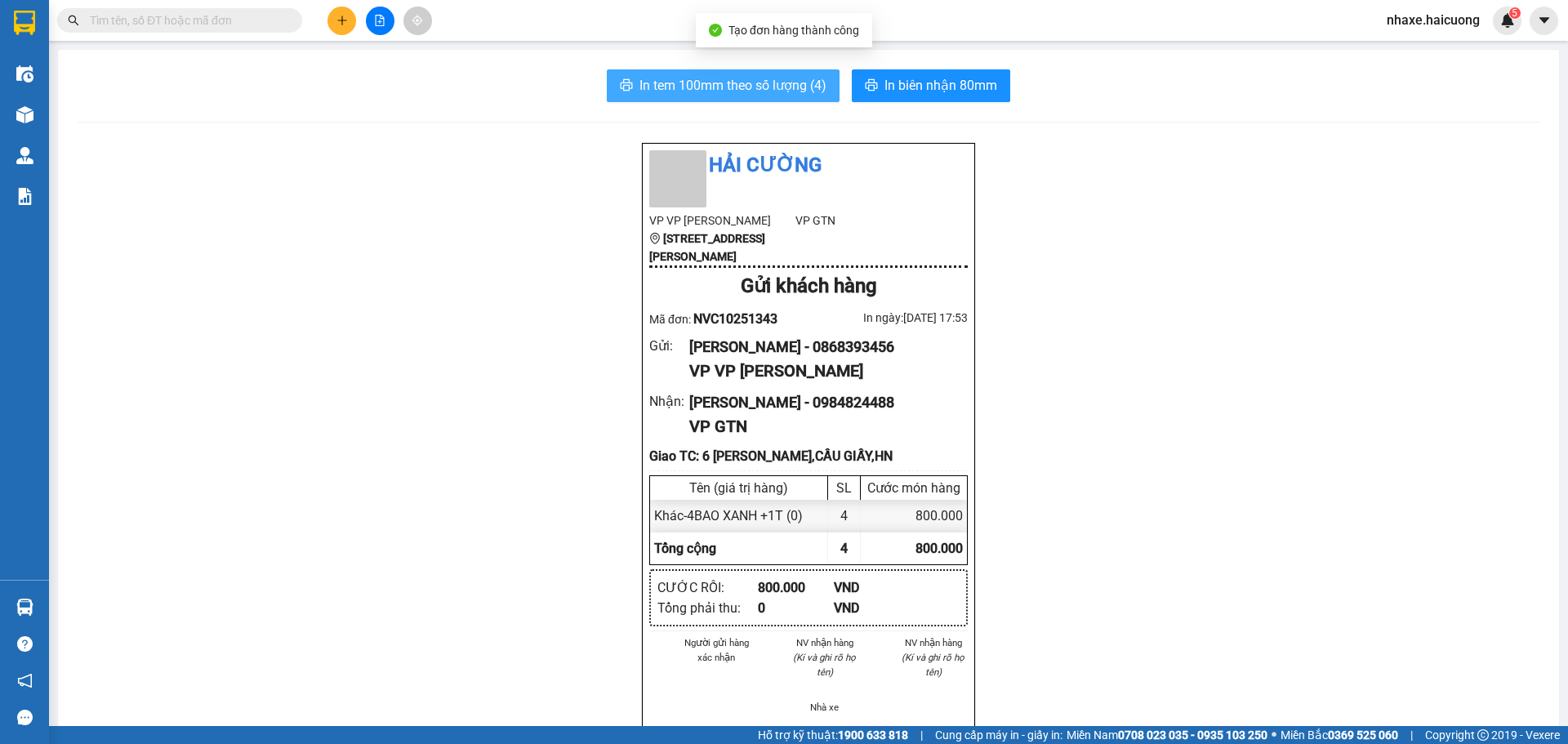
click at [729, 89] on span "In tem 100mm theo số lượng (4)" at bounding box center [733, 85] width 187 height 20
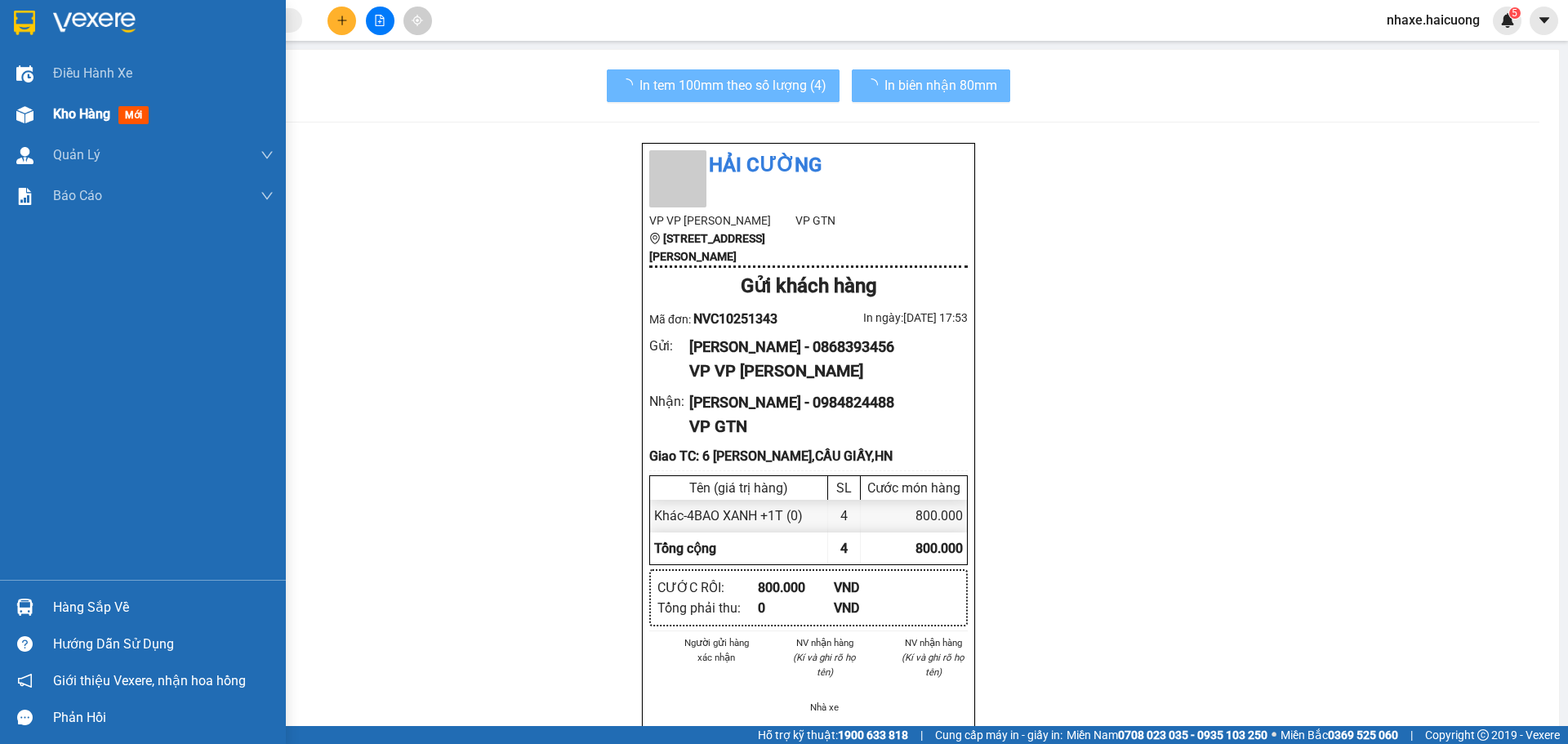
click at [30, 108] on img at bounding box center [24, 114] width 17 height 17
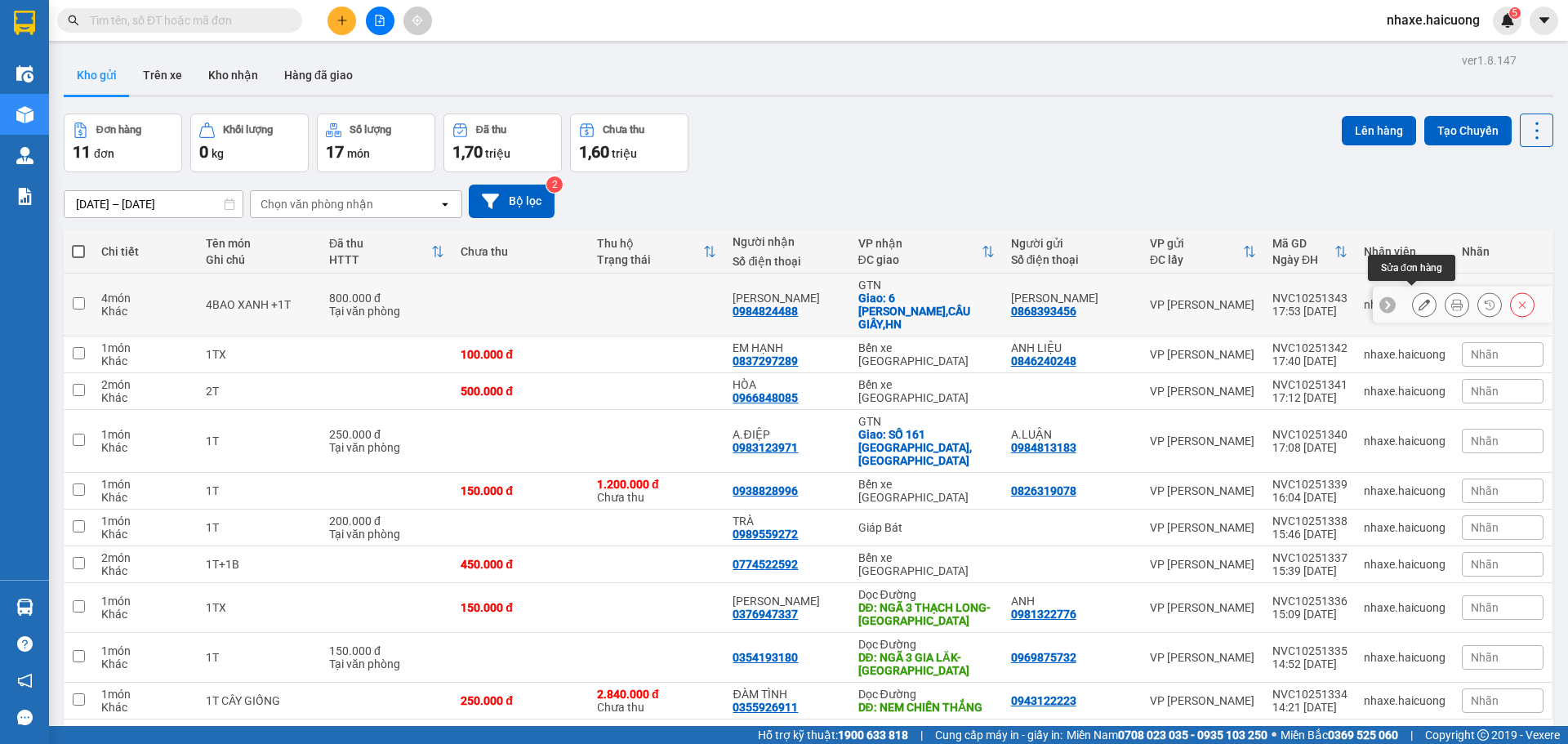
click at [1413, 291] on button at bounding box center [1424, 305] width 23 height 28
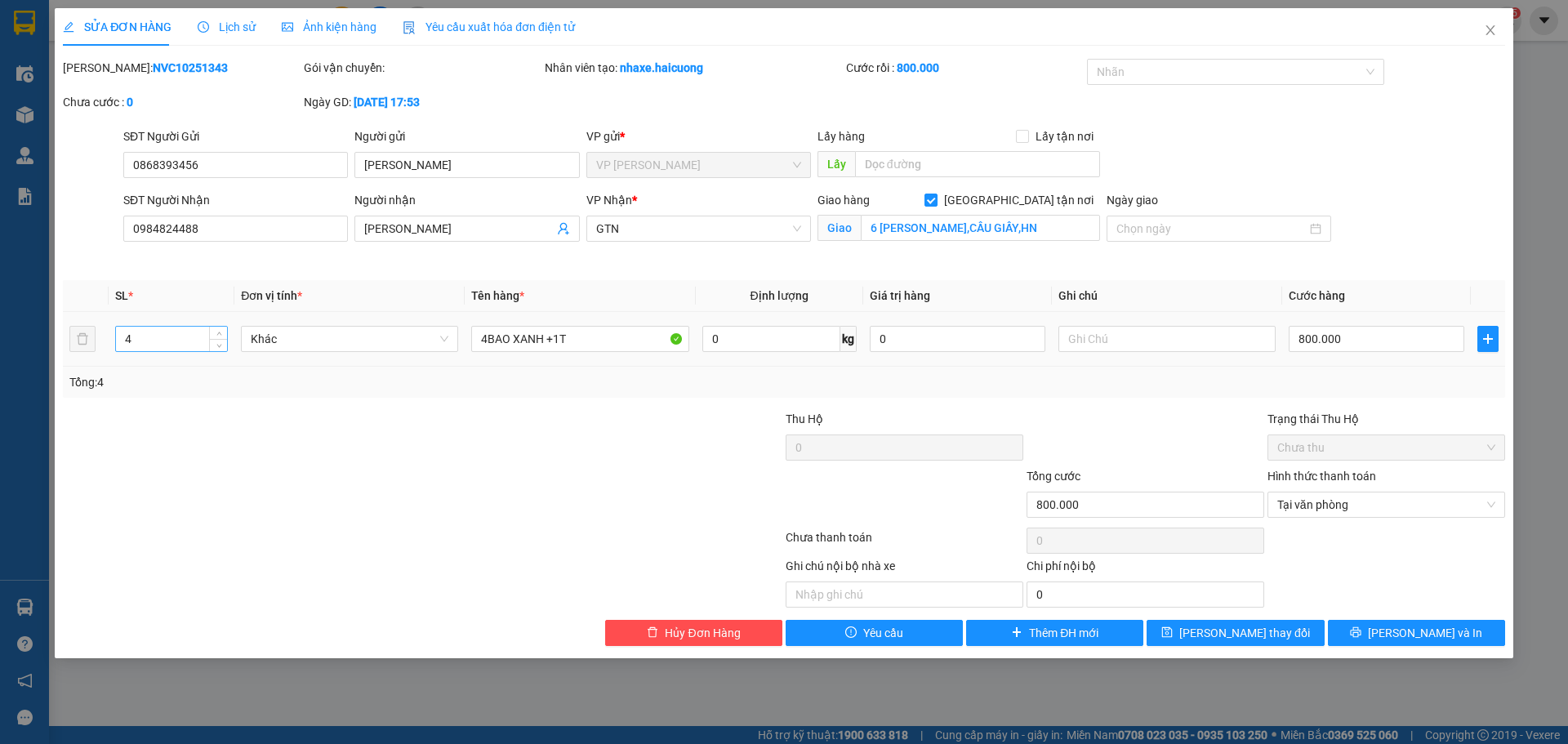
click at [193, 343] on input "4" at bounding box center [171, 339] width 111 height 25
click at [495, 337] on input "4BAO XANH +1T" at bounding box center [579, 338] width 217 height 26
type input "3BAO XANH +1T"
click at [1427, 632] on span "Lưu và In" at bounding box center [1424, 632] width 114 height 18
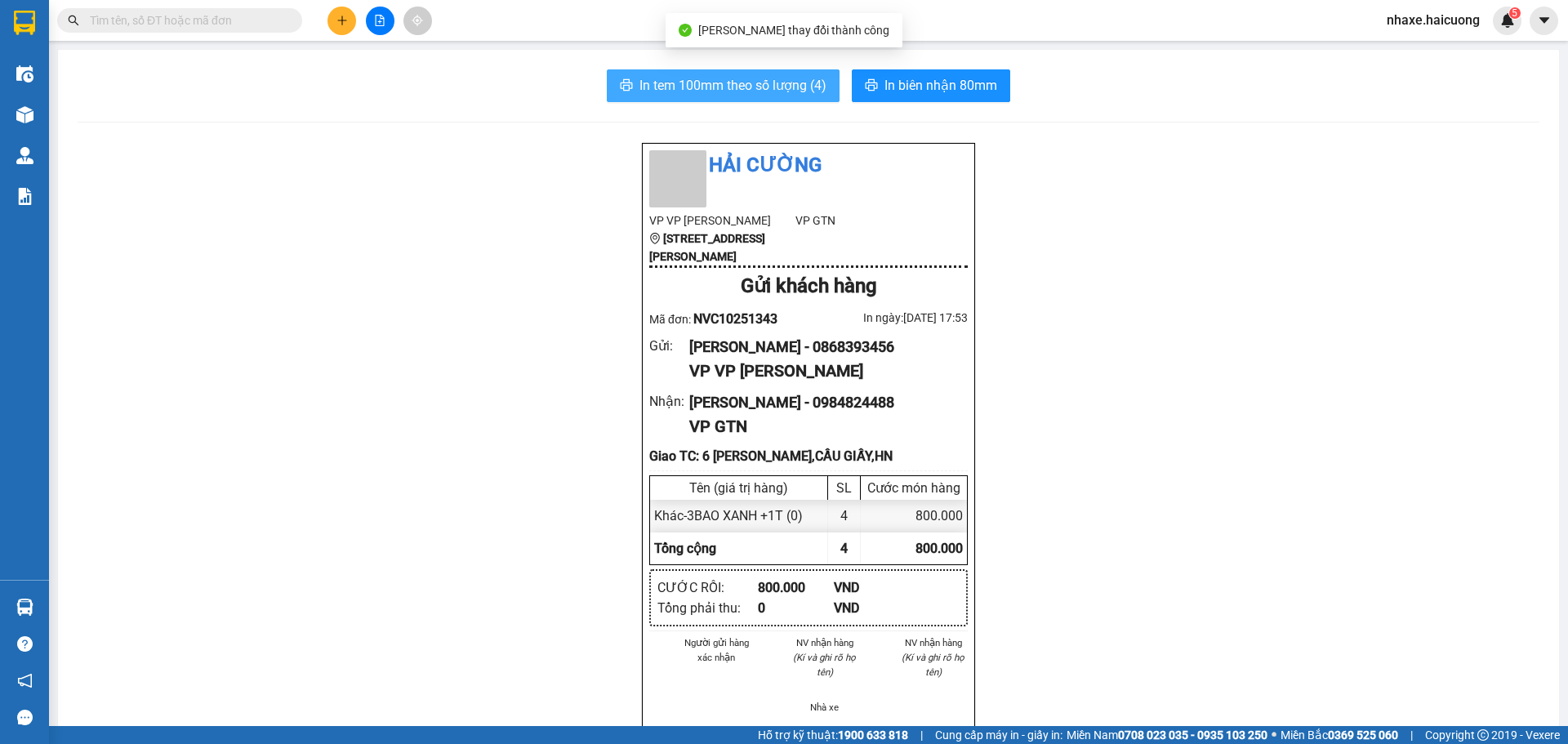
click at [766, 87] on span "In tem 100mm theo số lượng (4)" at bounding box center [733, 85] width 187 height 20
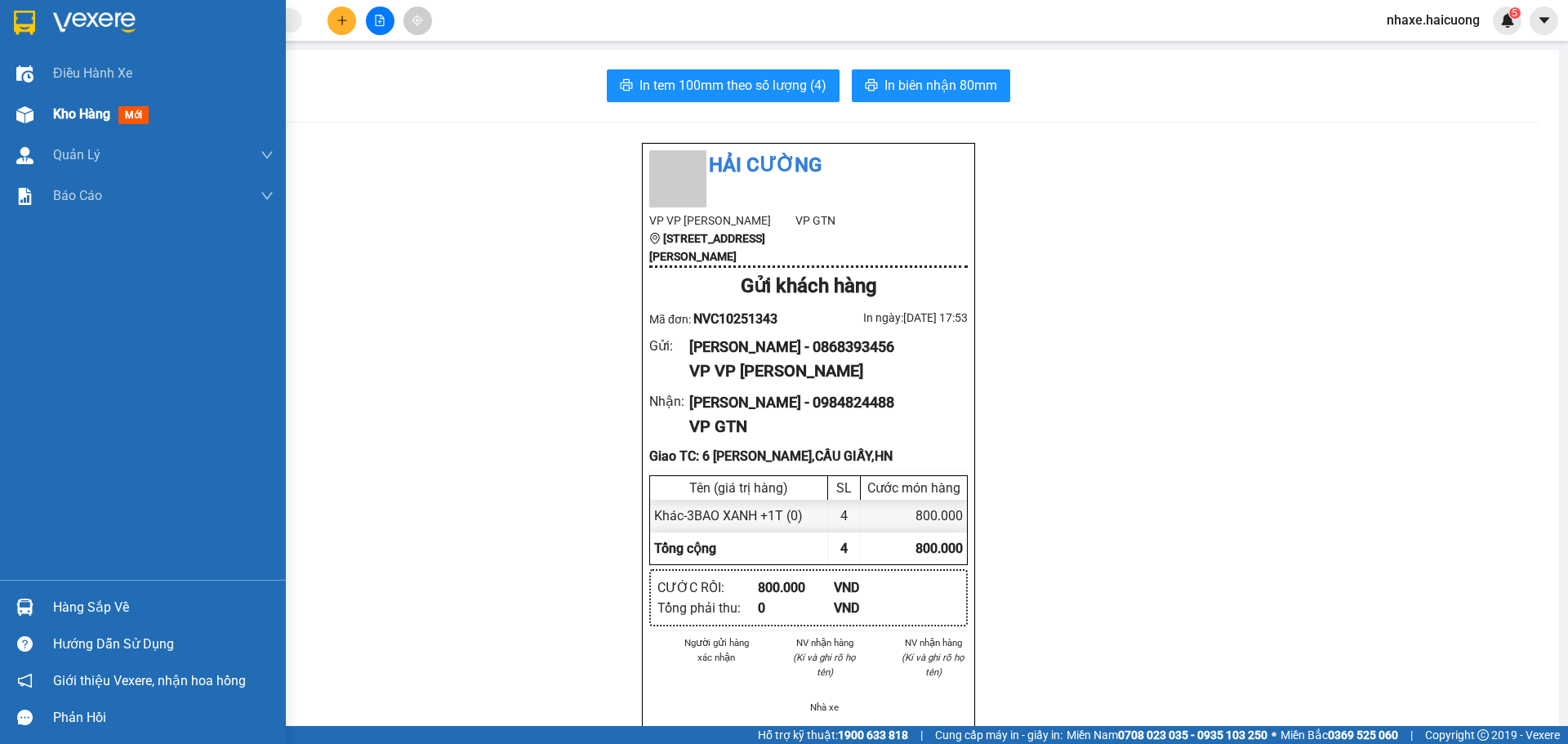
click at [43, 125] on div "Kho hàng mới" at bounding box center [143, 114] width 286 height 41
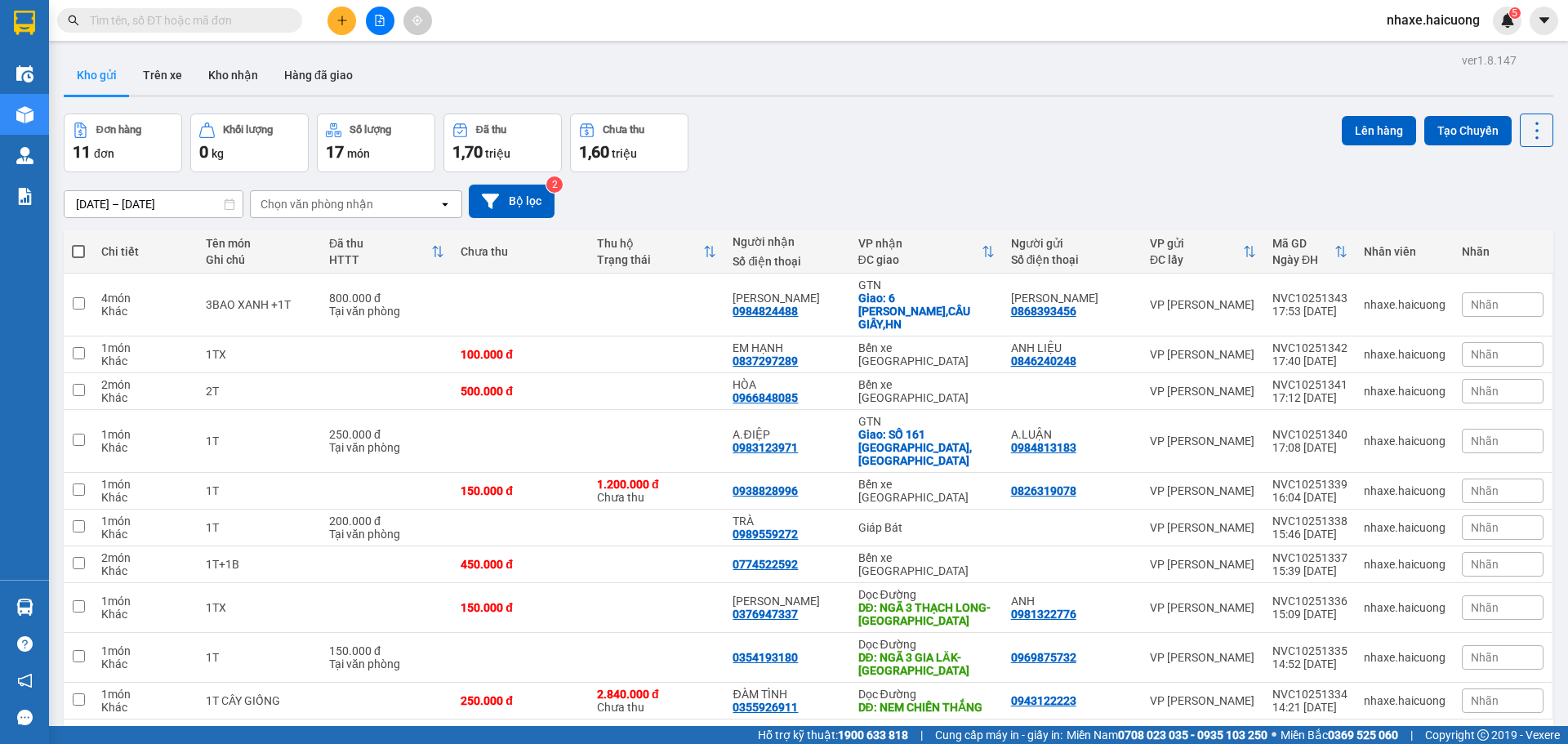
click at [0, 743] on html "Kết quả tìm kiếm ( 0 ) Bộ lọc No Data nhaxe.haicuong 5 Điều hành xe Kho hàng mớ…" at bounding box center [784, 372] width 1568 height 744
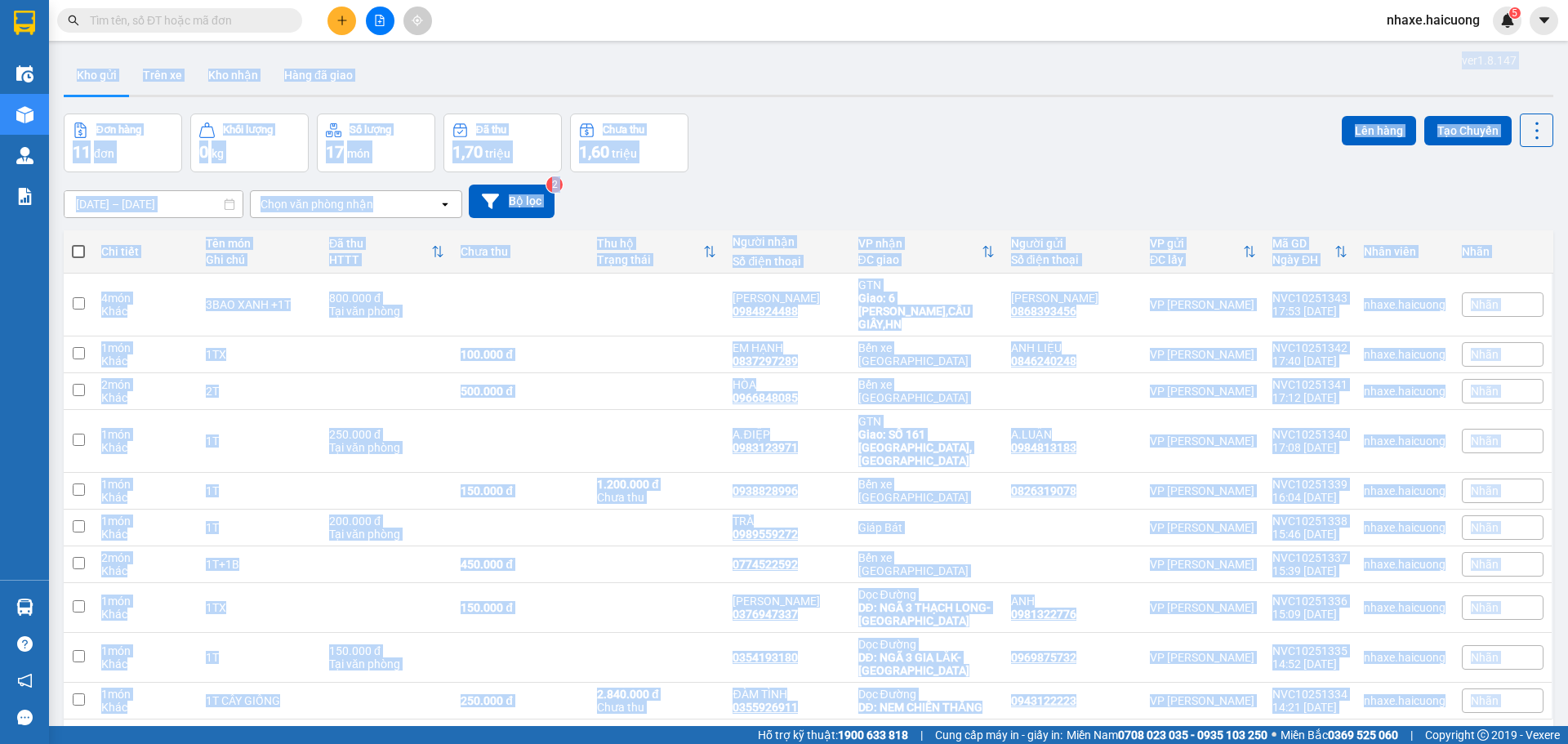
click at [824, 101] on div "ver 1.8.147 Kho gửi Trên xe Kho nhận Hàng đã giao Đơn hàng 11 đơn Khối lượng 0 …" at bounding box center [809, 421] width 1502 height 744
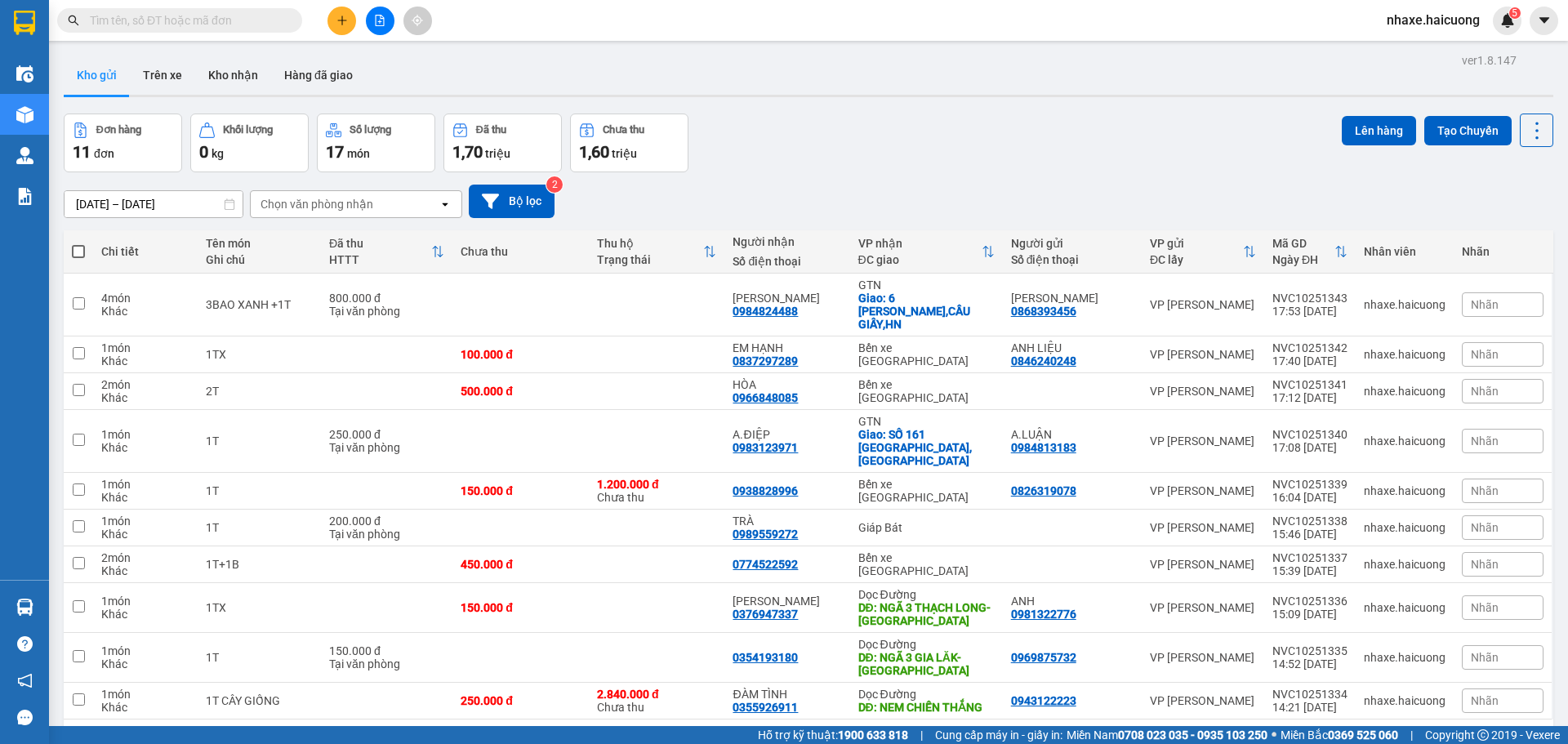
click at [92, 81] on button "Kho gửi" at bounding box center [97, 75] width 66 height 39
click at [341, 13] on button at bounding box center [342, 20] width 28 height 28
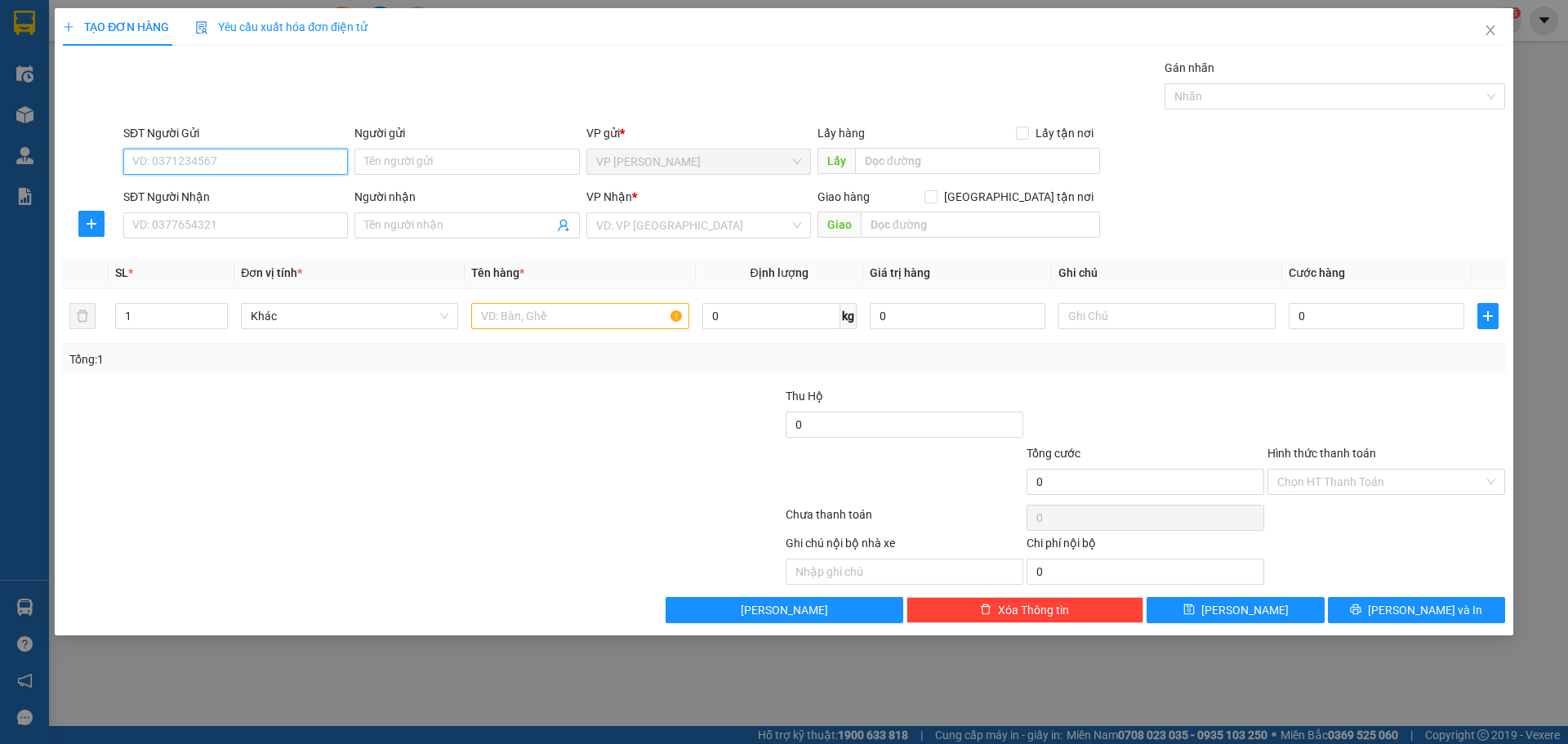
click at [308, 157] on input "SĐT Người Gửi" at bounding box center [235, 161] width 224 height 26
type input "0909320120"
click at [253, 223] on input "SĐT Người Nhận" at bounding box center [235, 225] width 224 height 26
type input "0989314321"
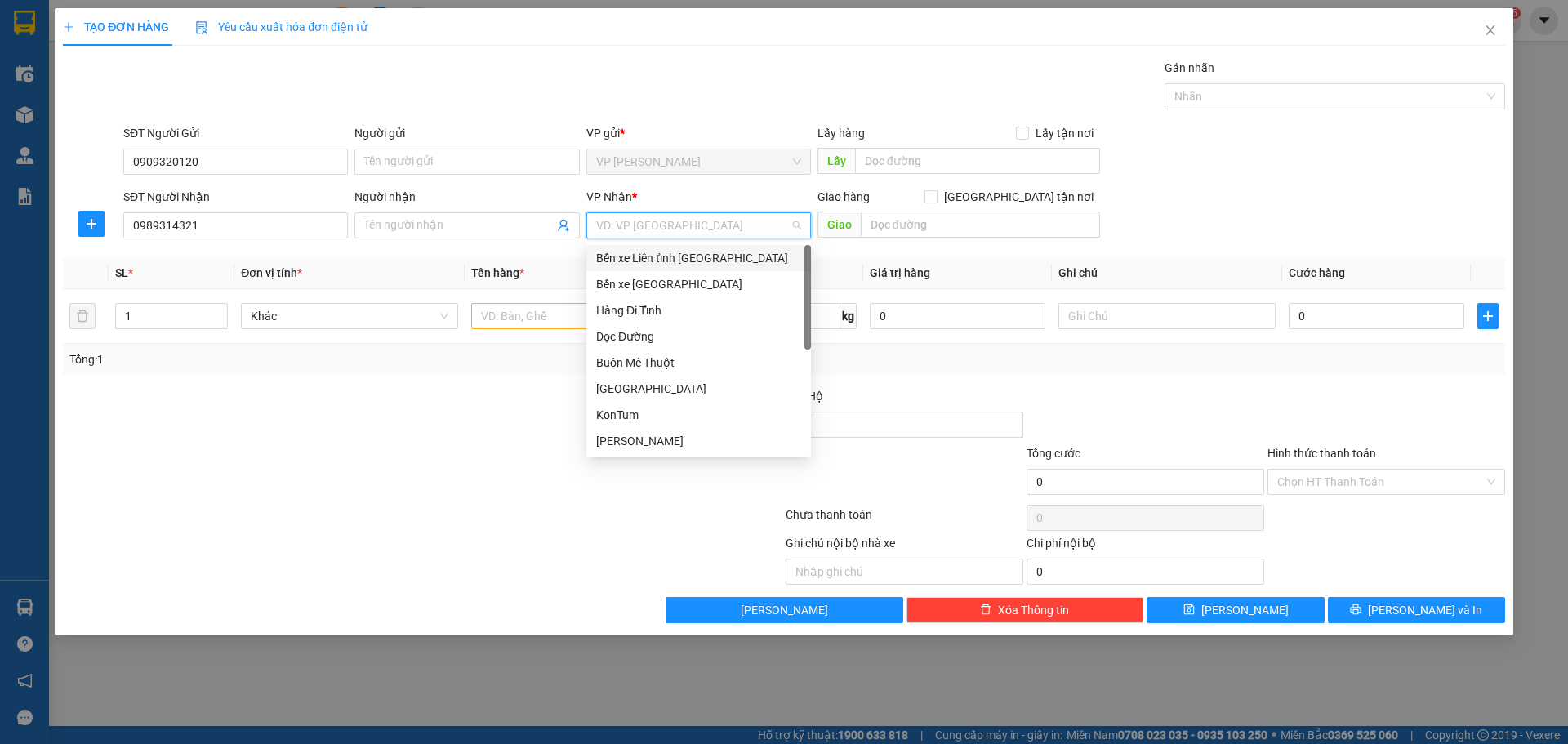
click at [610, 225] on input "search" at bounding box center [693, 226] width 193 height 25
type input "GT"
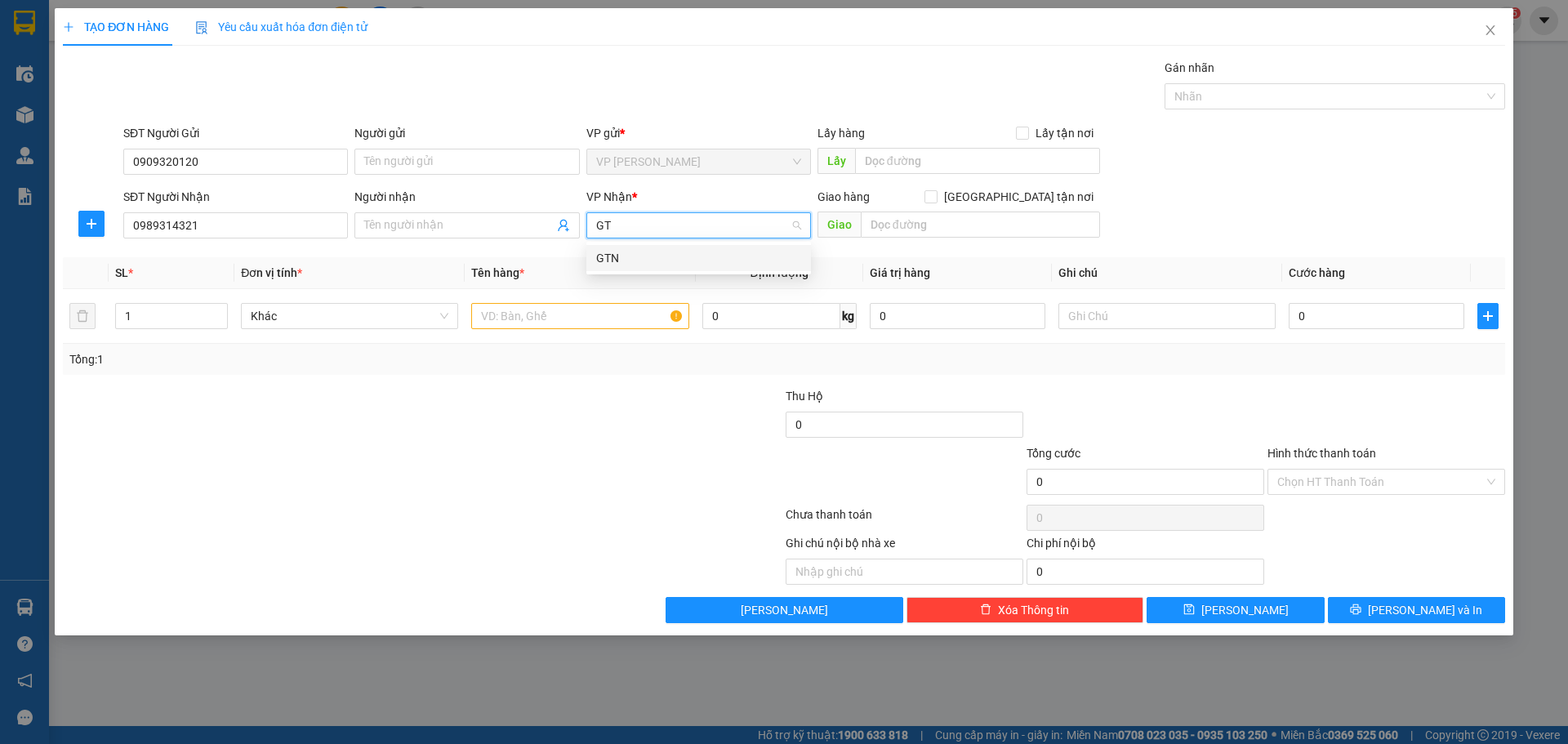
click at [640, 260] on div "GTN" at bounding box center [698, 258] width 205 height 18
click at [935, 195] on input "Giao tận nơi" at bounding box center [929, 196] width 12 height 12
checkbox input "true"
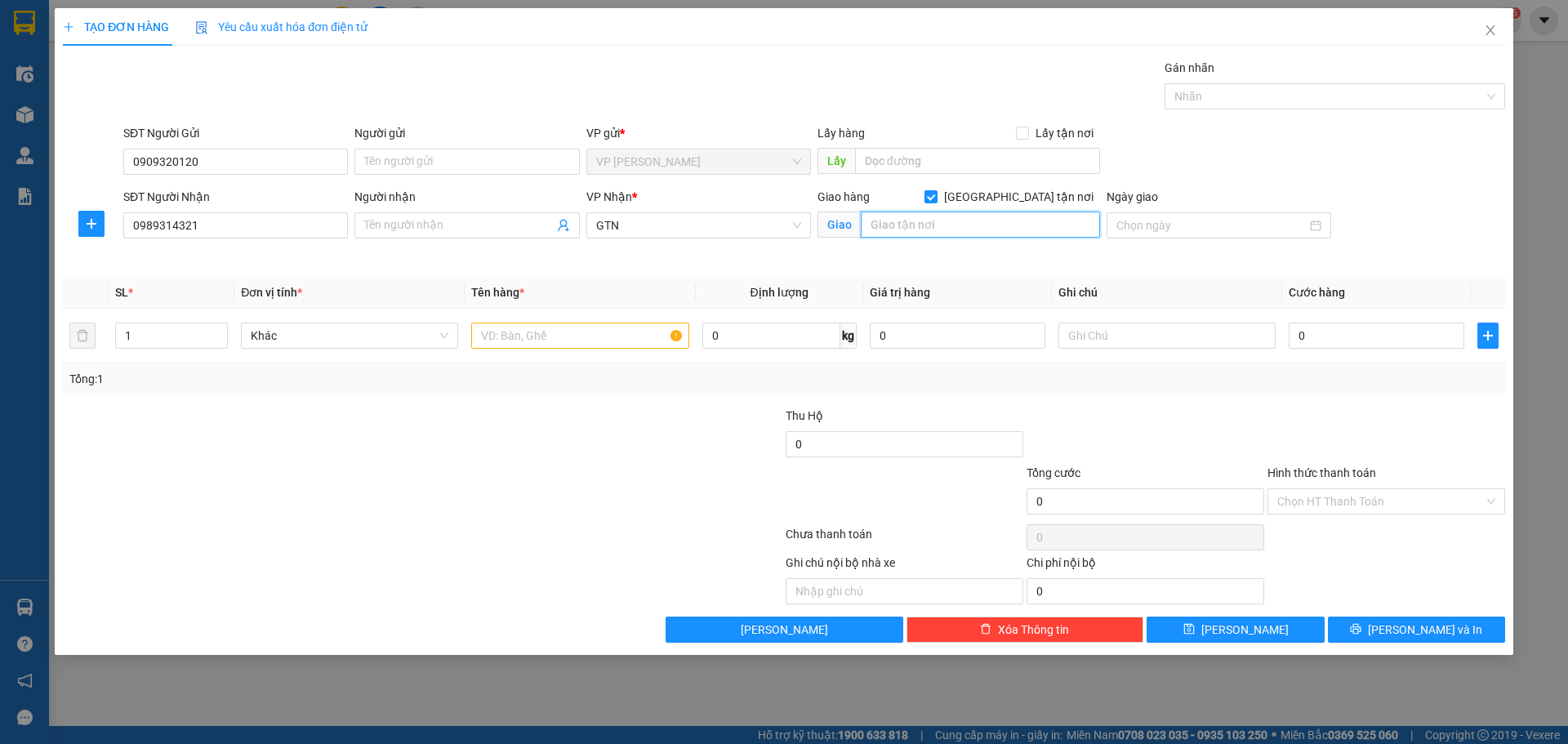
click at [892, 227] on input "text" at bounding box center [980, 224] width 239 height 26
type input "26 LÝ THƯỜNG KIỆT, CỬA NAM.HN"
type input "2"
click at [219, 329] on icon "up" at bounding box center [219, 331] width 5 height 5
click at [597, 340] on input "text" at bounding box center [579, 335] width 217 height 26
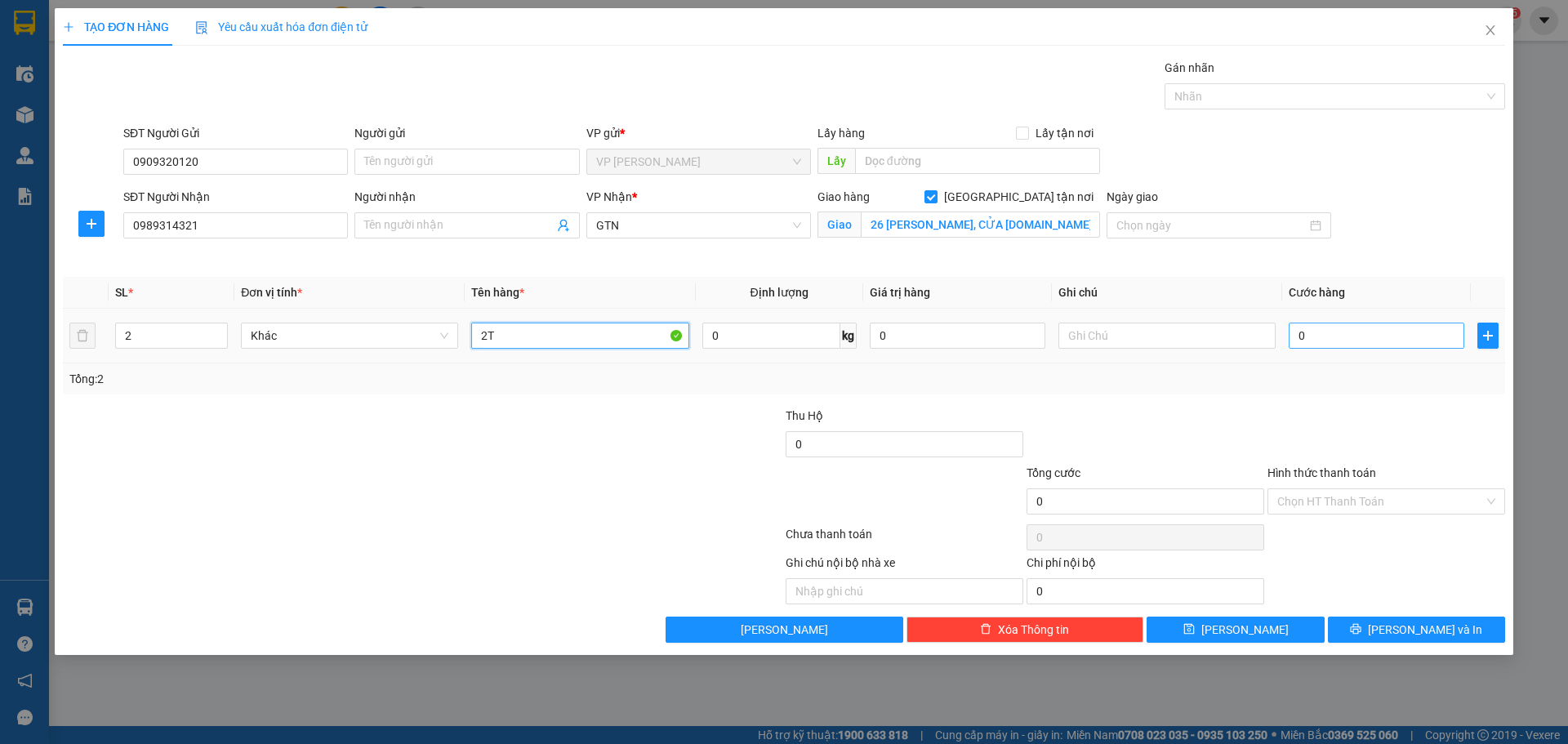
type input "2T"
click at [1372, 336] on input "0" at bounding box center [1376, 335] width 175 height 26
type input "4"
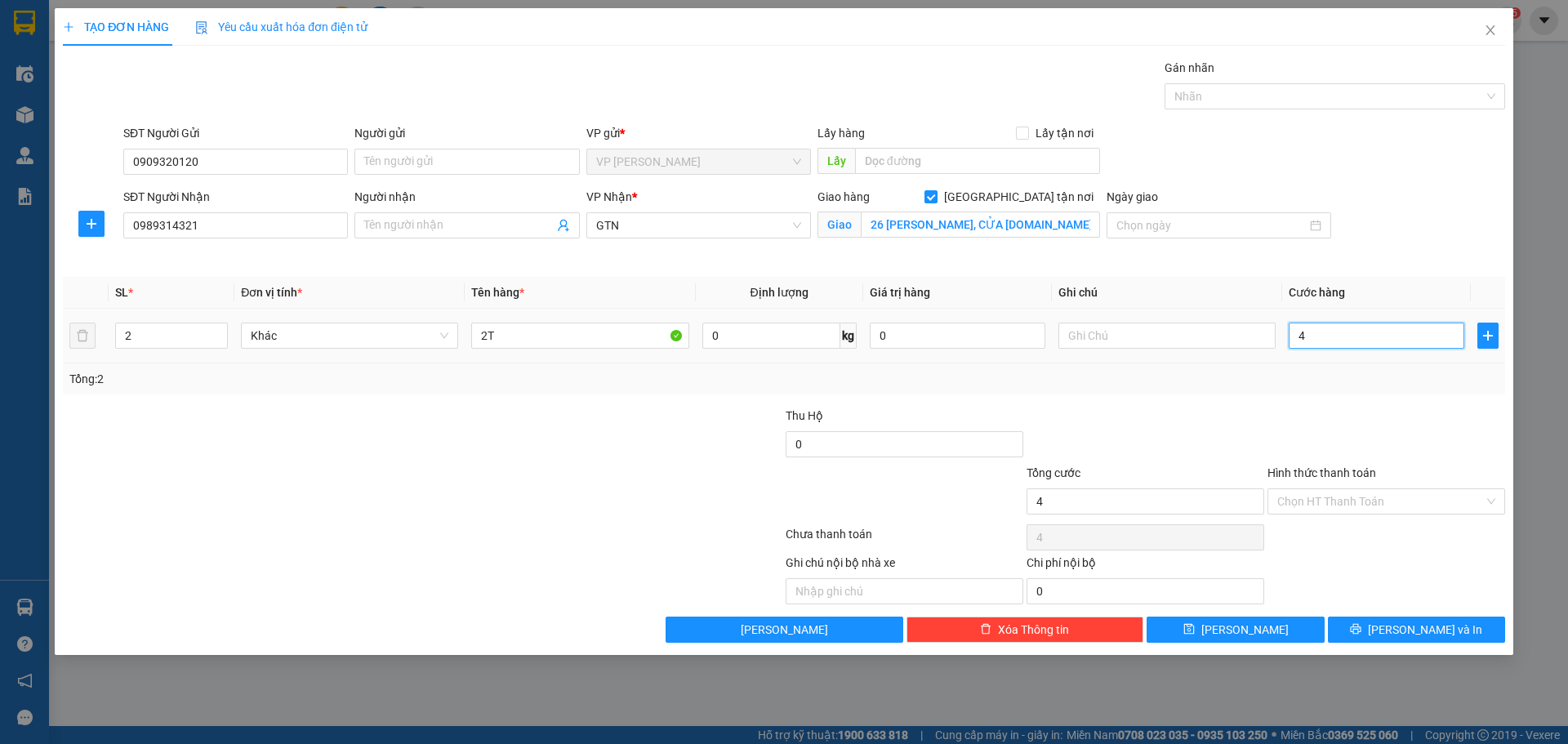
type input "40"
type input "400"
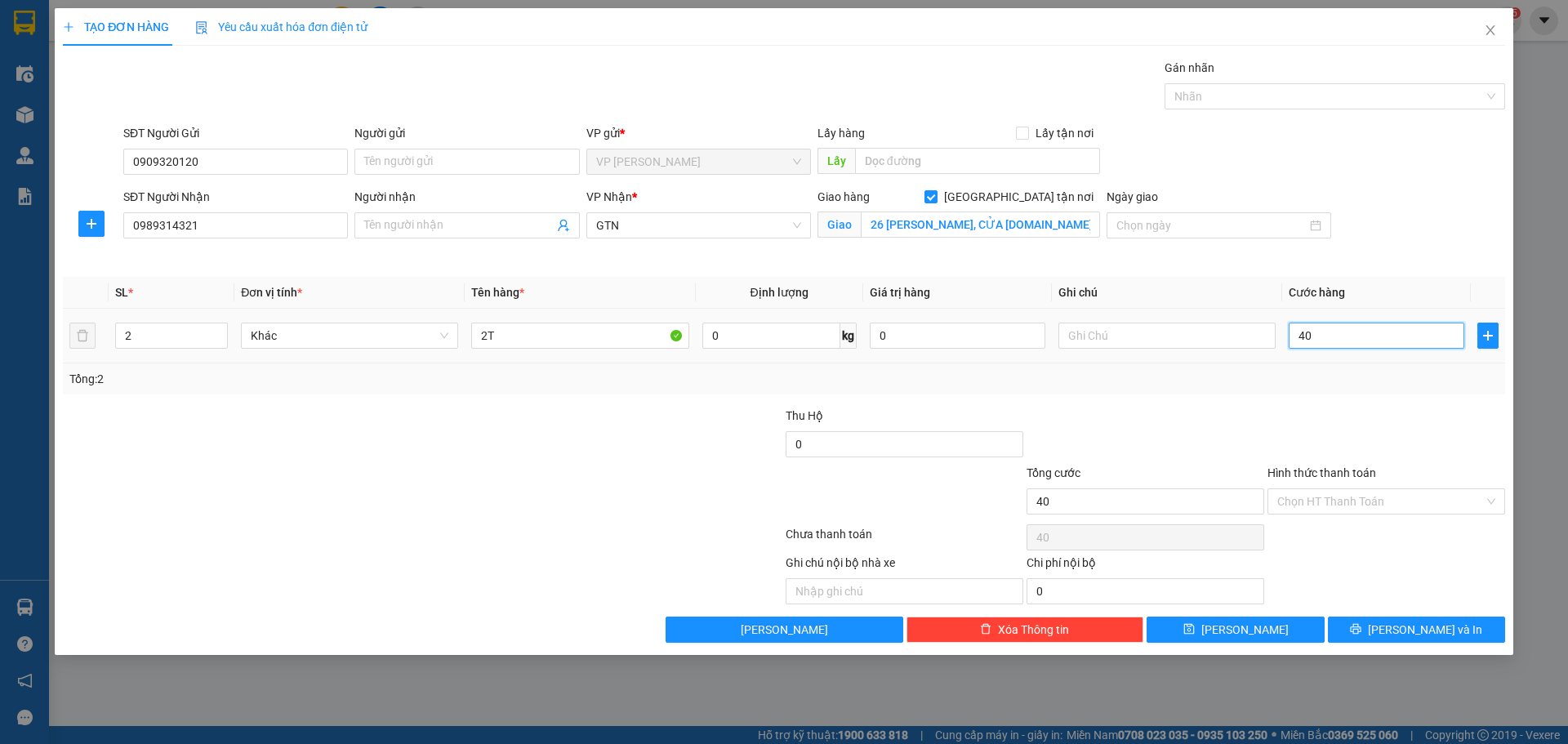
type input "400"
type input "400.000"
click at [1420, 495] on input "Hình thức thanh toán" at bounding box center [1380, 501] width 206 height 25
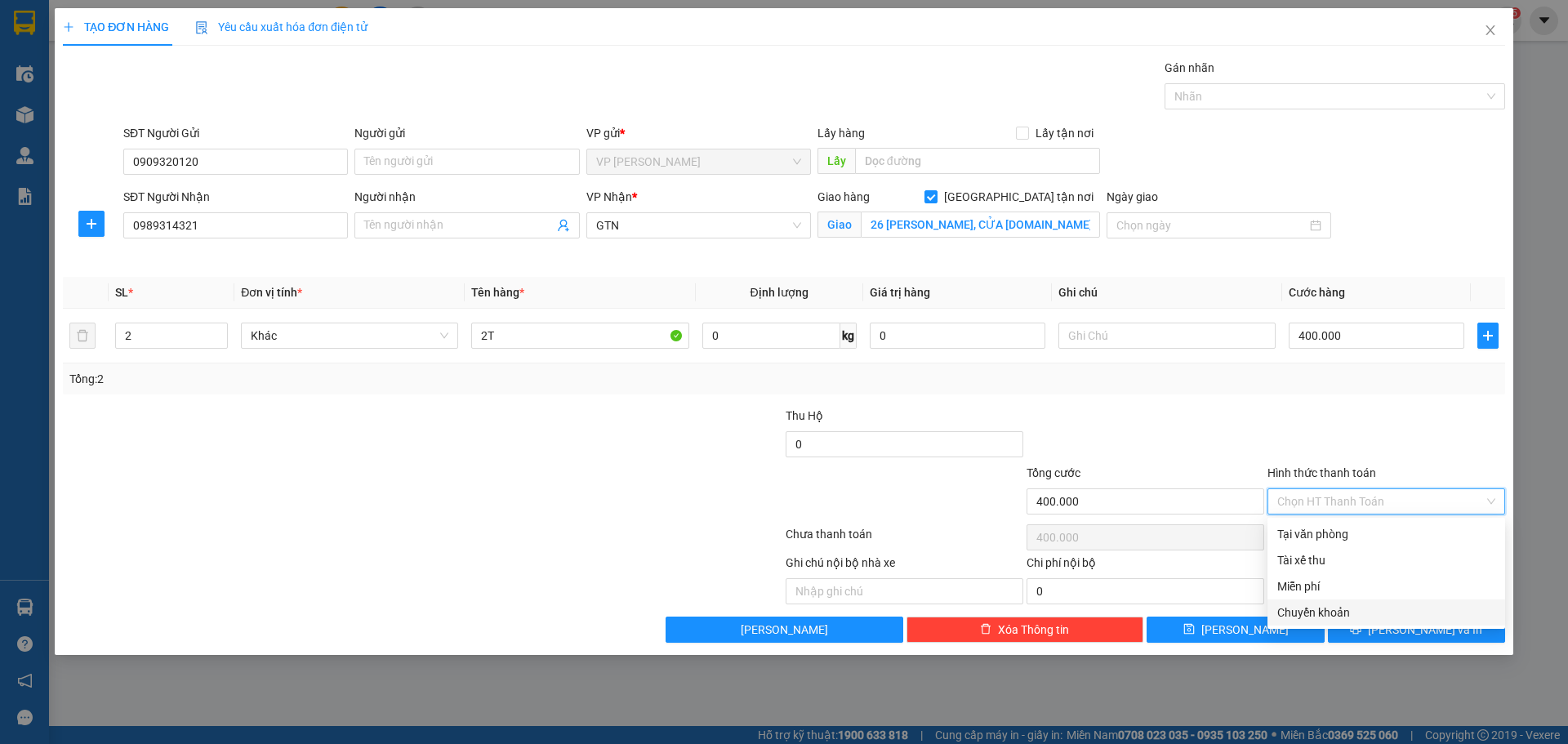
click at [1336, 608] on div "Chuyển khoản" at bounding box center [1386, 612] width 218 height 18
type input "0"
click at [1425, 629] on span "Lưu và In" at bounding box center [1424, 629] width 114 height 18
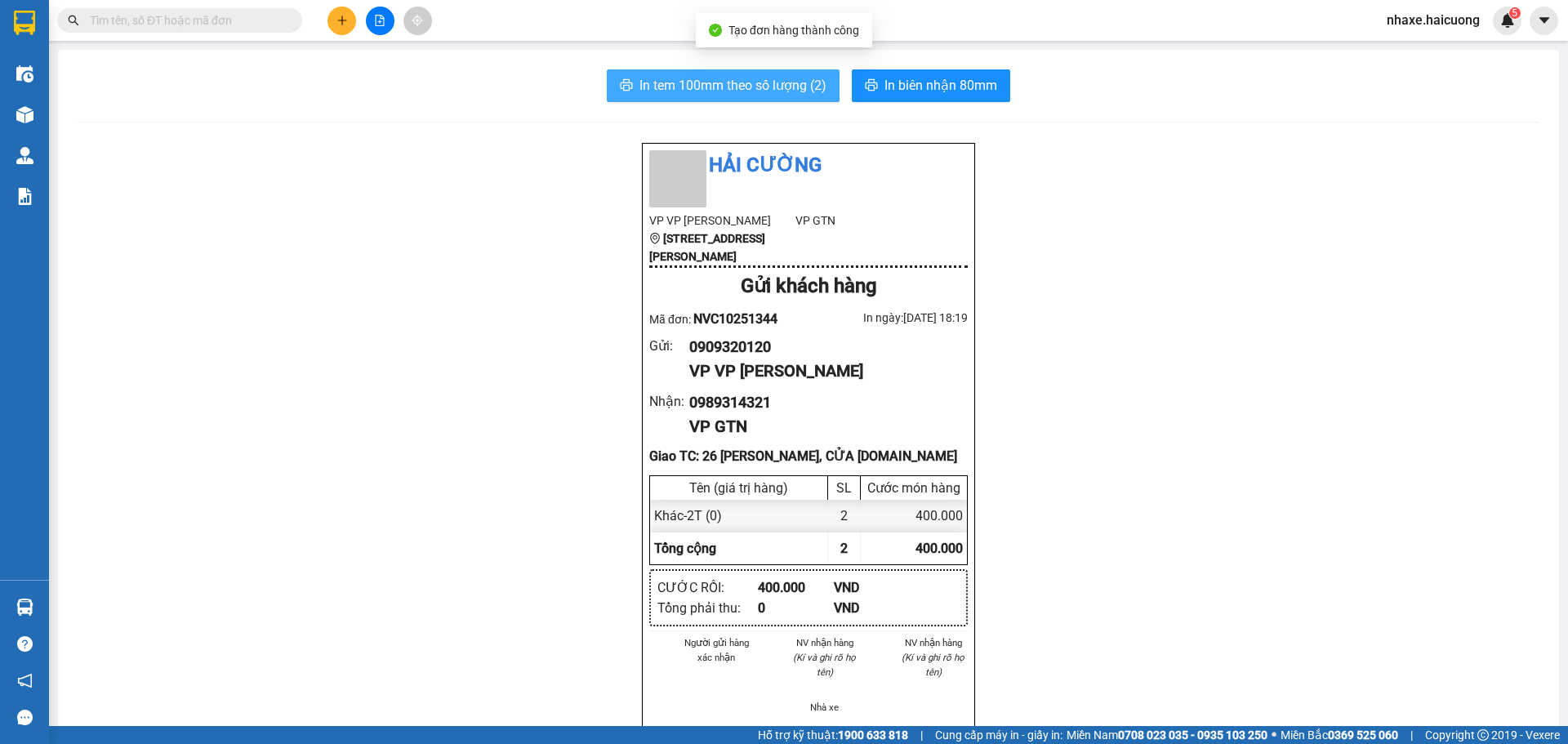
click at [727, 83] on span "In tem 100mm theo số lượng (2)" at bounding box center [733, 85] width 187 height 20
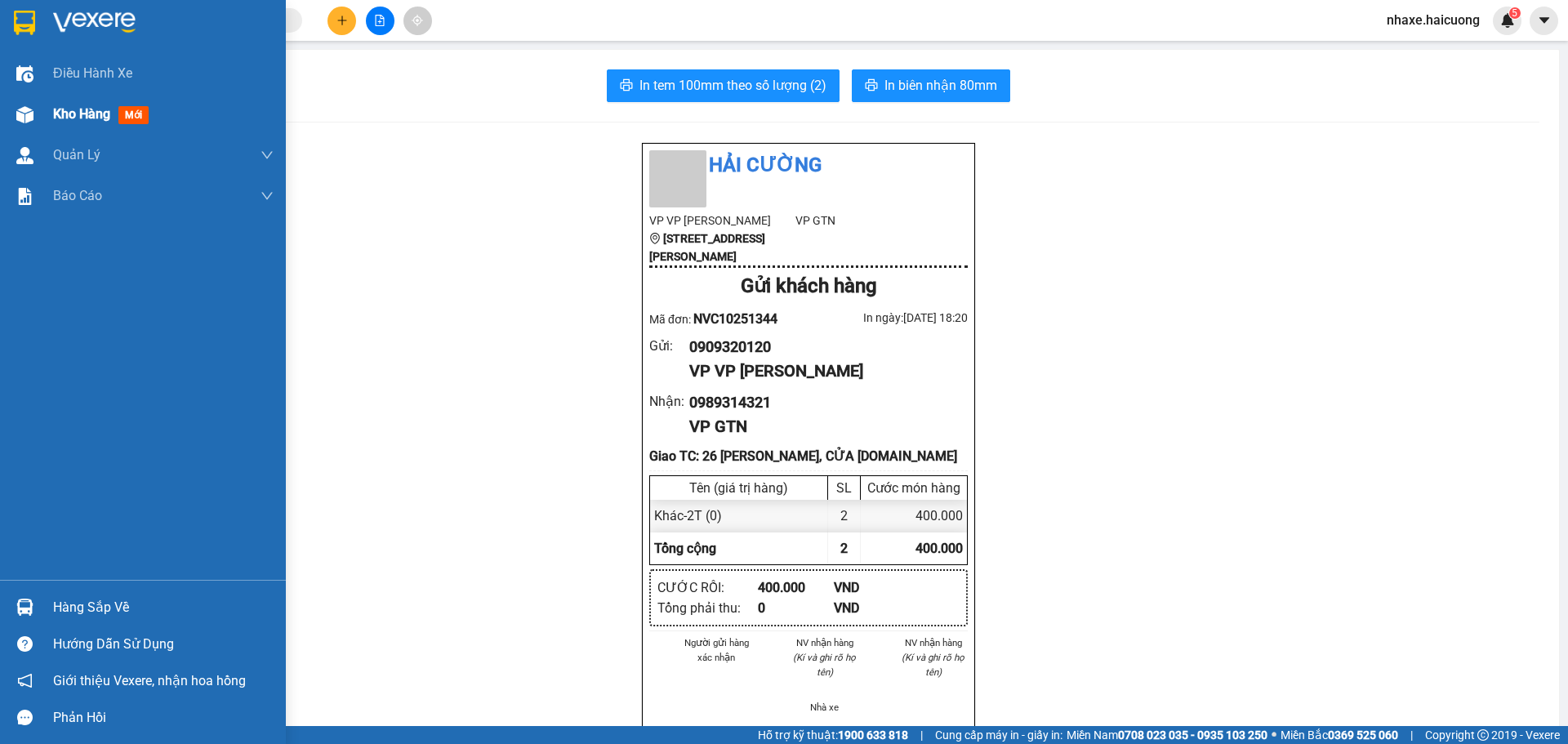
click at [71, 110] on span "Kho hàng" at bounding box center [82, 114] width 58 height 16
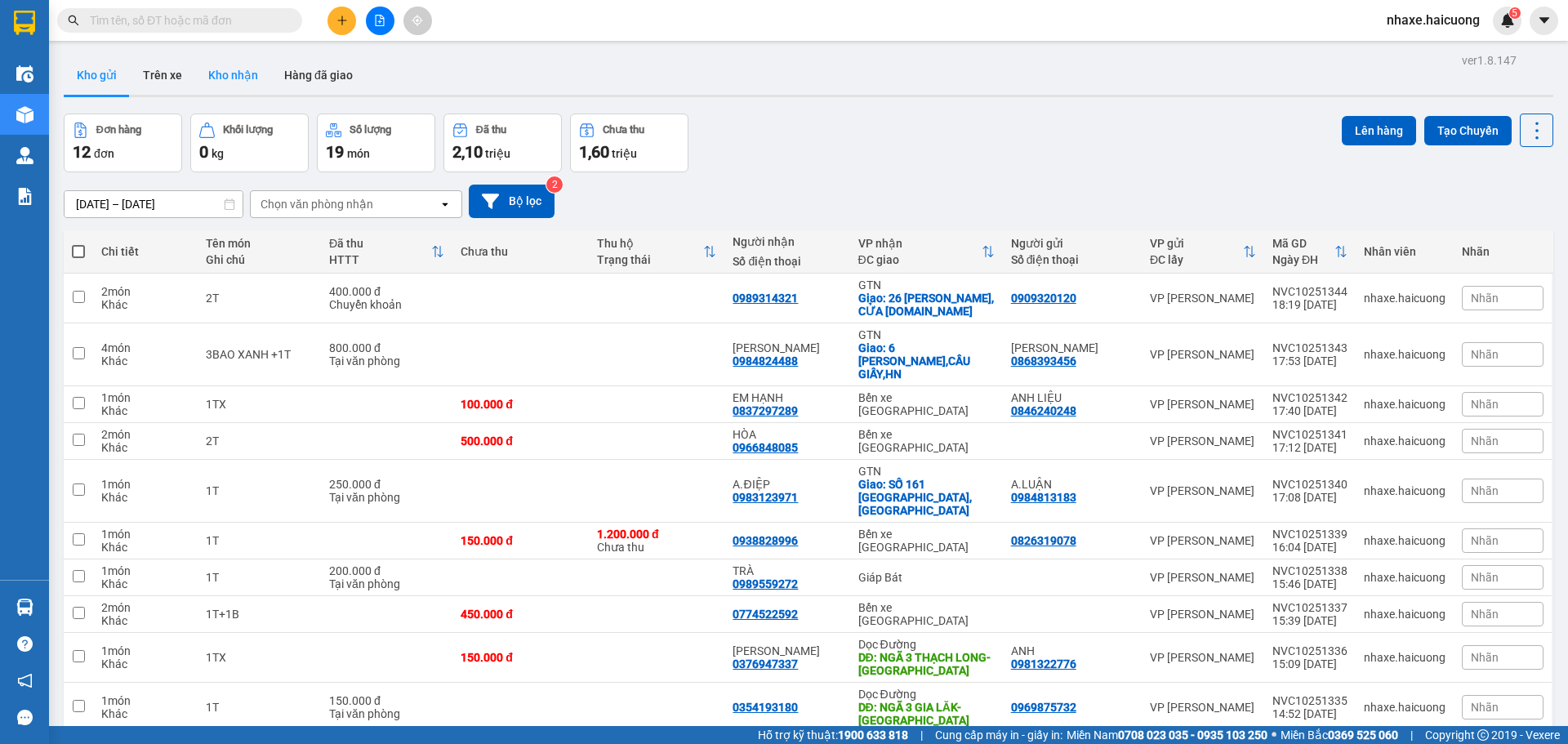
click at [228, 74] on button "Kho nhận" at bounding box center [233, 75] width 76 height 39
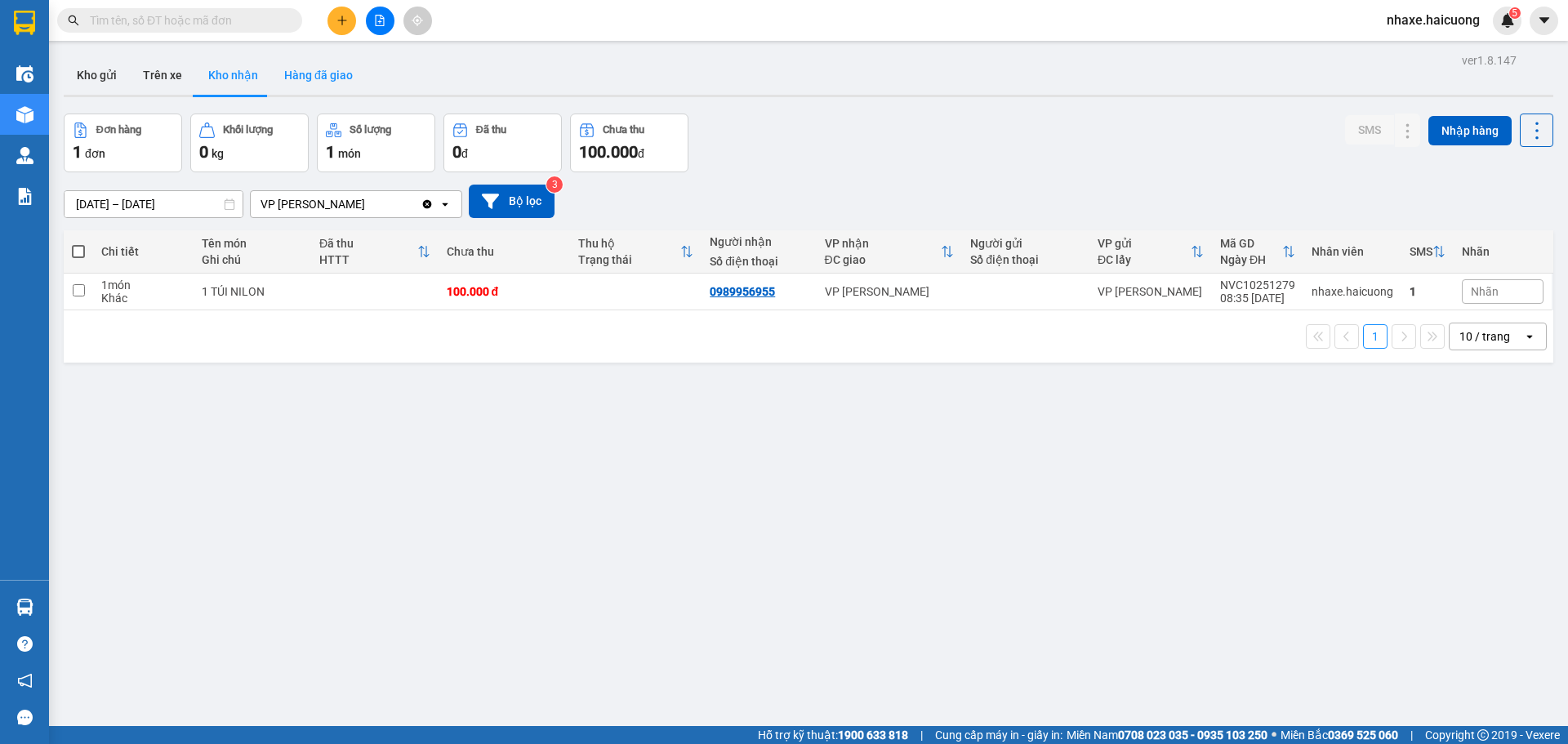
click at [322, 69] on button "Hàng đã giao" at bounding box center [318, 75] width 95 height 39
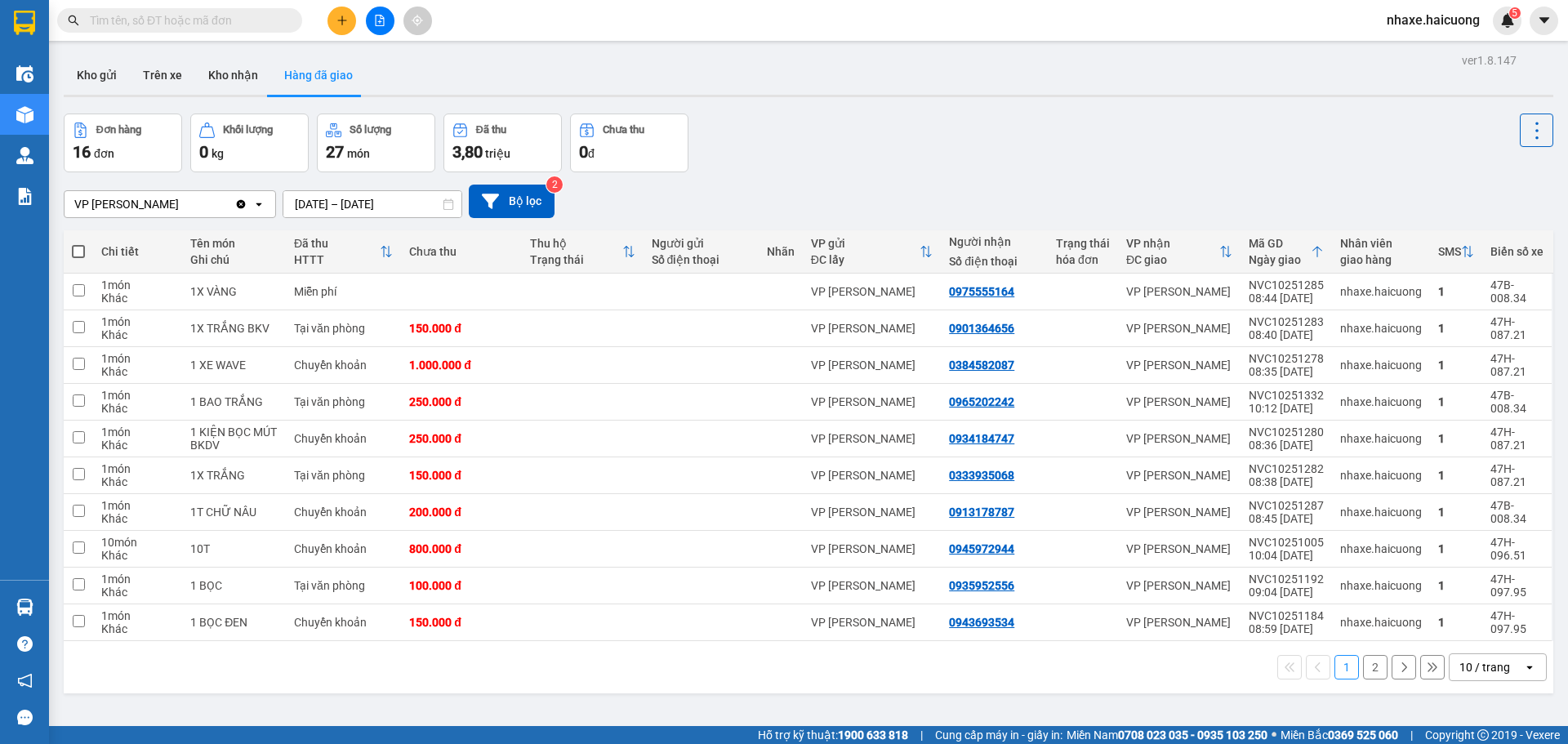
click at [1523, 665] on icon "open" at bounding box center [1529, 667] width 13 height 13
click at [1482, 538] on span "20 / trang" at bounding box center [1475, 543] width 52 height 16
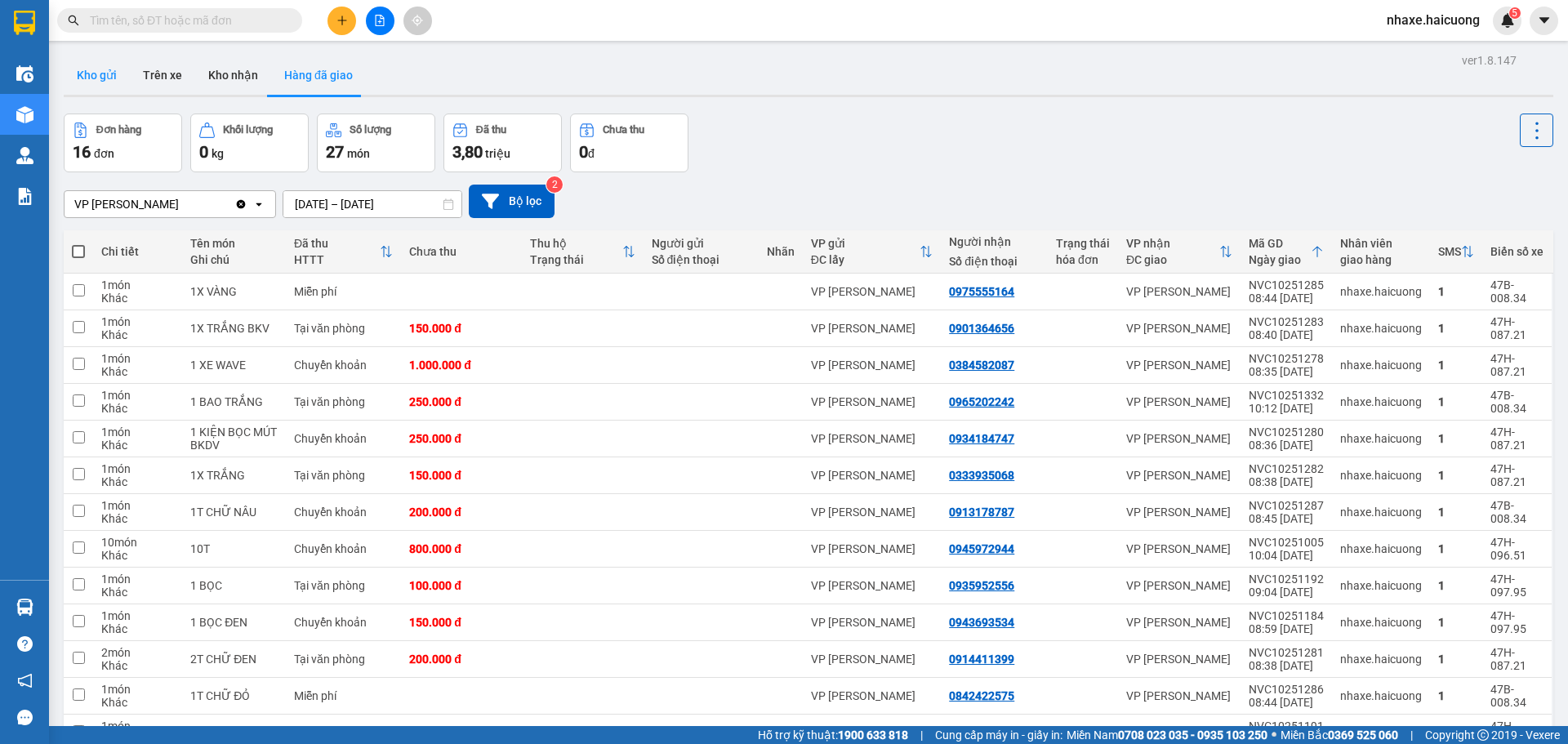
click at [104, 75] on button "Kho gửi" at bounding box center [97, 75] width 66 height 39
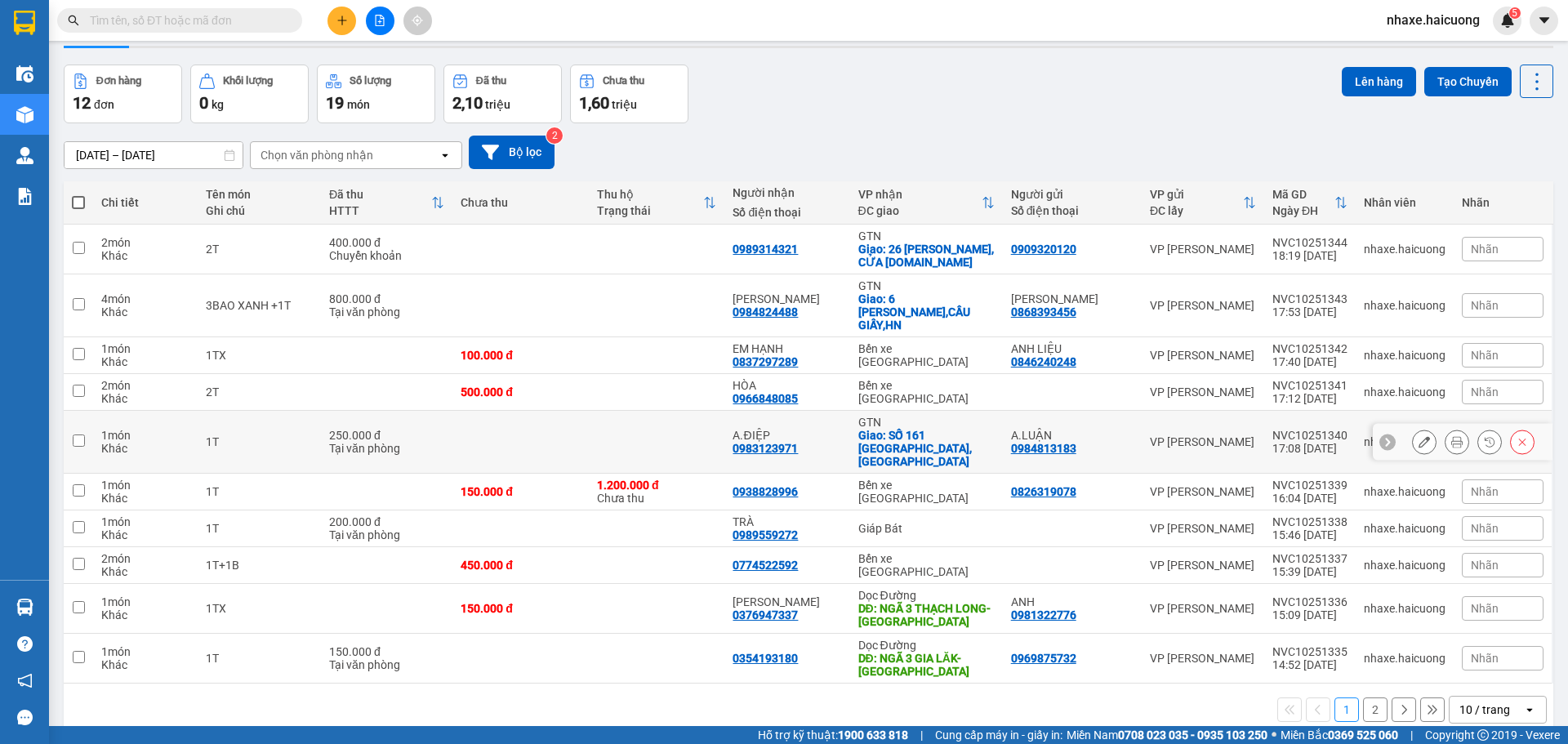
scroll to position [75, 0]
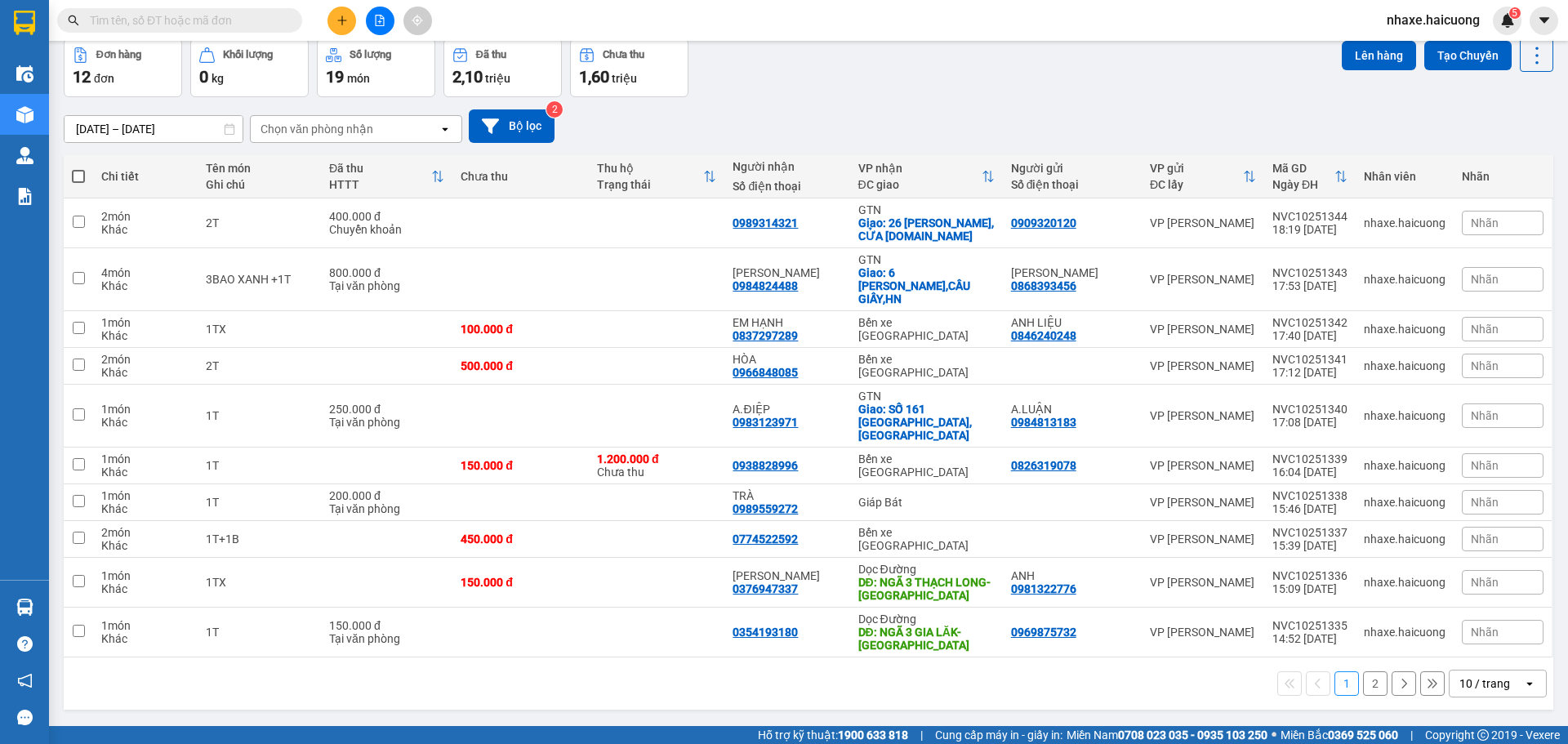
click at [1523, 677] on icon "open" at bounding box center [1529, 683] width 13 height 13
click at [1494, 531] on span "20 / trang" at bounding box center [1475, 533] width 52 height 16
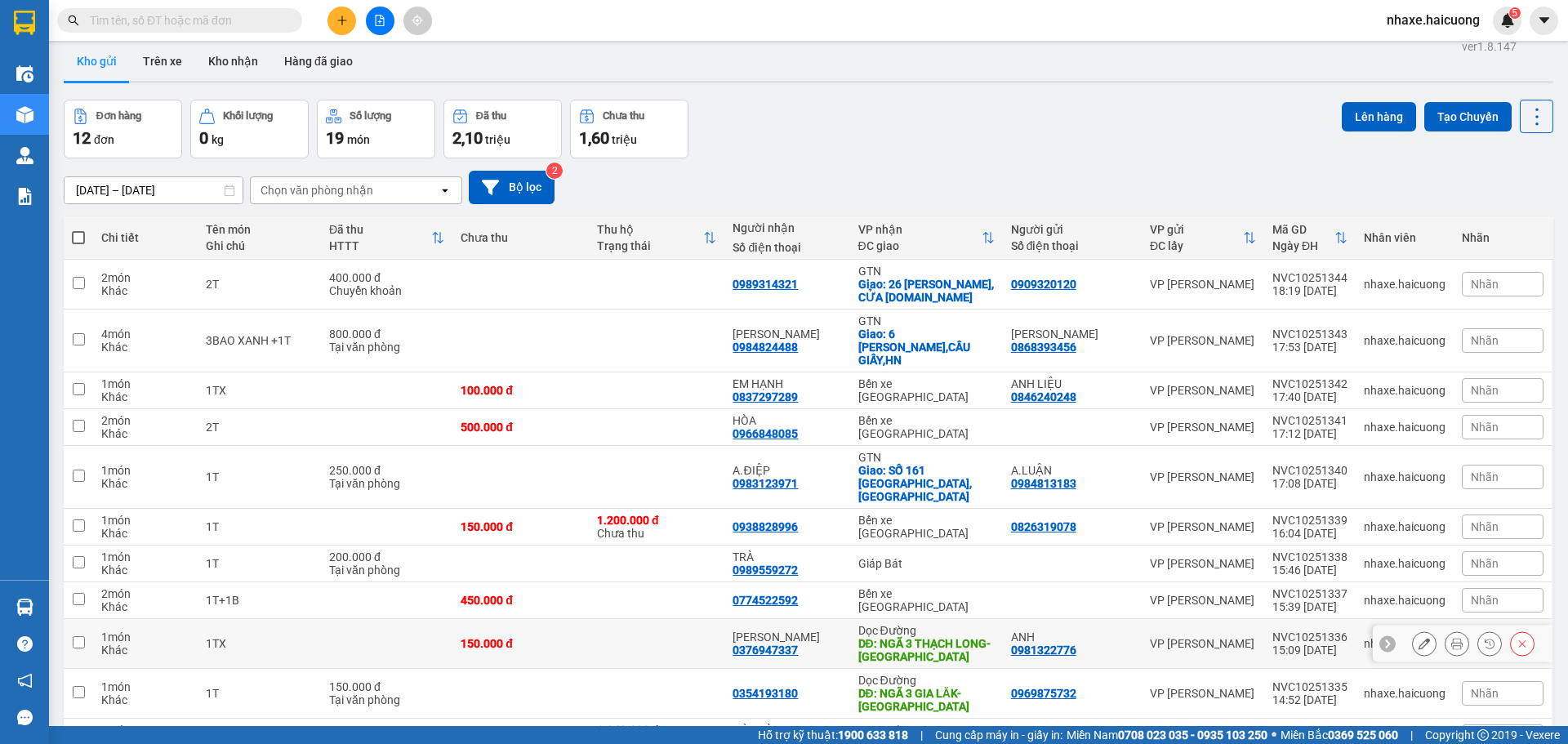
scroll to position [0, 0]
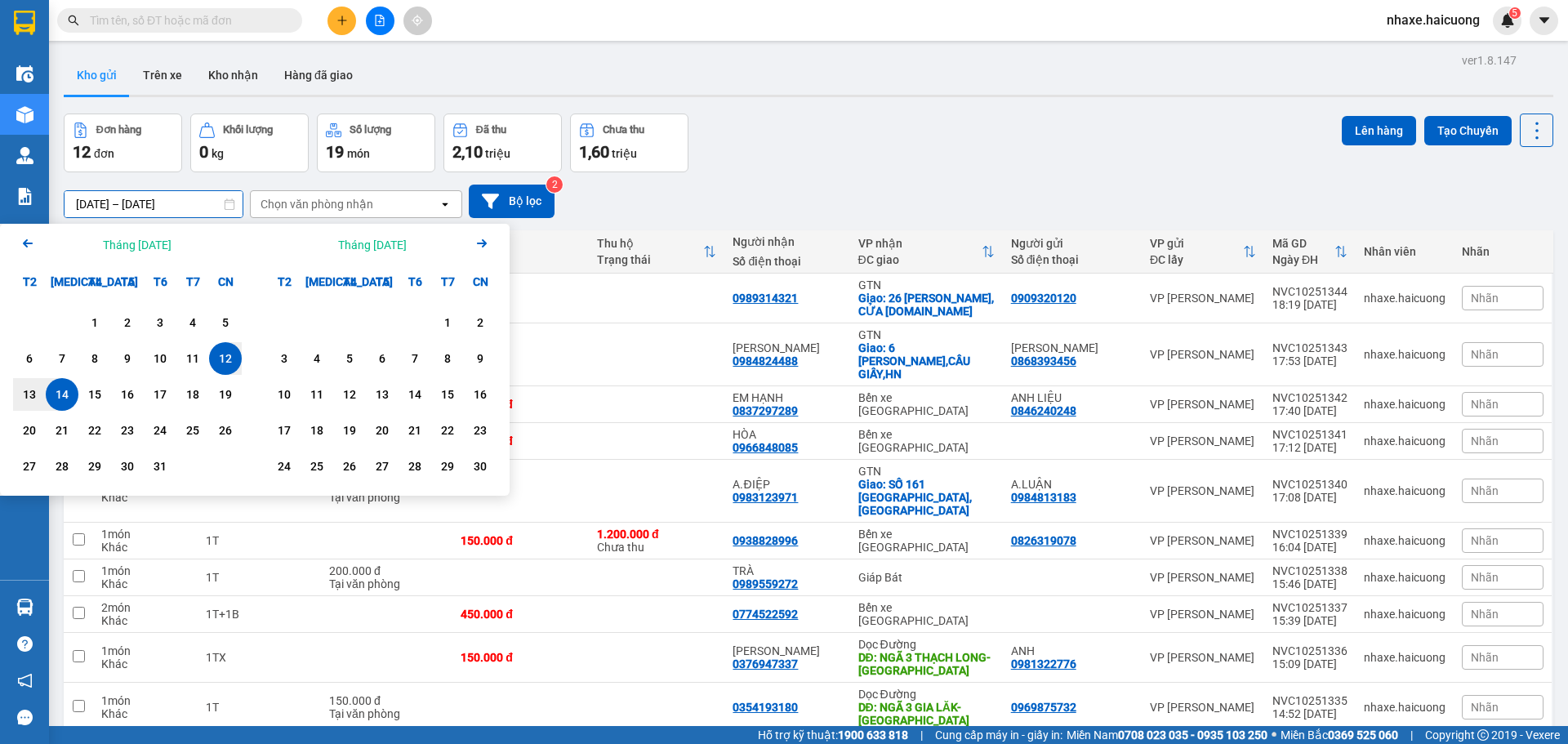
click at [142, 202] on input "12/10/2025 – 14/10/2025" at bounding box center [153, 204] width 178 height 26
click at [62, 388] on div "14" at bounding box center [62, 394] width 23 height 19
type input "14/10/2025 – 14/10/2025"
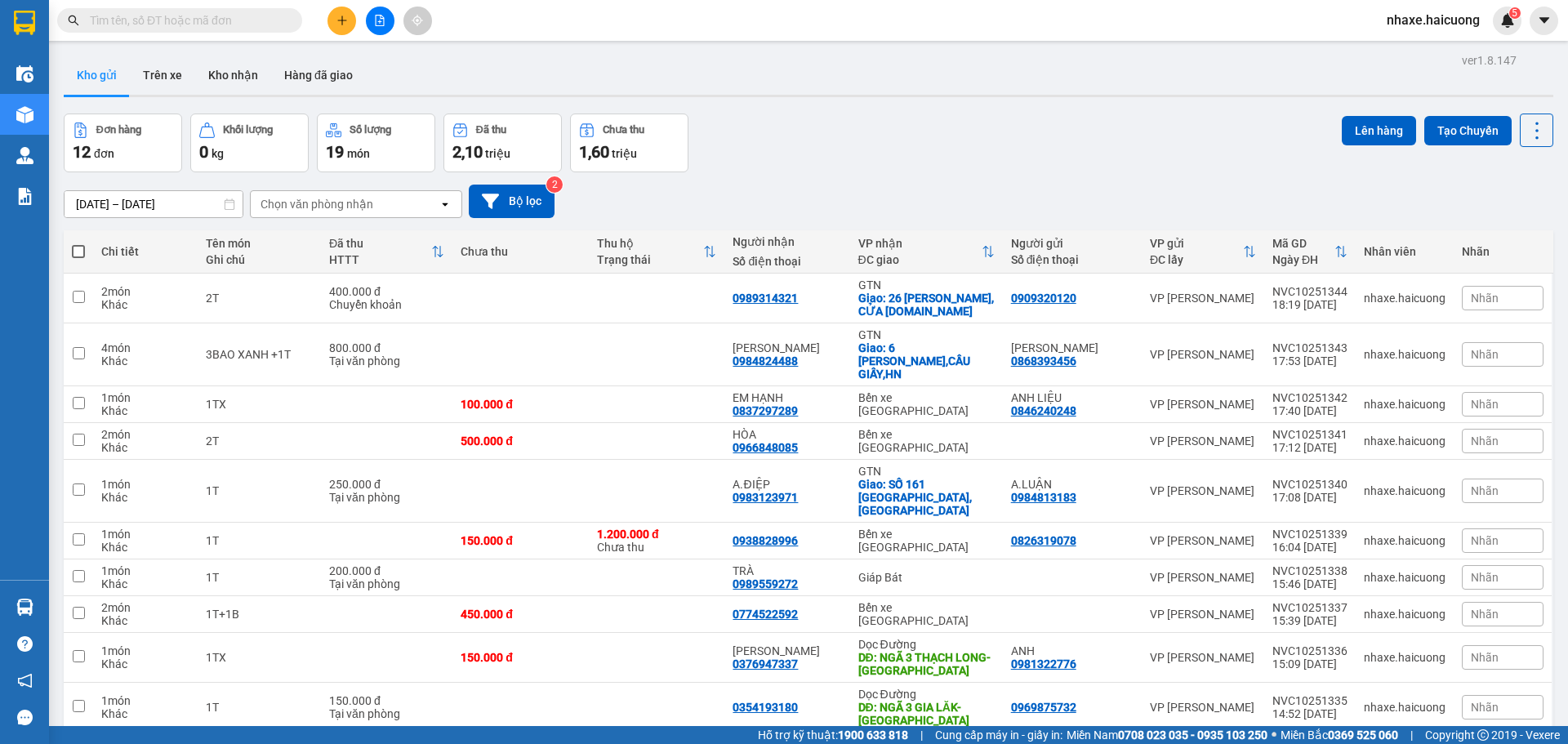
click at [78, 252] on span at bounding box center [78, 252] width 13 height 13
click at [78, 244] on input "checkbox" at bounding box center [78, 244] width 0 height 0
checkbox input "true"
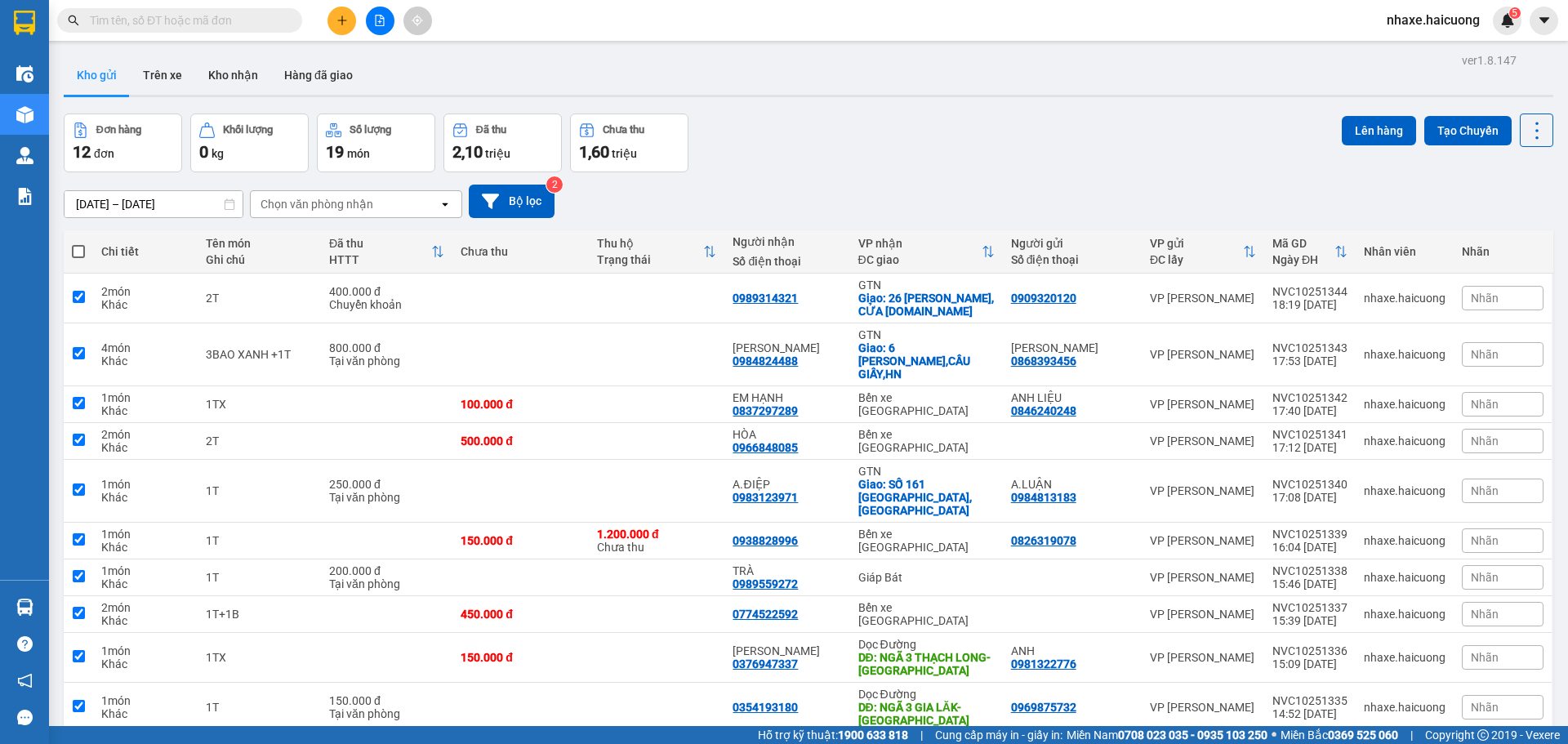
checkbox input "true"
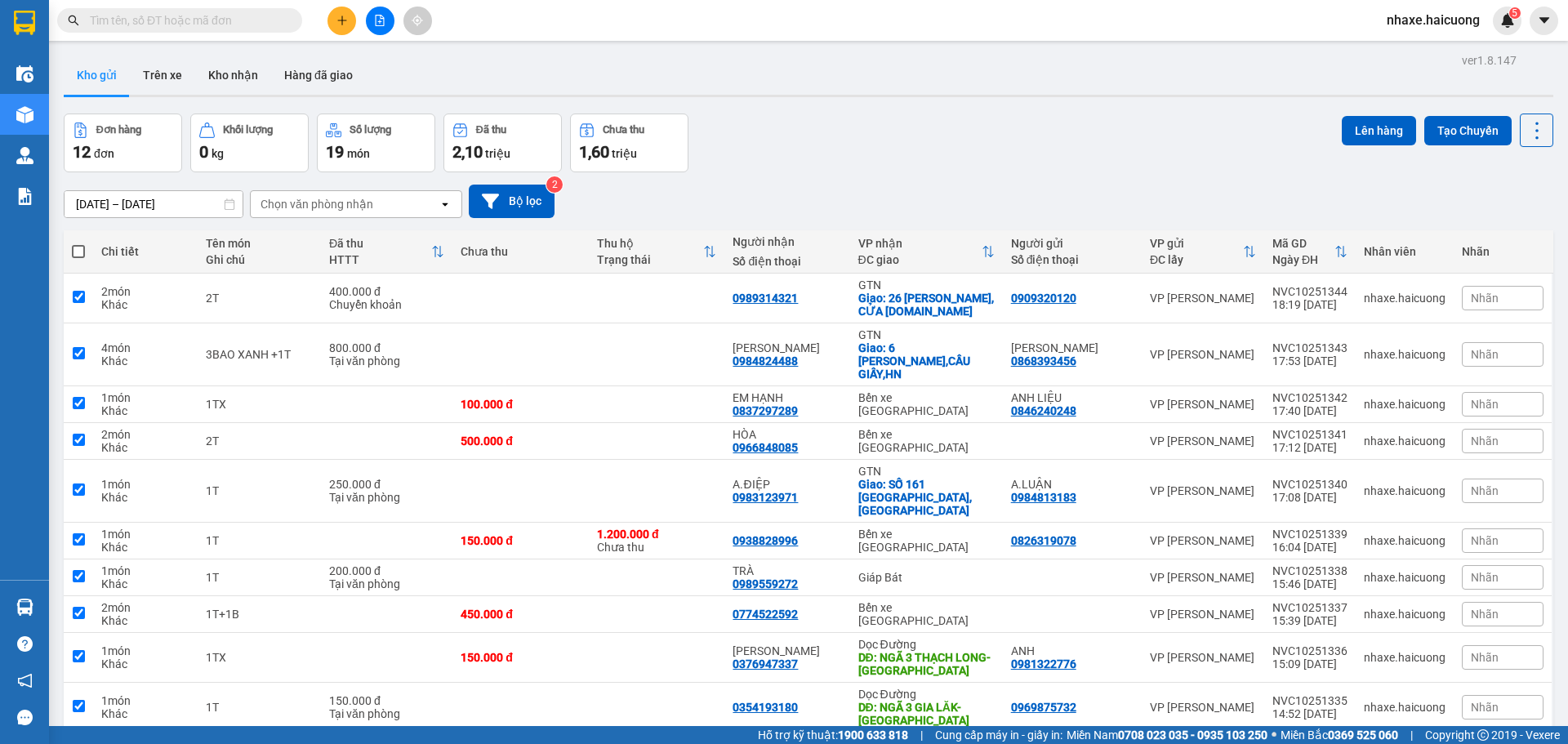
checkbox input "true"
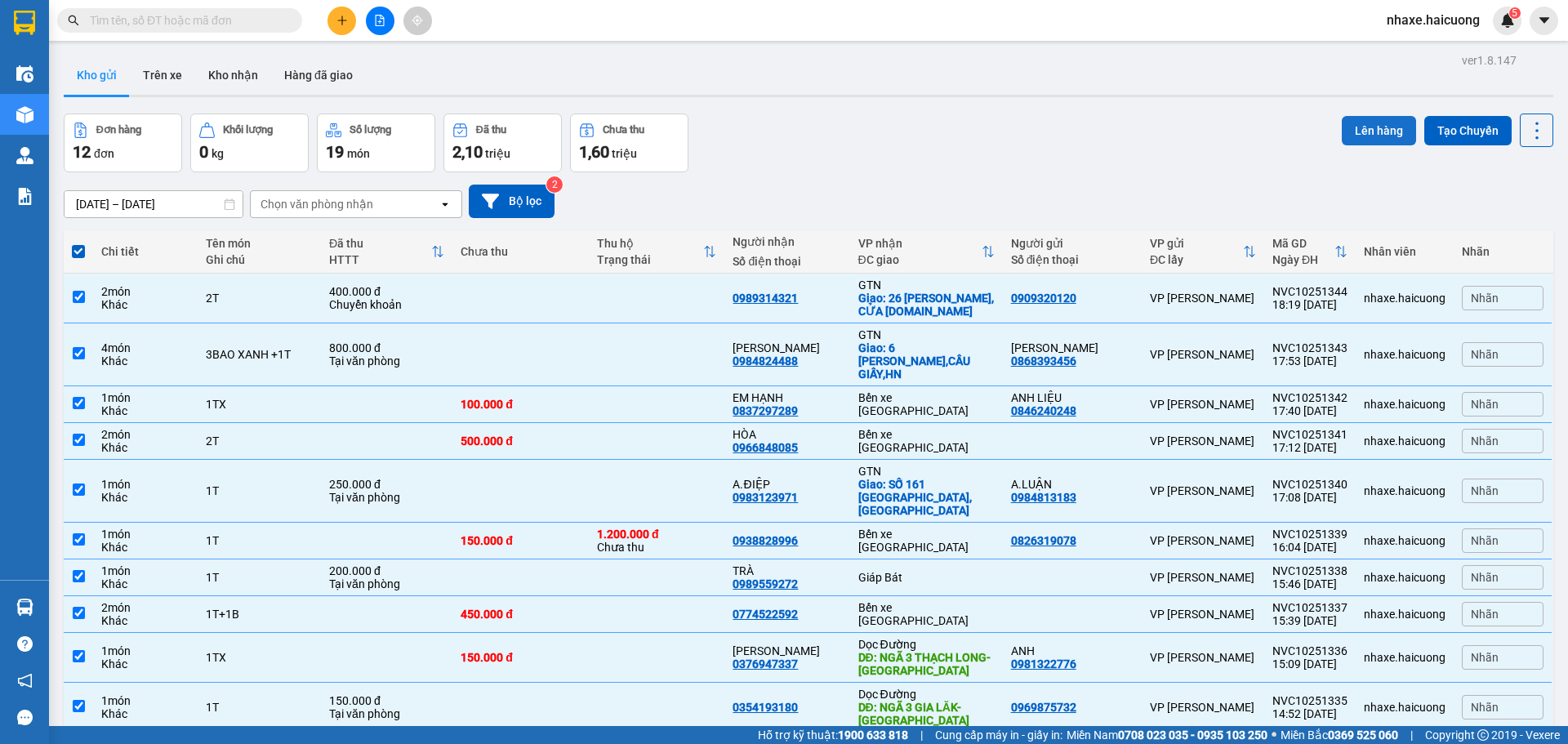
click at [1363, 129] on button "Lên hàng" at bounding box center [1378, 130] width 74 height 29
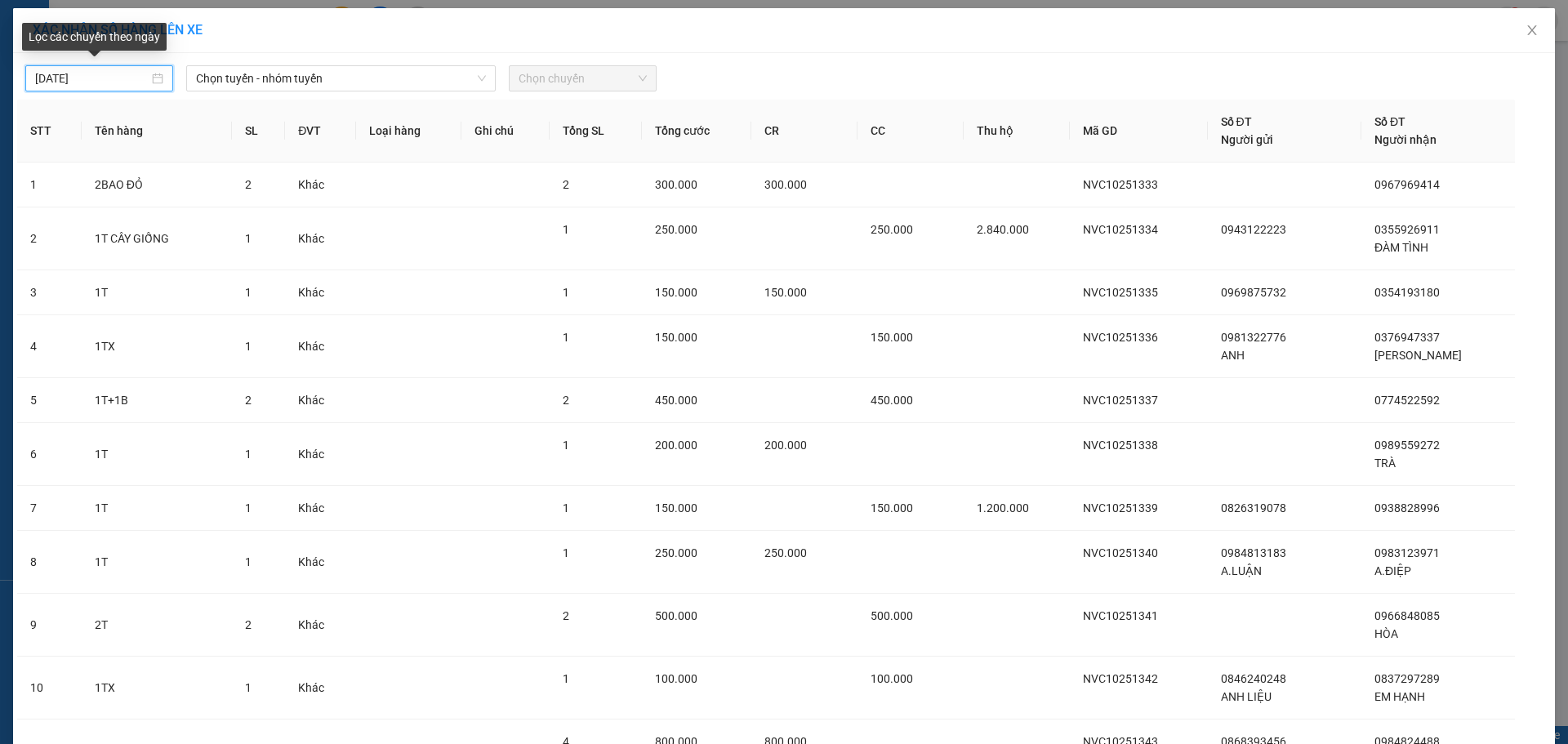
click at [107, 72] on input "14/10/2025" at bounding box center [92, 78] width 113 height 18
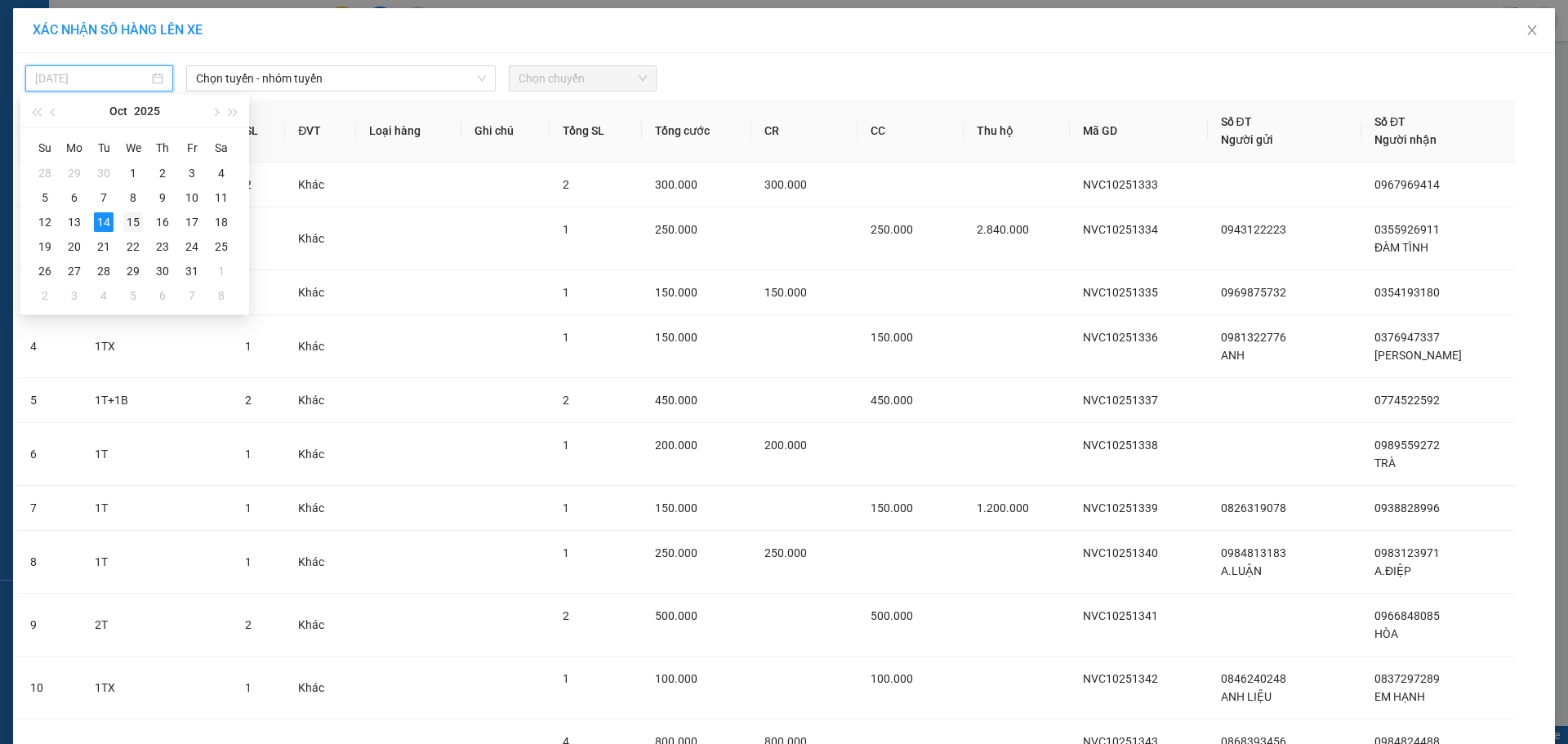
click at [134, 218] on div "15" at bounding box center [133, 222] width 19 height 19
type input "15/10/2025"
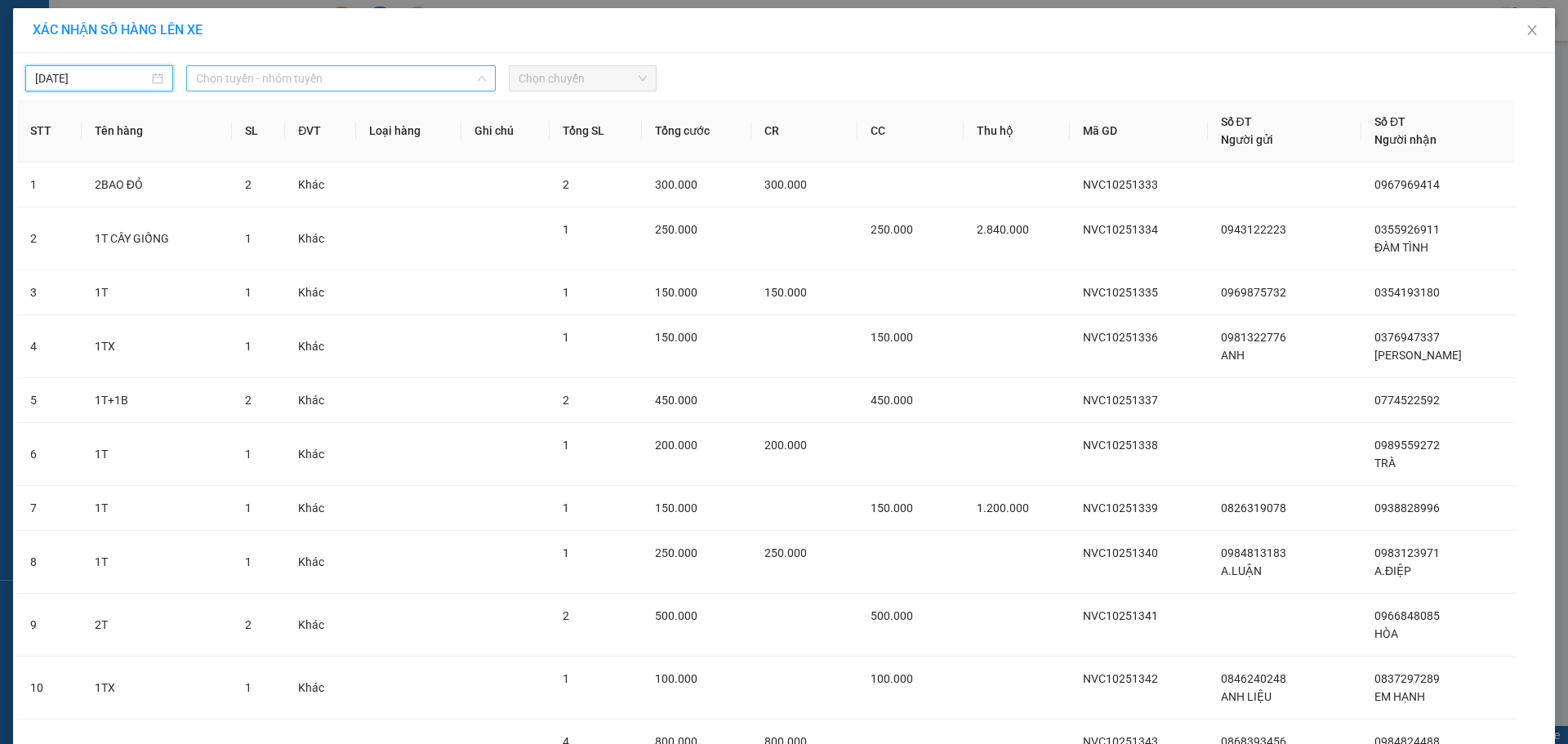
click at [350, 77] on span "Chọn tuyến - nhóm tuyến" at bounding box center [340, 79] width 290 height 25
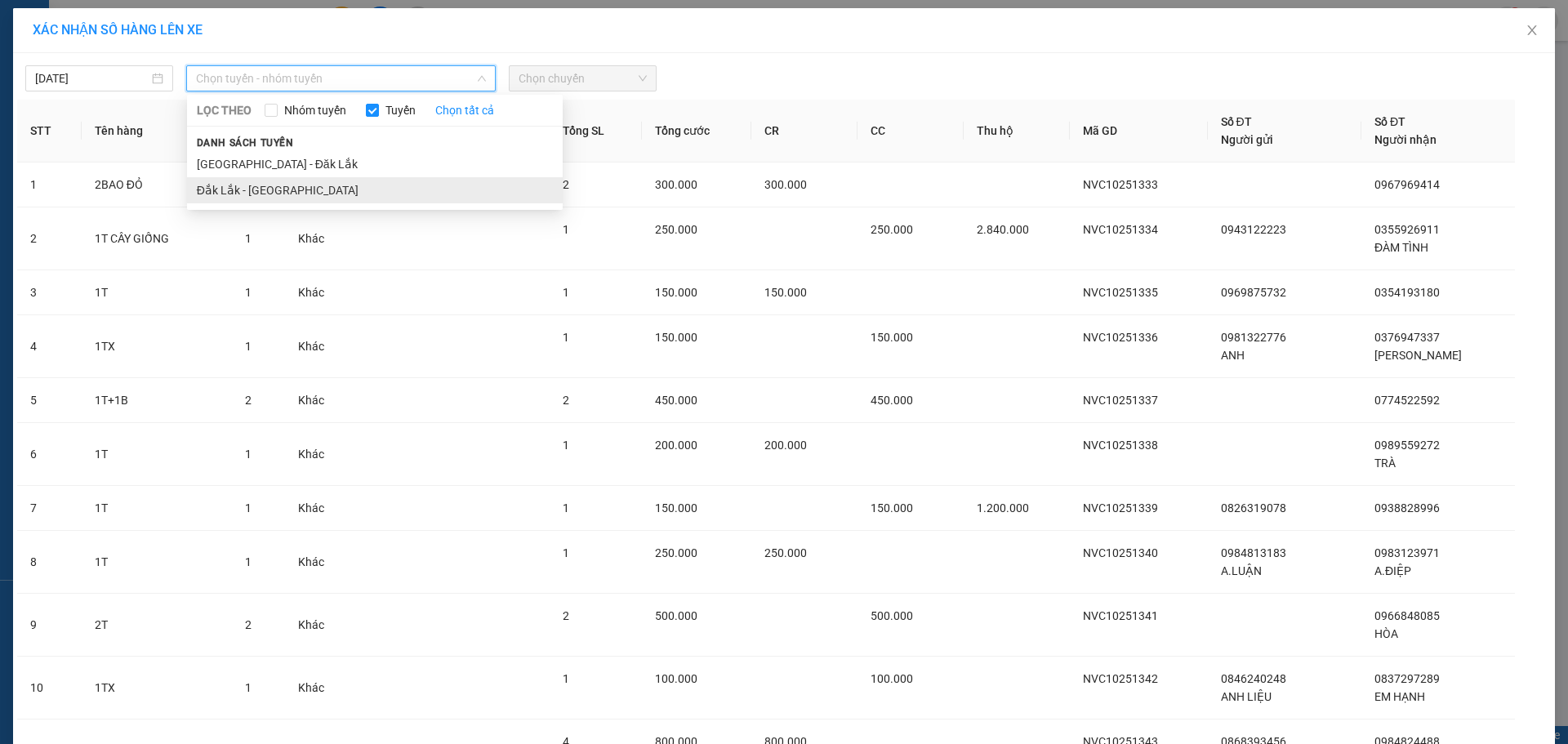
click at [335, 188] on li "Đắk Lắk - Hà Nội" at bounding box center [375, 190] width 376 height 26
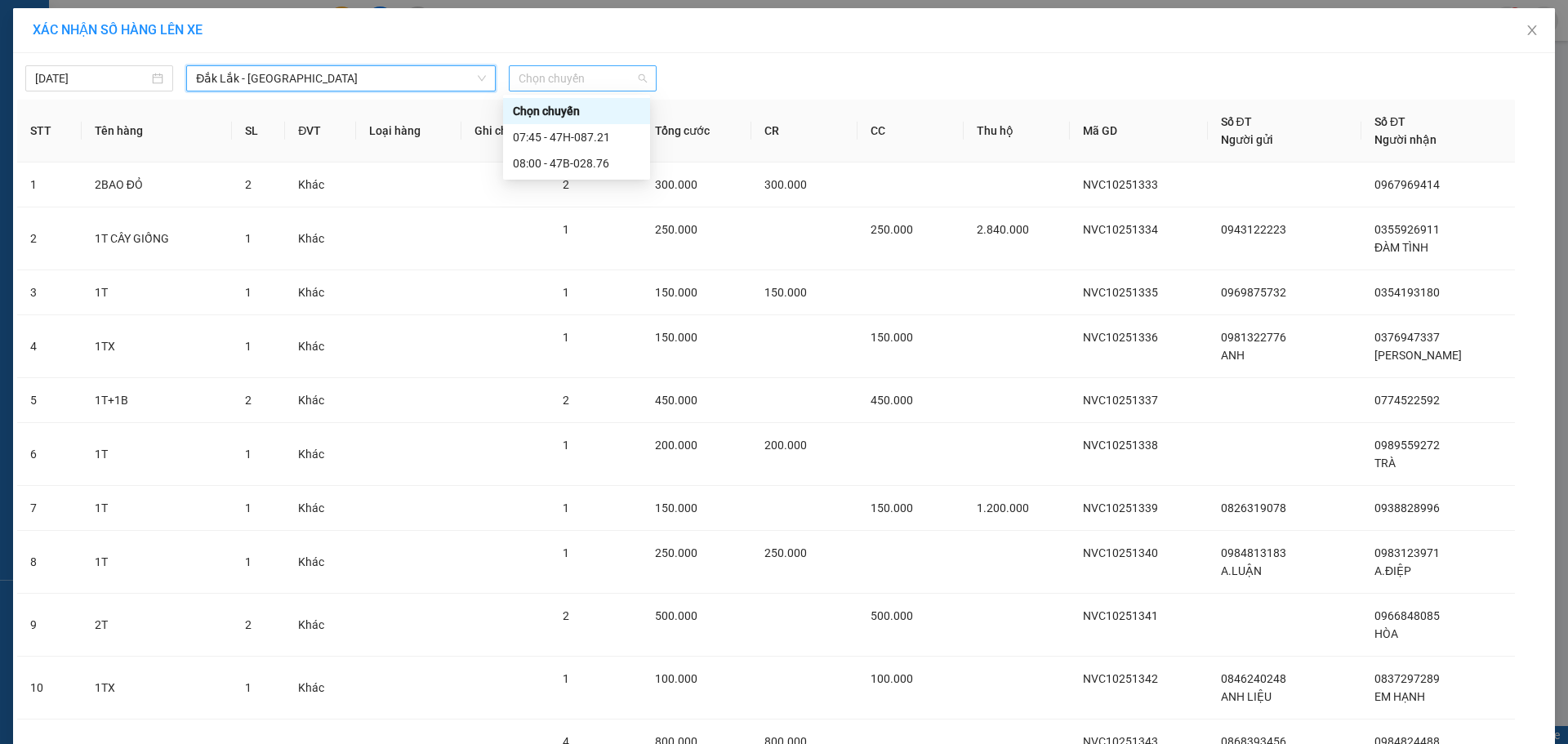
click at [608, 78] on span "Chọn chuyến" at bounding box center [582, 79] width 128 height 25
click at [608, 136] on div "07:45 - 47H-087.21" at bounding box center [577, 137] width 128 height 18
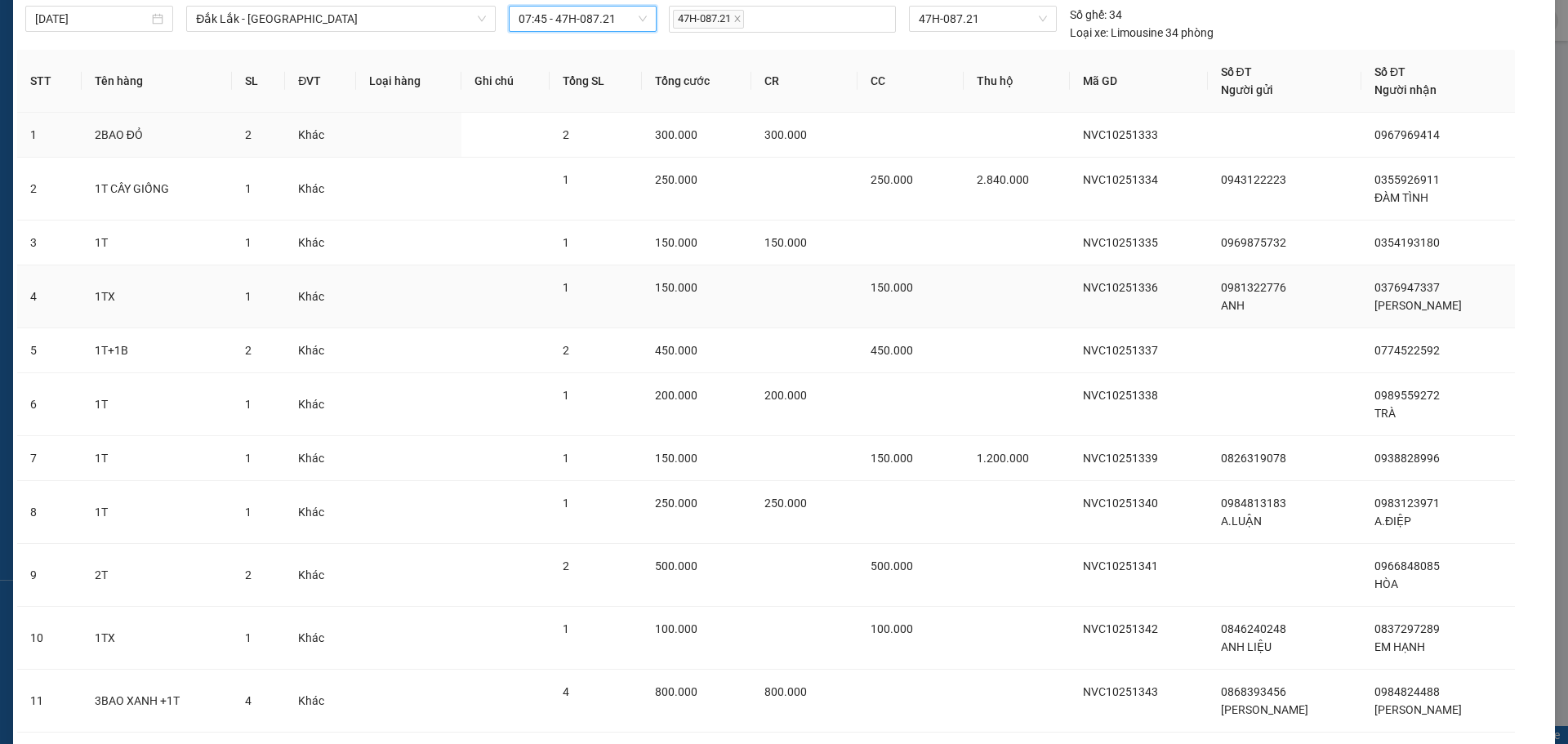
scroll to position [213, 0]
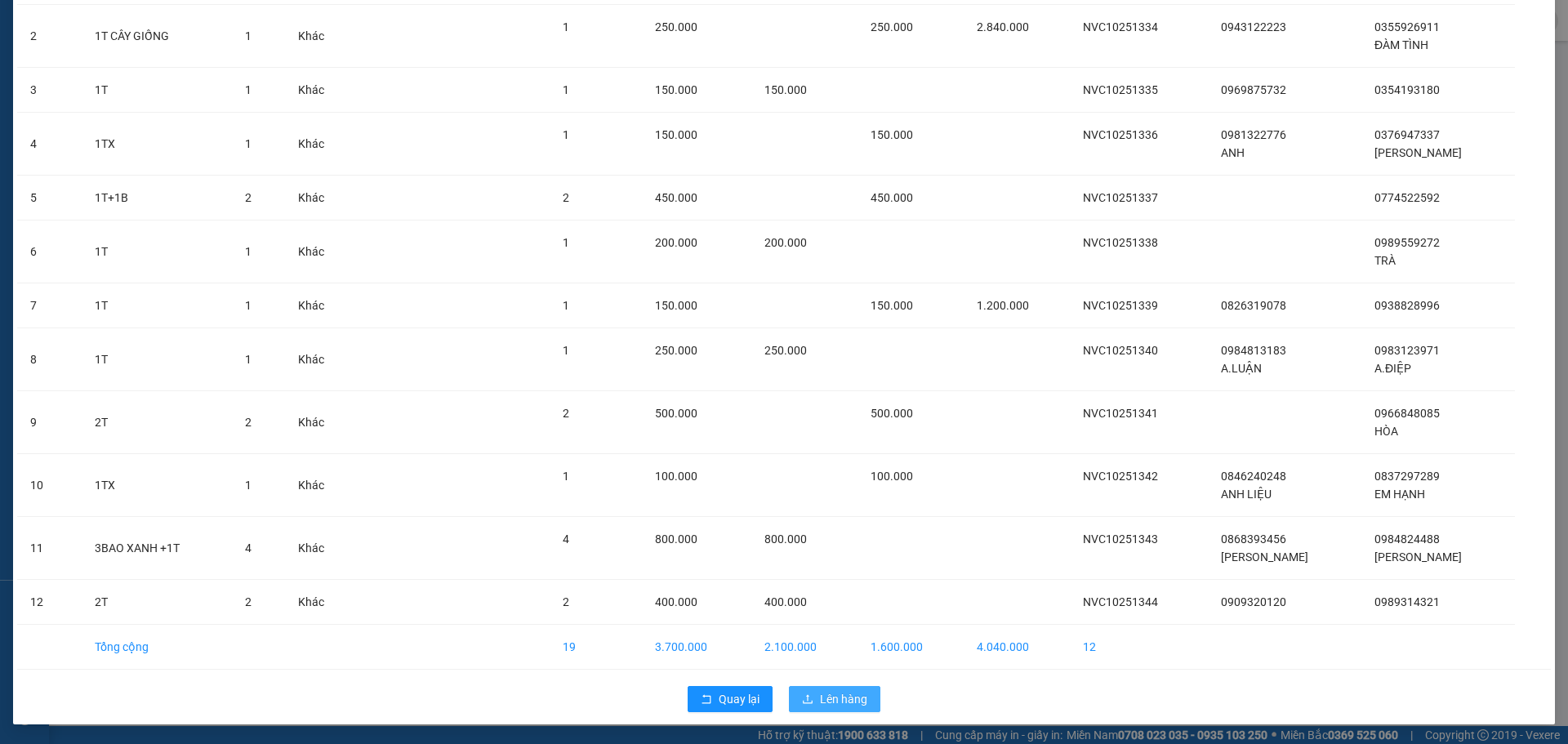
click at [827, 700] on span "Lên hàng" at bounding box center [842, 699] width 47 height 18
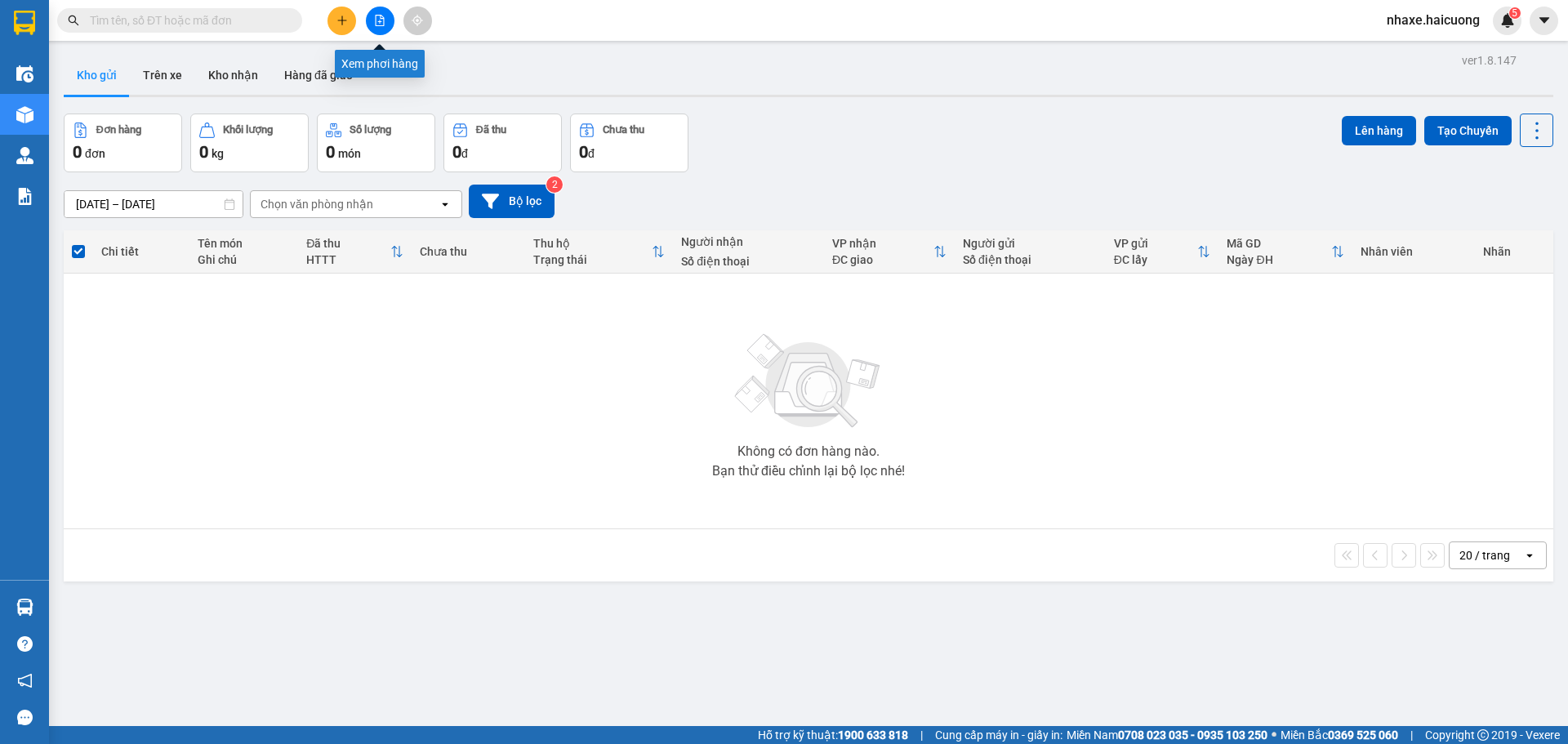
click at [380, 12] on button at bounding box center [380, 20] width 28 height 28
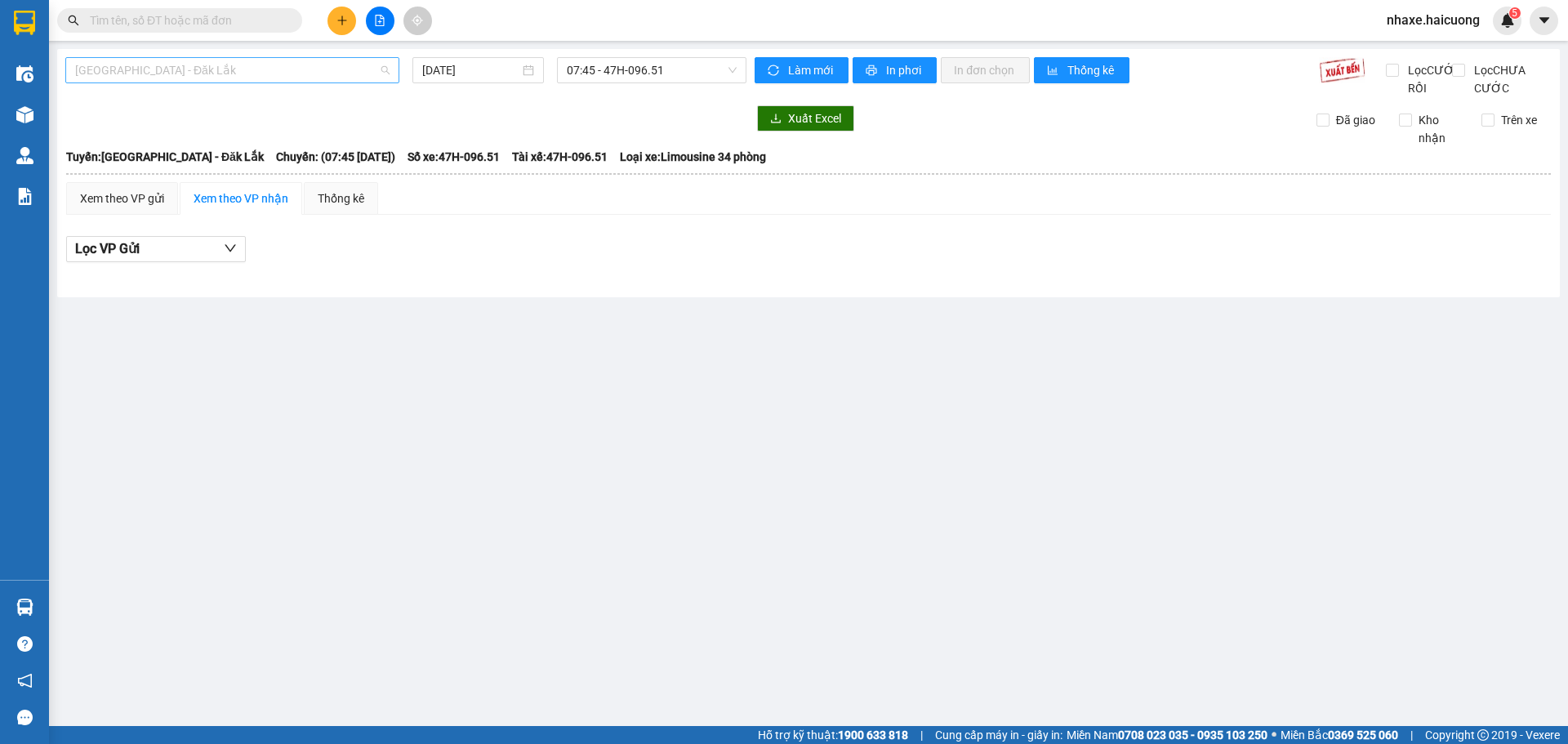
click at [307, 65] on span "Hà Nội - Đăk Lắk" at bounding box center [232, 70] width 314 height 25
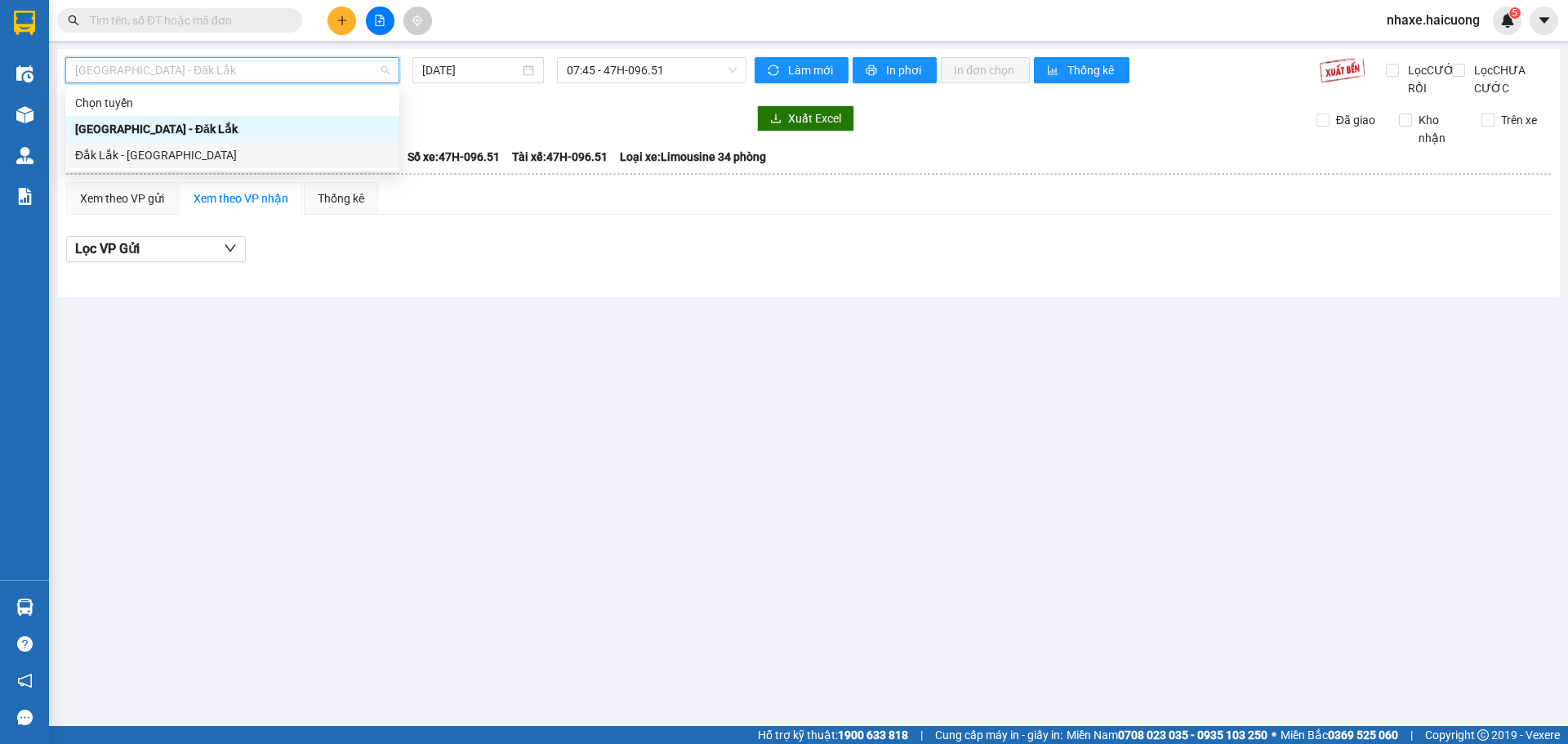
click at [299, 150] on div "Đắk Lắk - Hà Nội" at bounding box center [232, 155] width 314 height 18
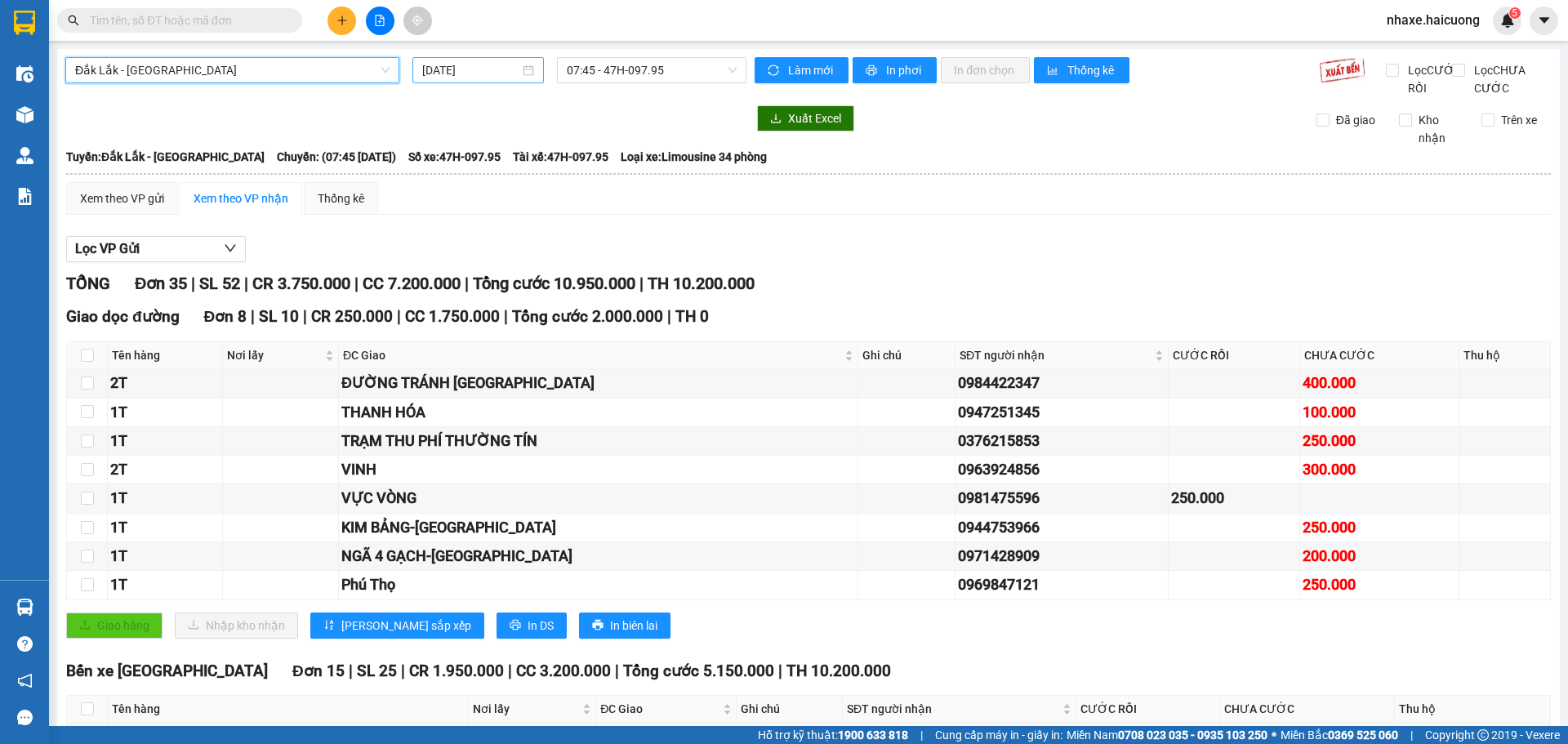
click at [491, 67] on input "14/10/2025" at bounding box center [471, 70] width 97 height 18
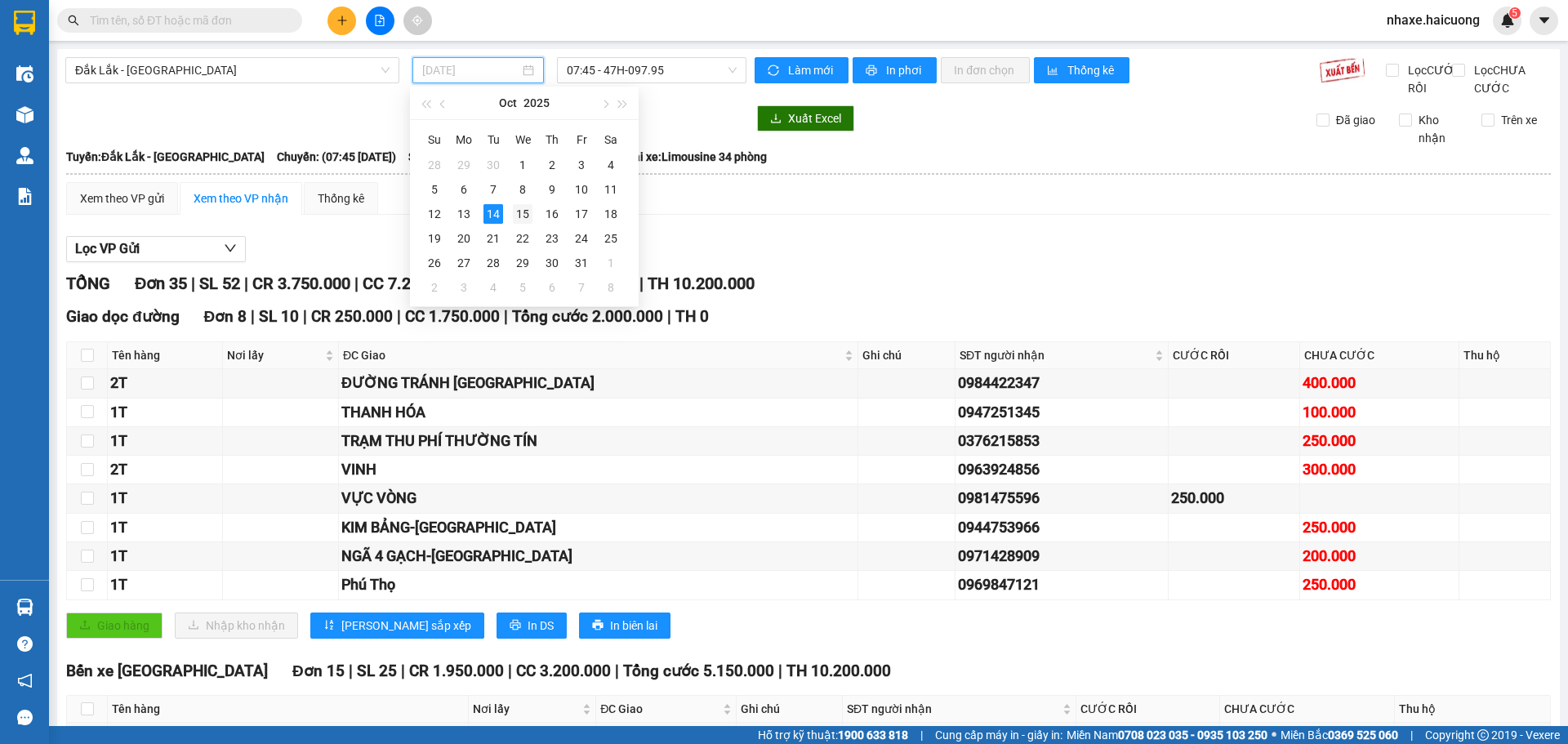
click at [521, 219] on div "15" at bounding box center [523, 213] width 19 height 19
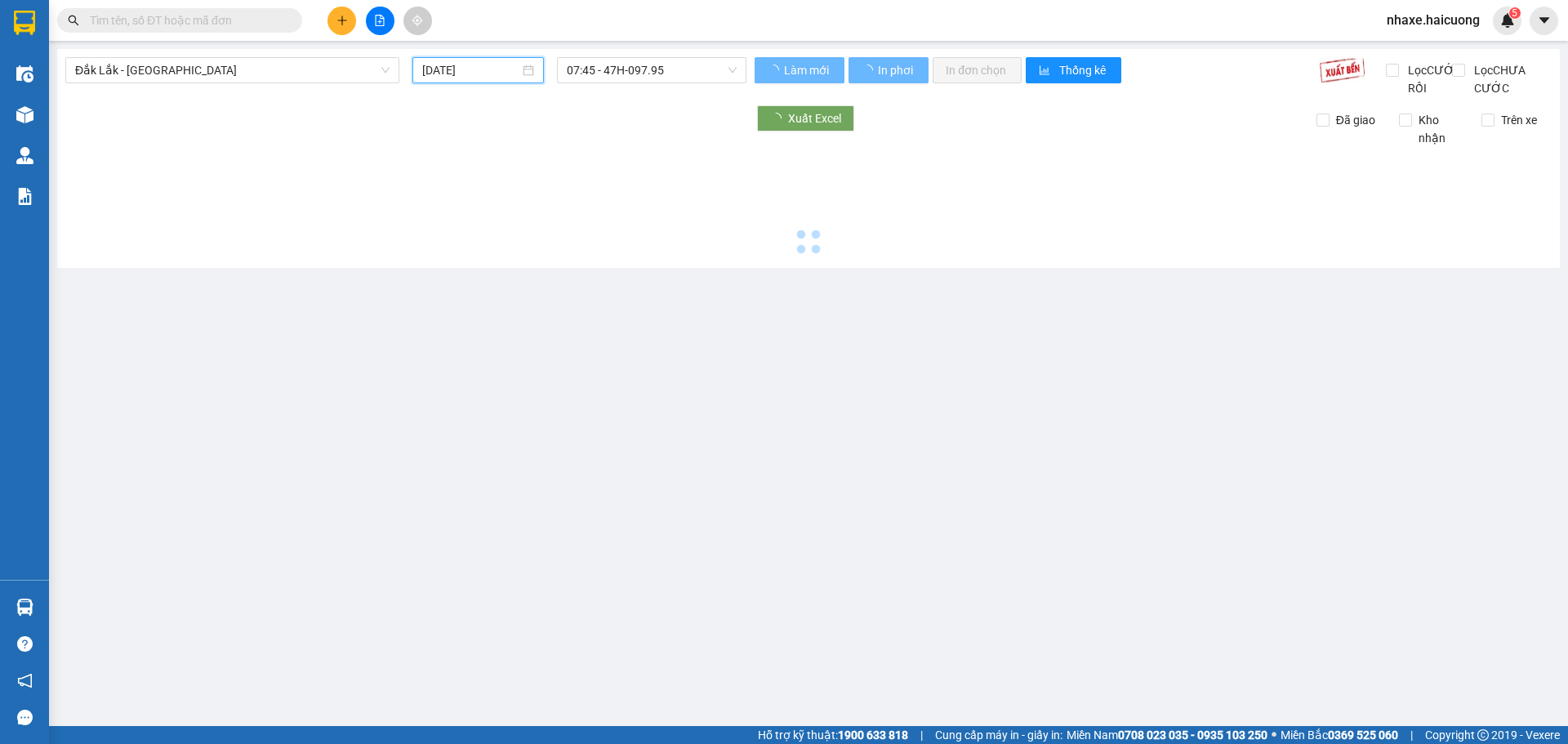
type input "15/10/2025"
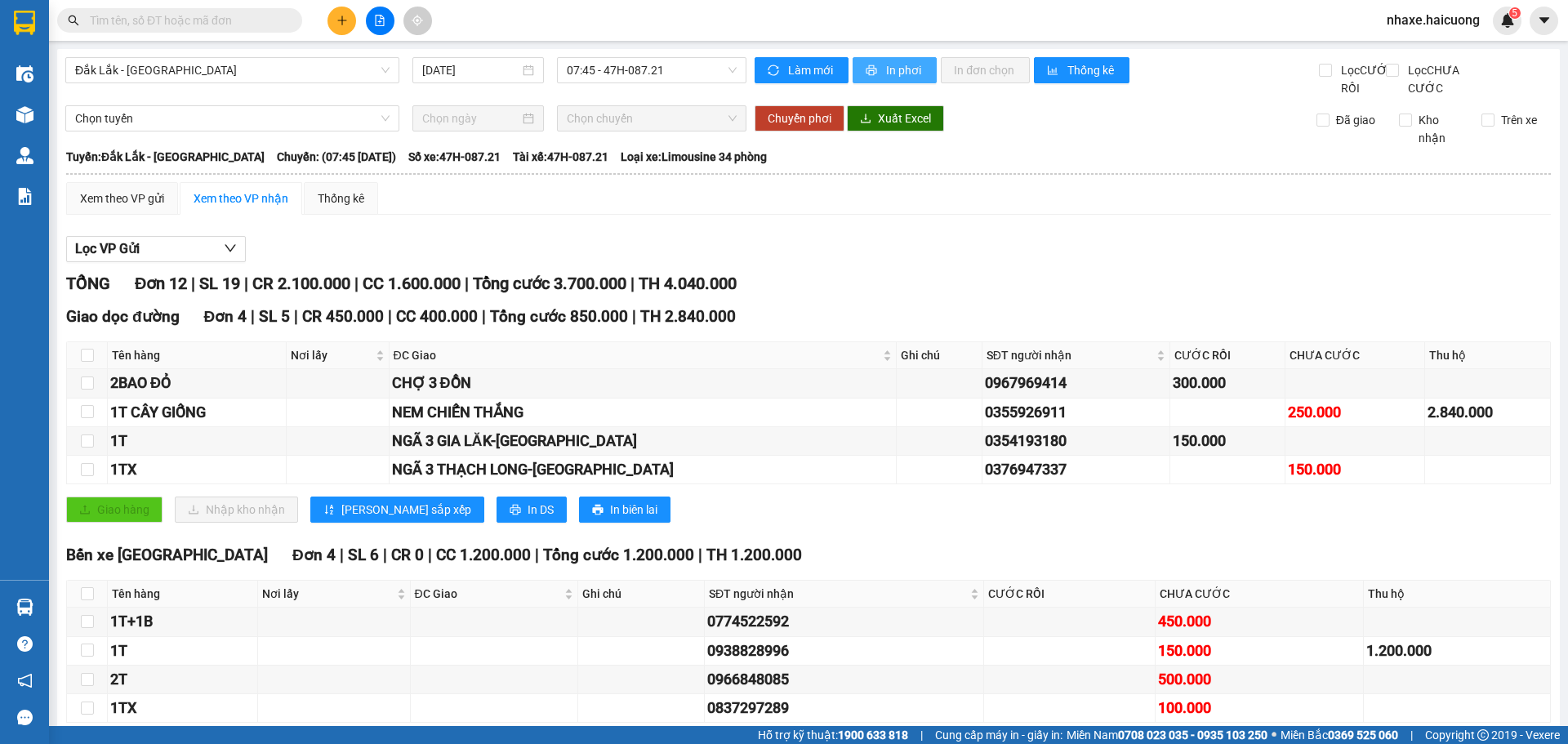
click at [886, 66] on span "In phơi" at bounding box center [904, 70] width 37 height 18
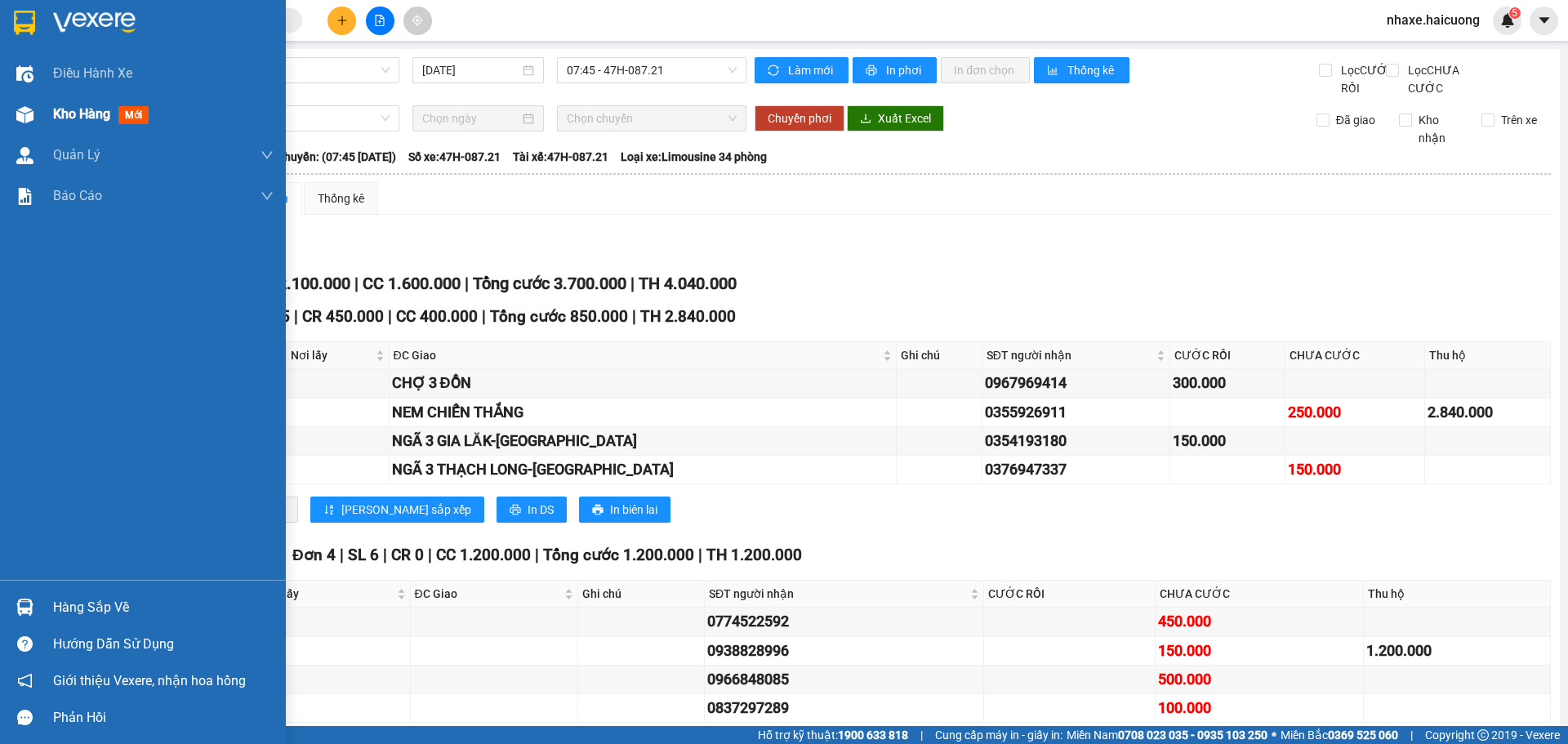
click at [66, 112] on span "Kho hàng" at bounding box center [82, 114] width 58 height 16
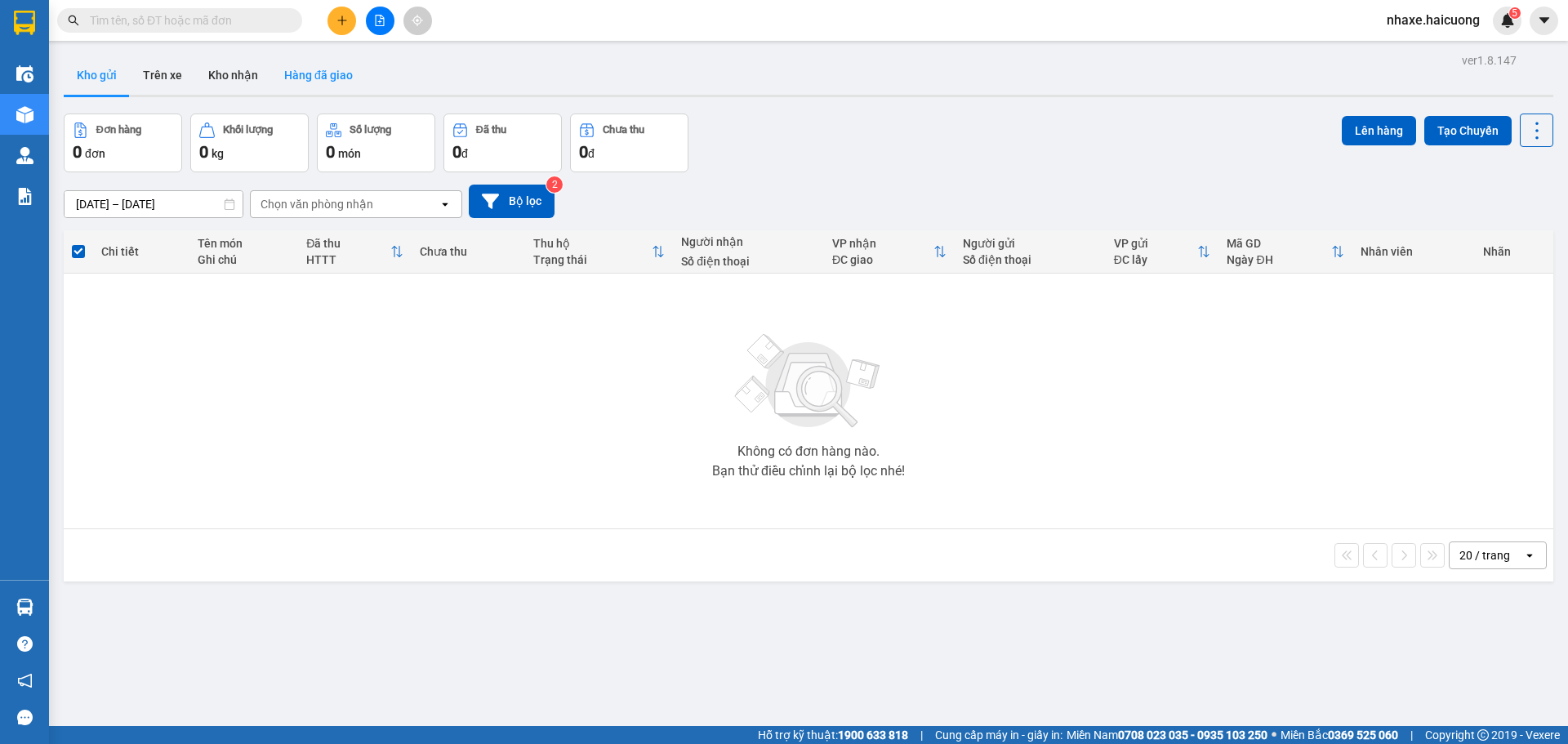
click at [304, 74] on button "Hàng đã giao" at bounding box center [318, 75] width 95 height 39
